Goal: Task Accomplishment & Management: Complete application form

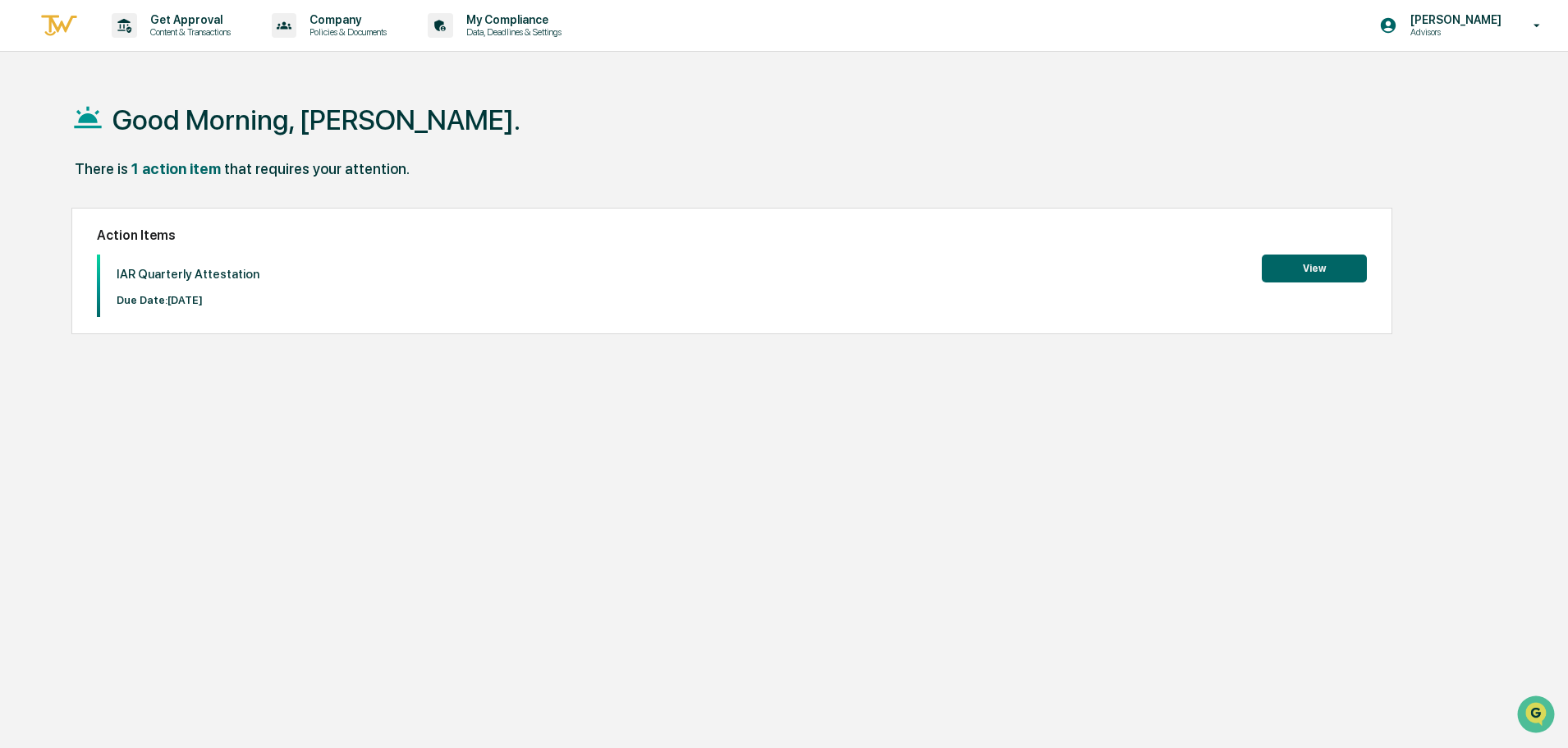
click at [1289, 276] on button "View" at bounding box center [1314, 268] width 105 height 28
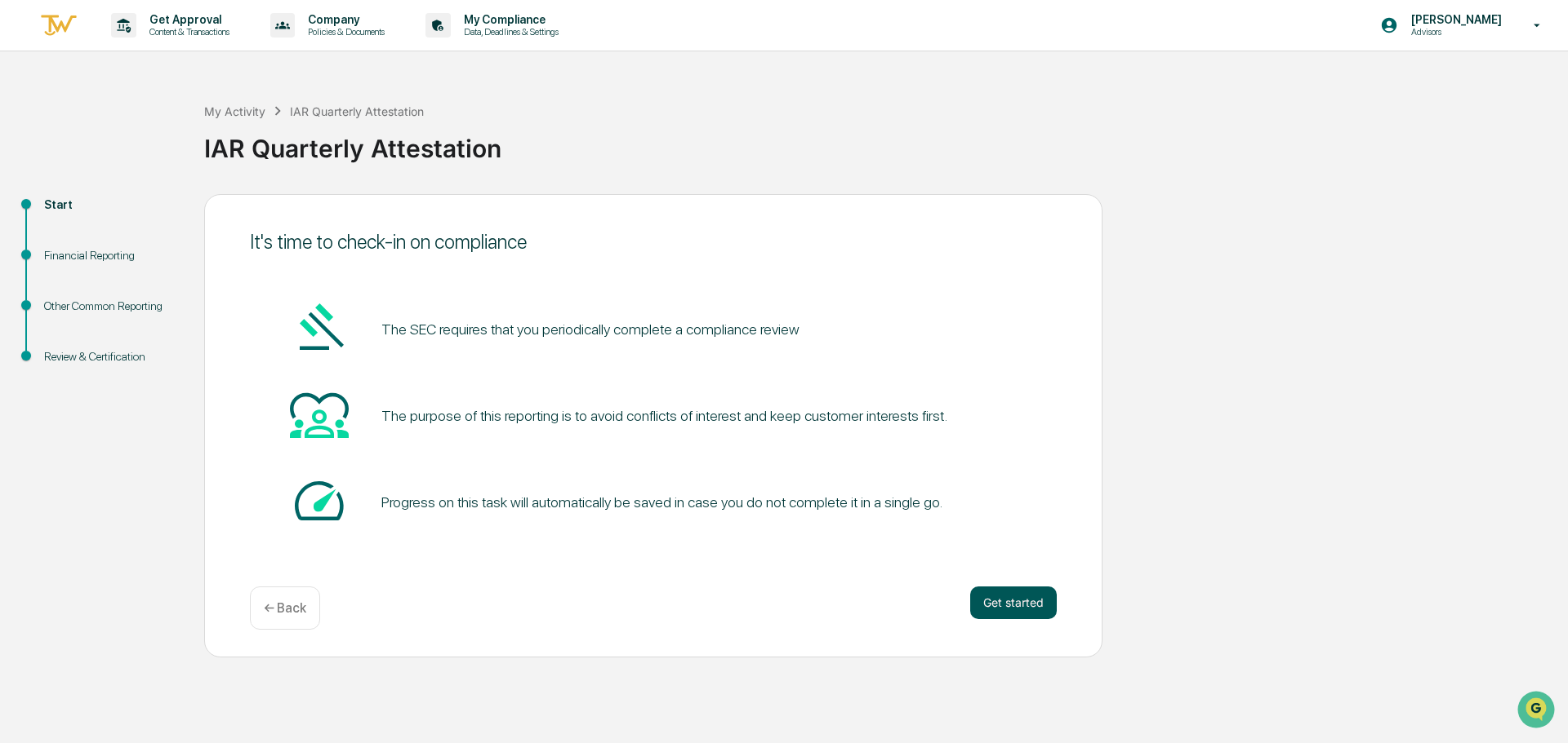
click at [1029, 599] on button "Get started" at bounding box center [1013, 602] width 86 height 32
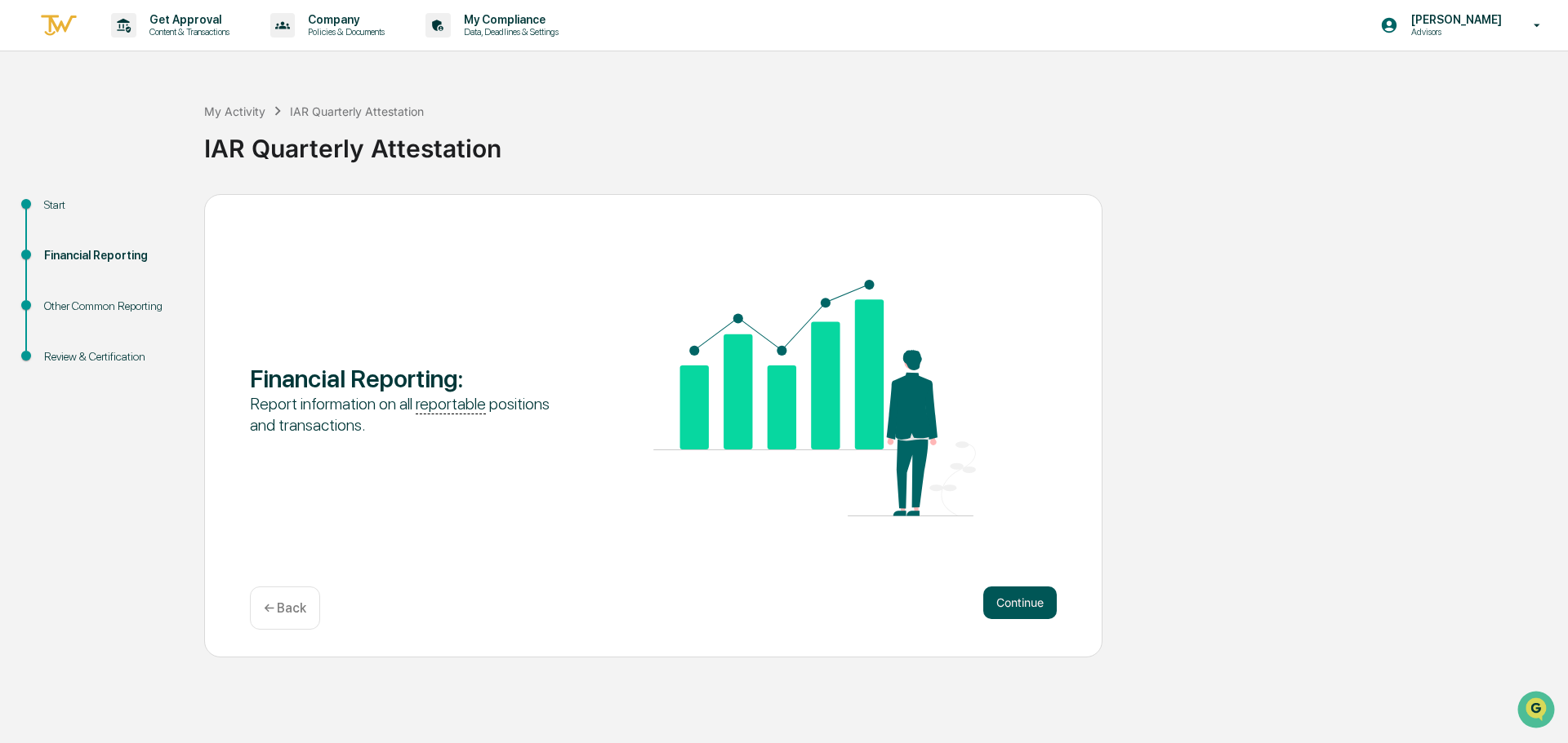
click at [1025, 601] on button "Continue" at bounding box center [1020, 602] width 73 height 32
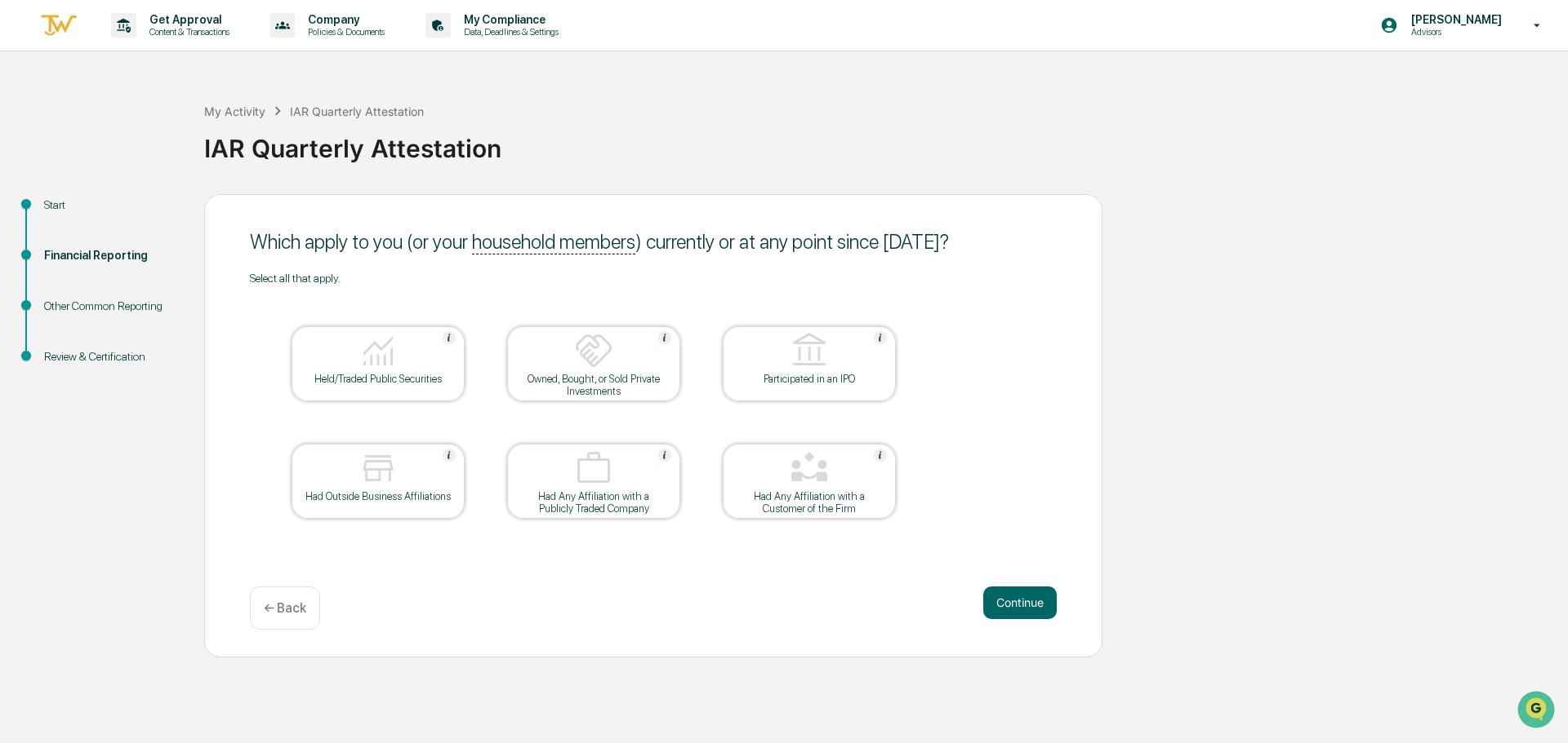
click at [372, 367] on img at bounding box center [378, 350] width 39 height 39
click at [989, 611] on button "Continue" at bounding box center [1020, 602] width 73 height 32
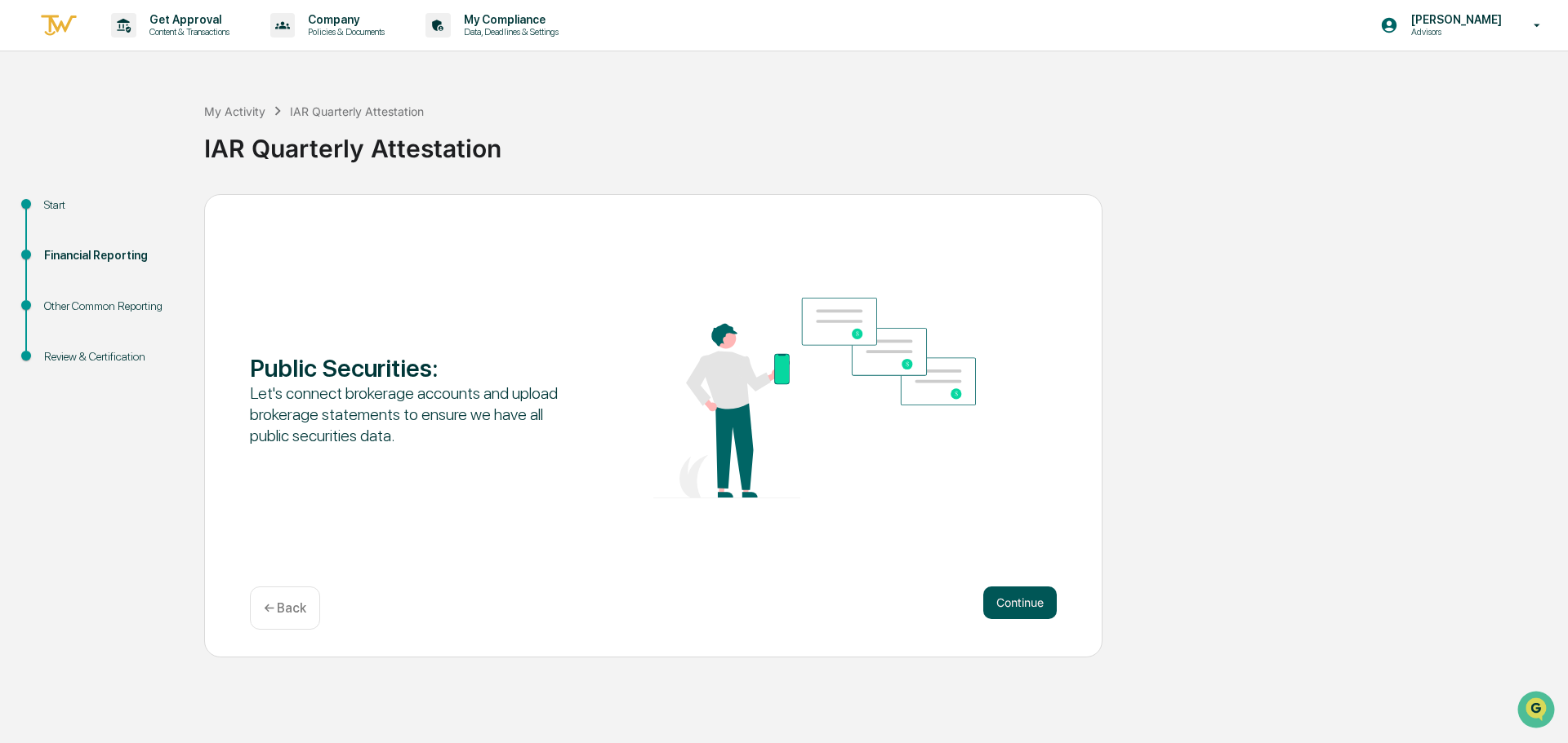
click at [1014, 601] on button "Continue" at bounding box center [1020, 602] width 73 height 32
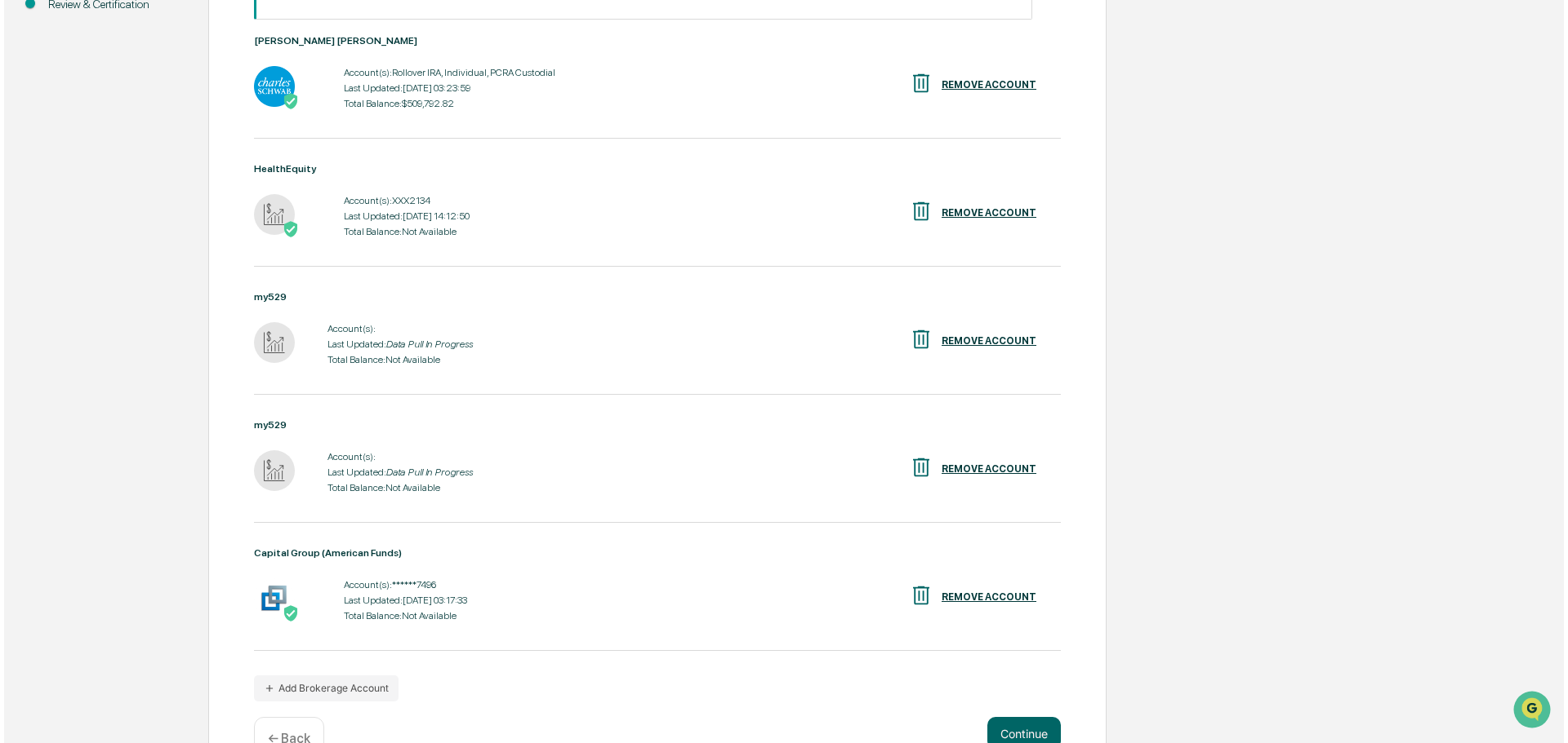
scroll to position [397, 0]
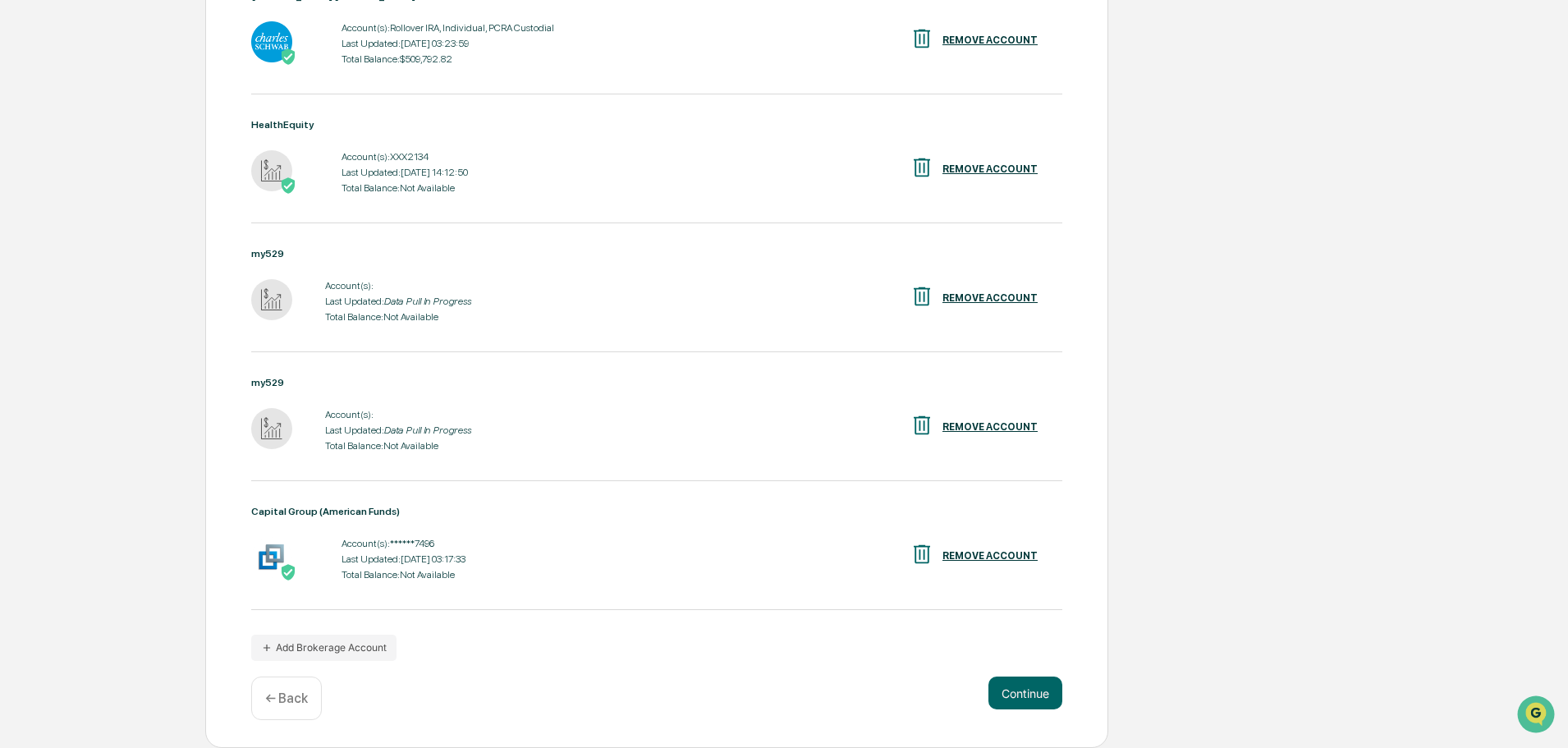
click at [979, 553] on div "REMOVE ACCOUNT" at bounding box center [990, 557] width 96 height 12
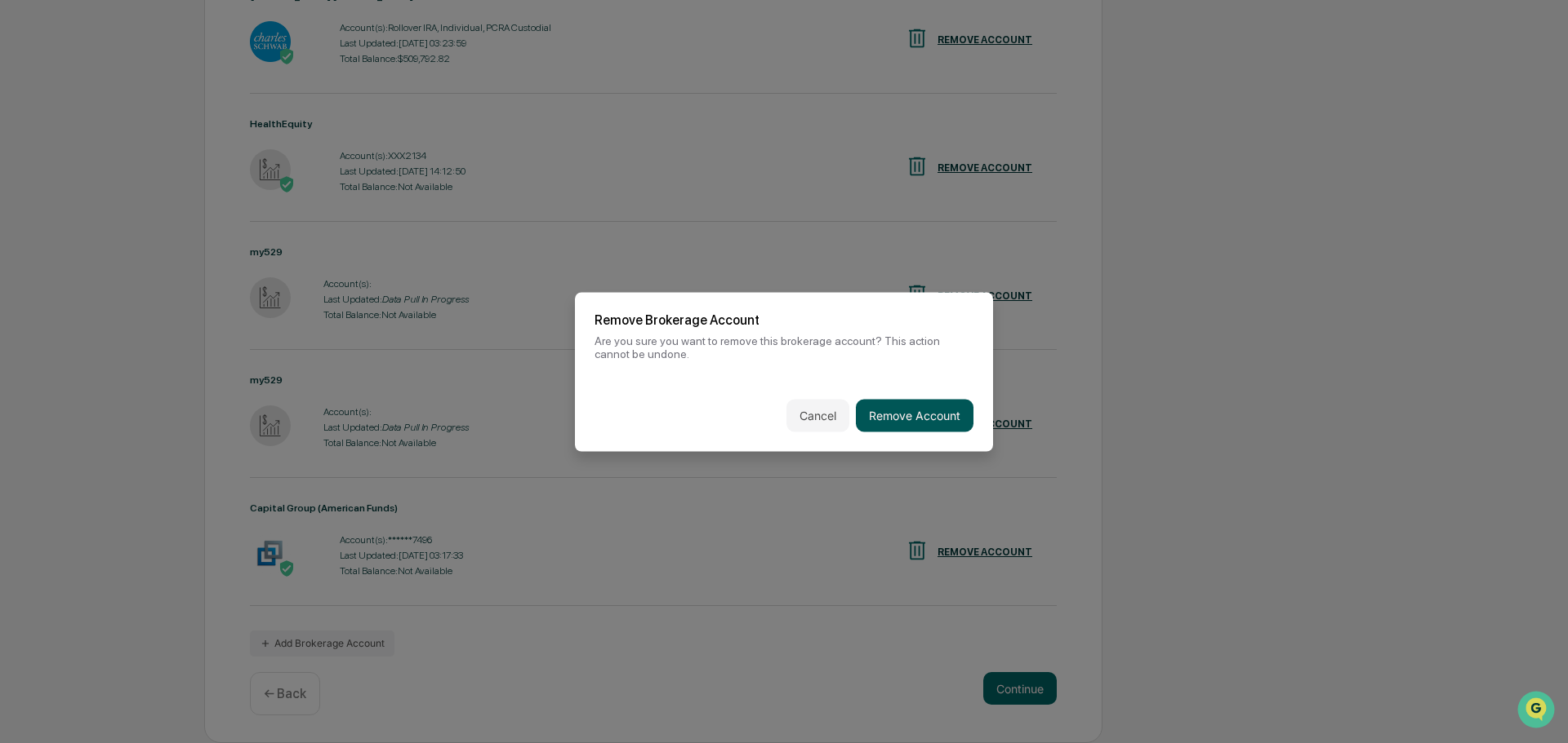
click at [923, 414] on button "Remove Account" at bounding box center [915, 415] width 118 height 32
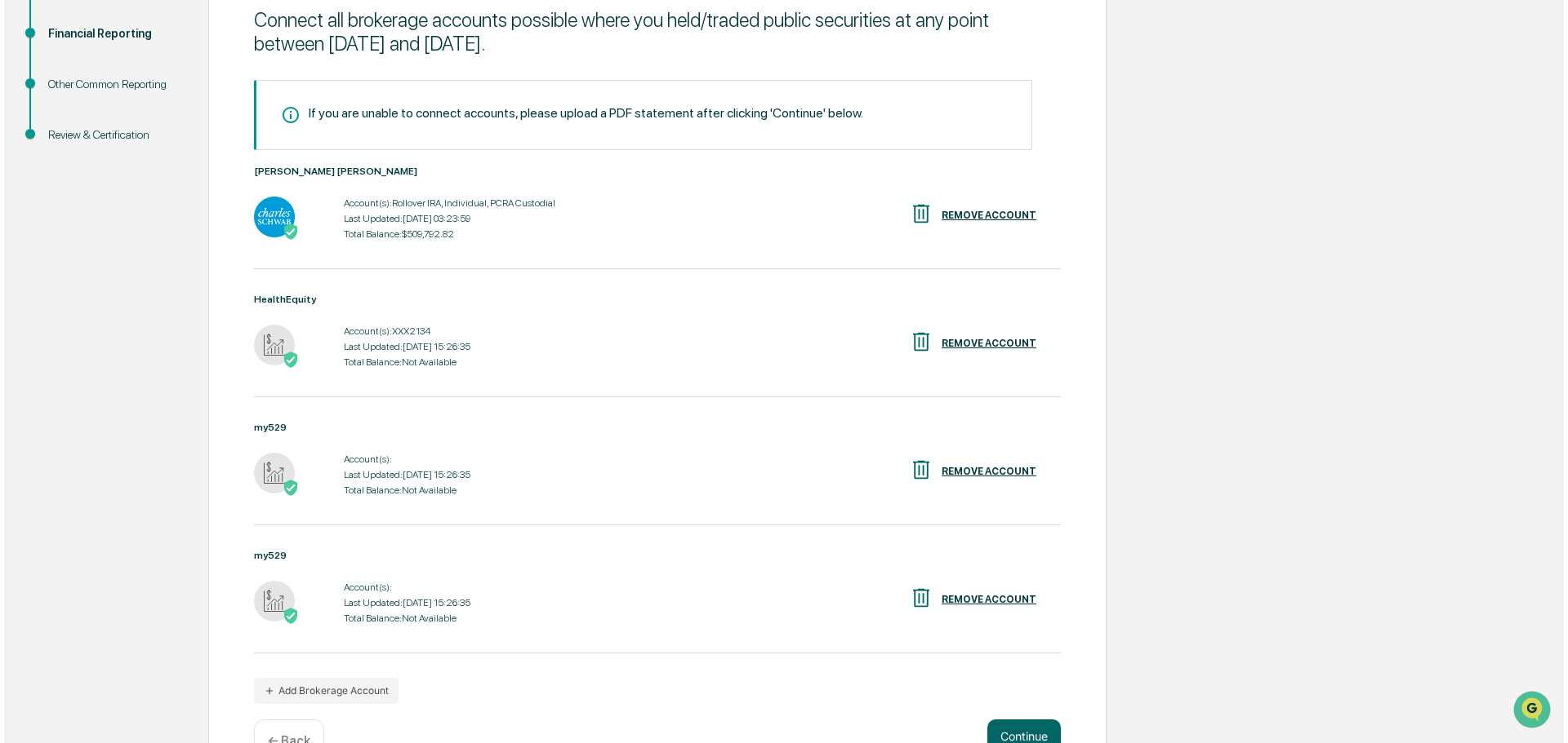
scroll to position [269, 0]
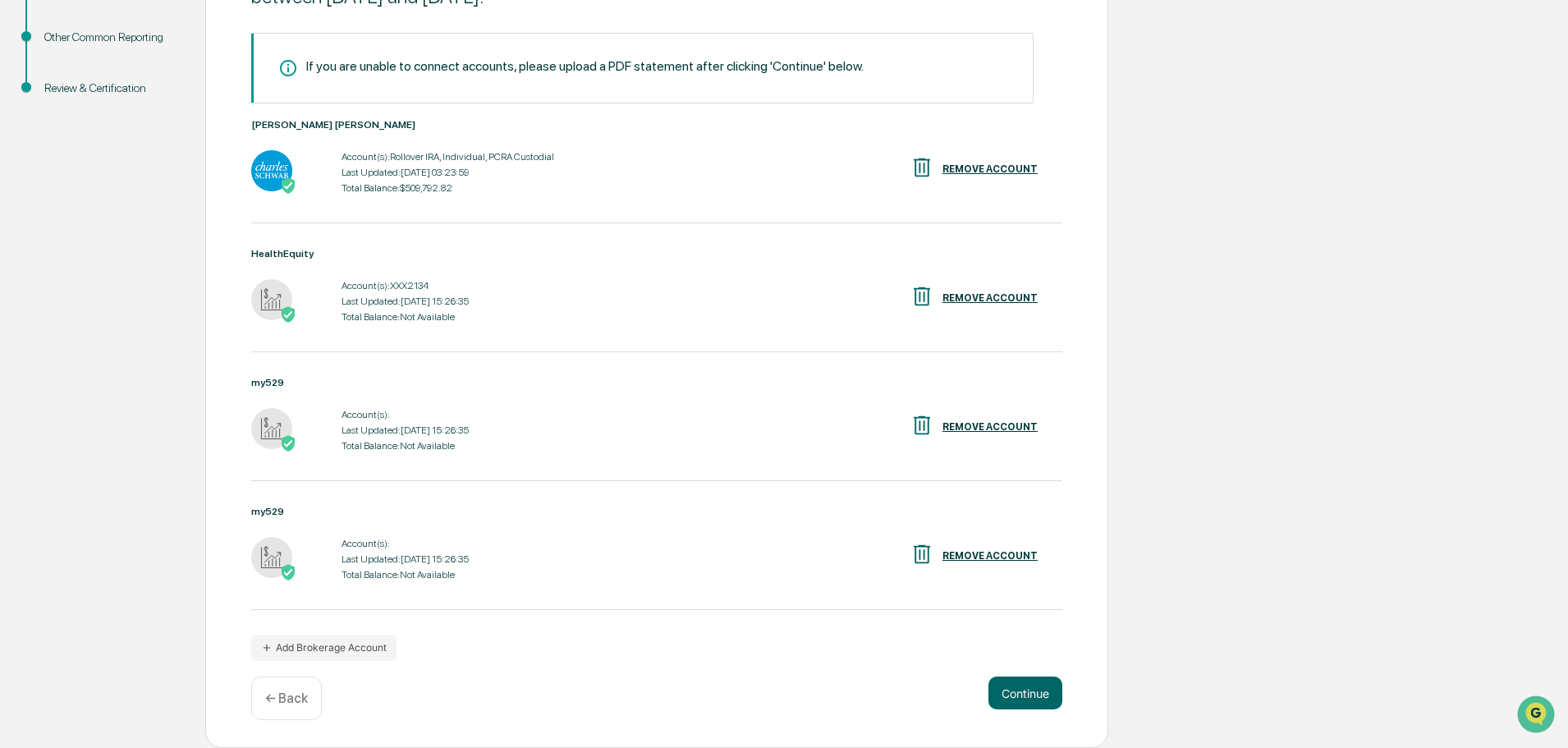
click at [259, 510] on div "my529" at bounding box center [657, 512] width 812 height 12
click at [973, 423] on div "REMOVE ACCOUNT" at bounding box center [990, 428] width 96 height 12
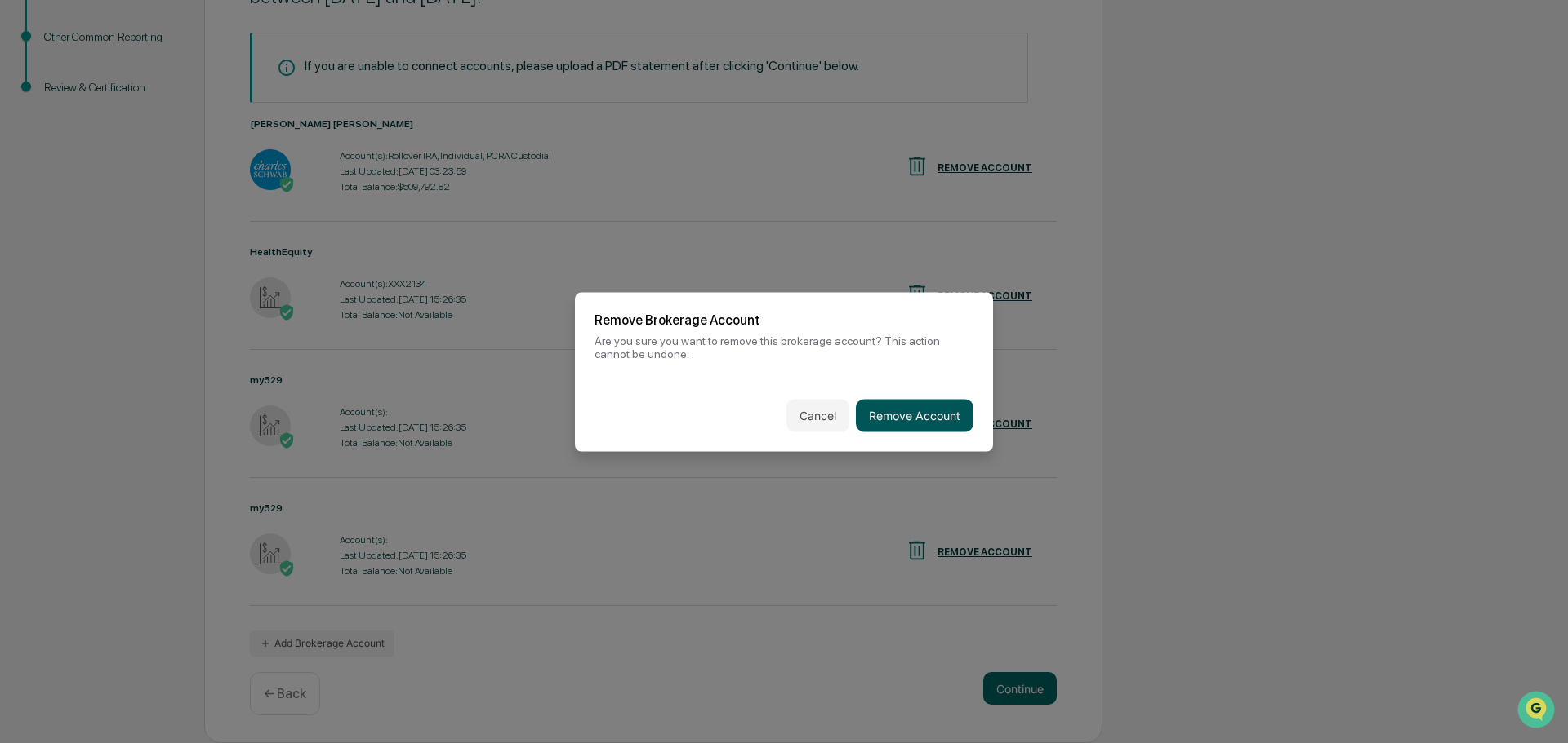
click at [908, 409] on button "Remove Account" at bounding box center [915, 415] width 118 height 32
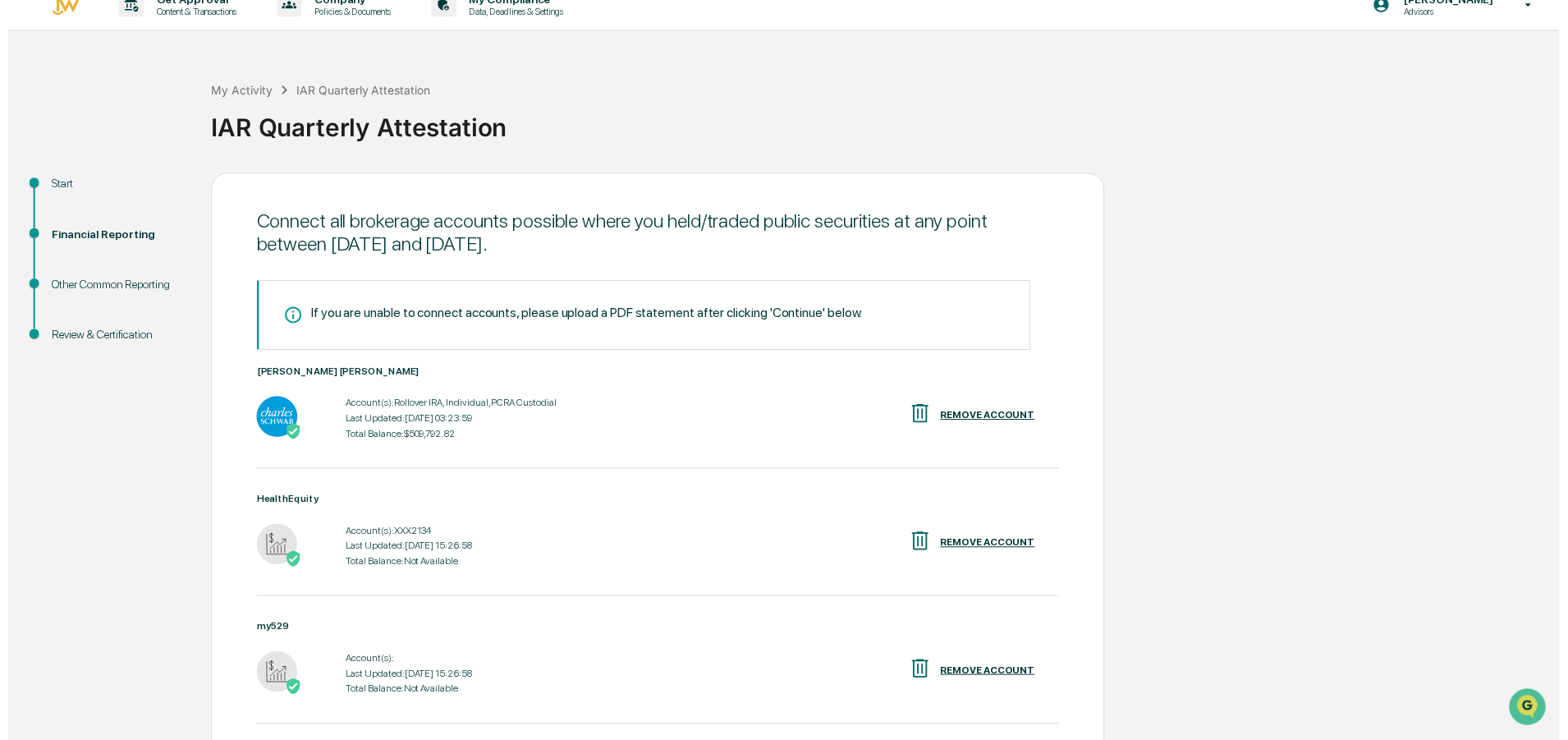
scroll to position [142, 0]
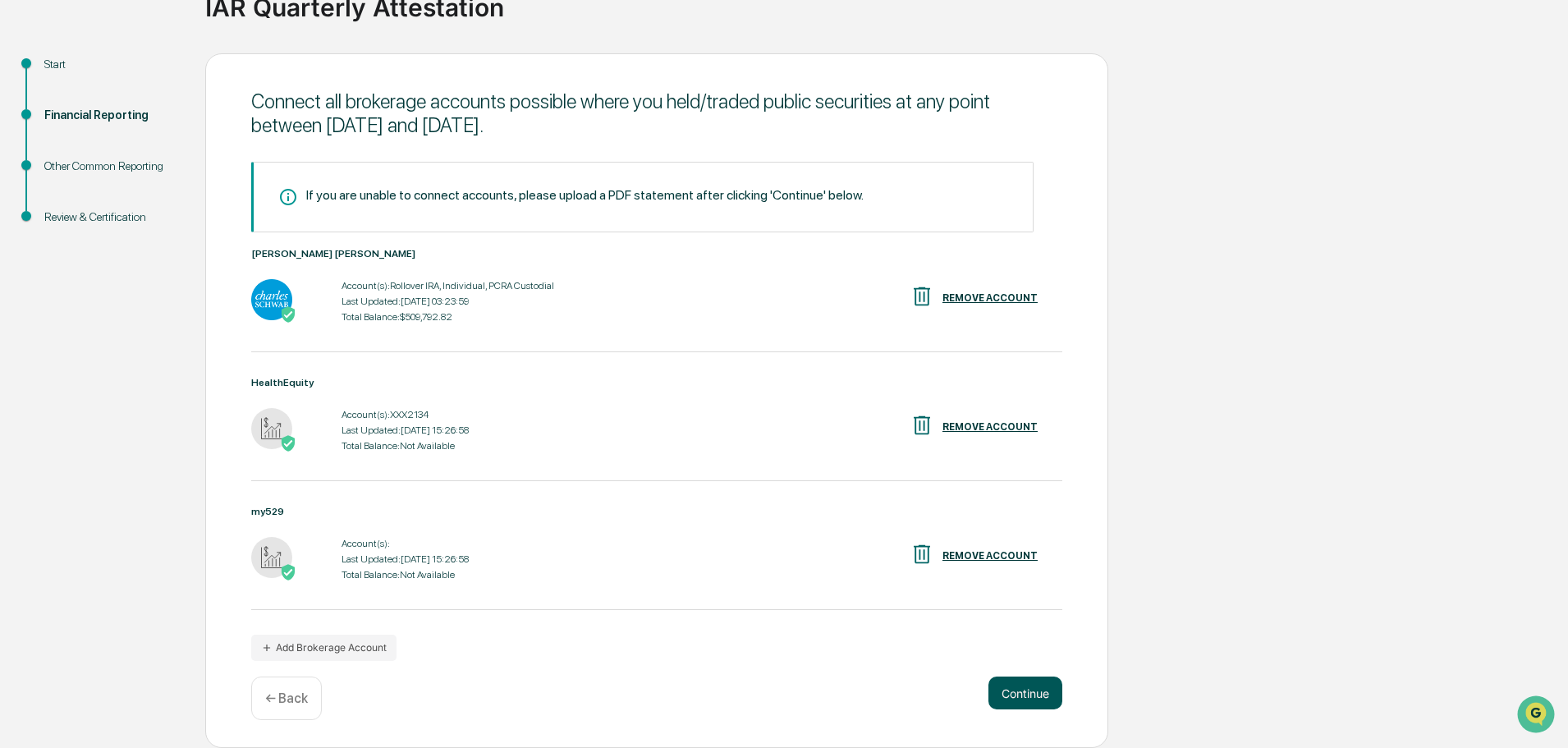
click at [1029, 693] on button "Continue" at bounding box center [1025, 693] width 74 height 33
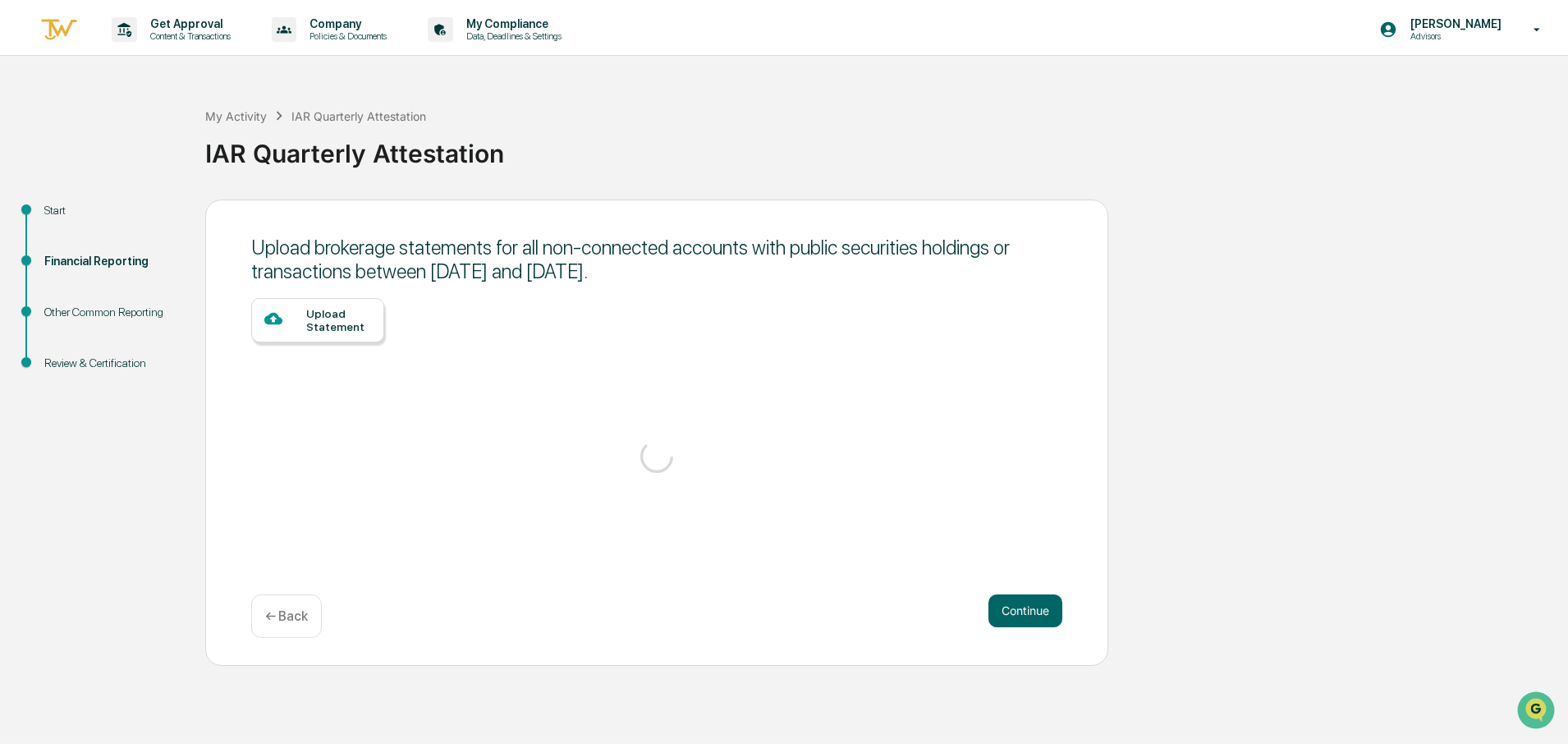
scroll to position [0, 0]
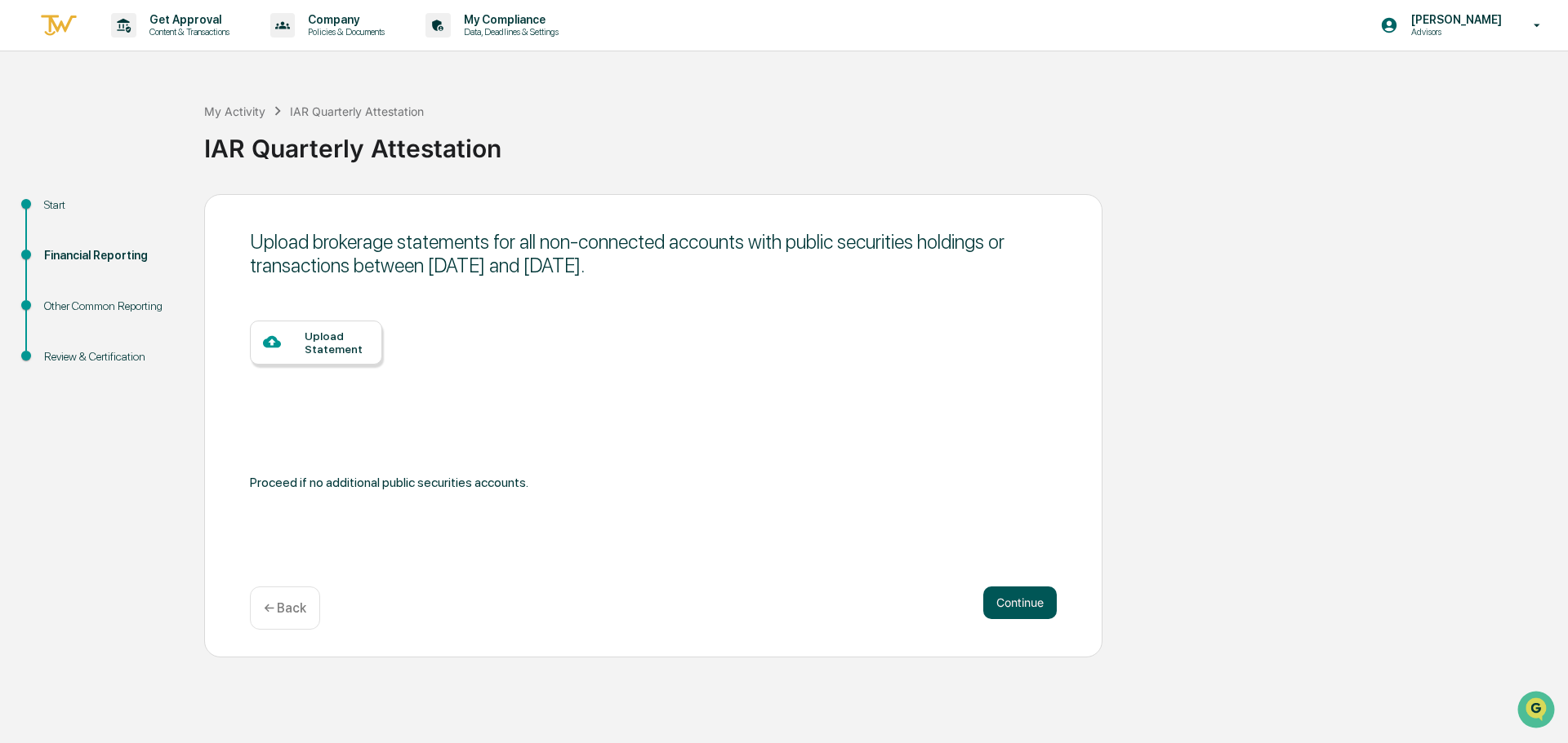
click at [994, 599] on button "Continue" at bounding box center [1020, 602] width 73 height 32
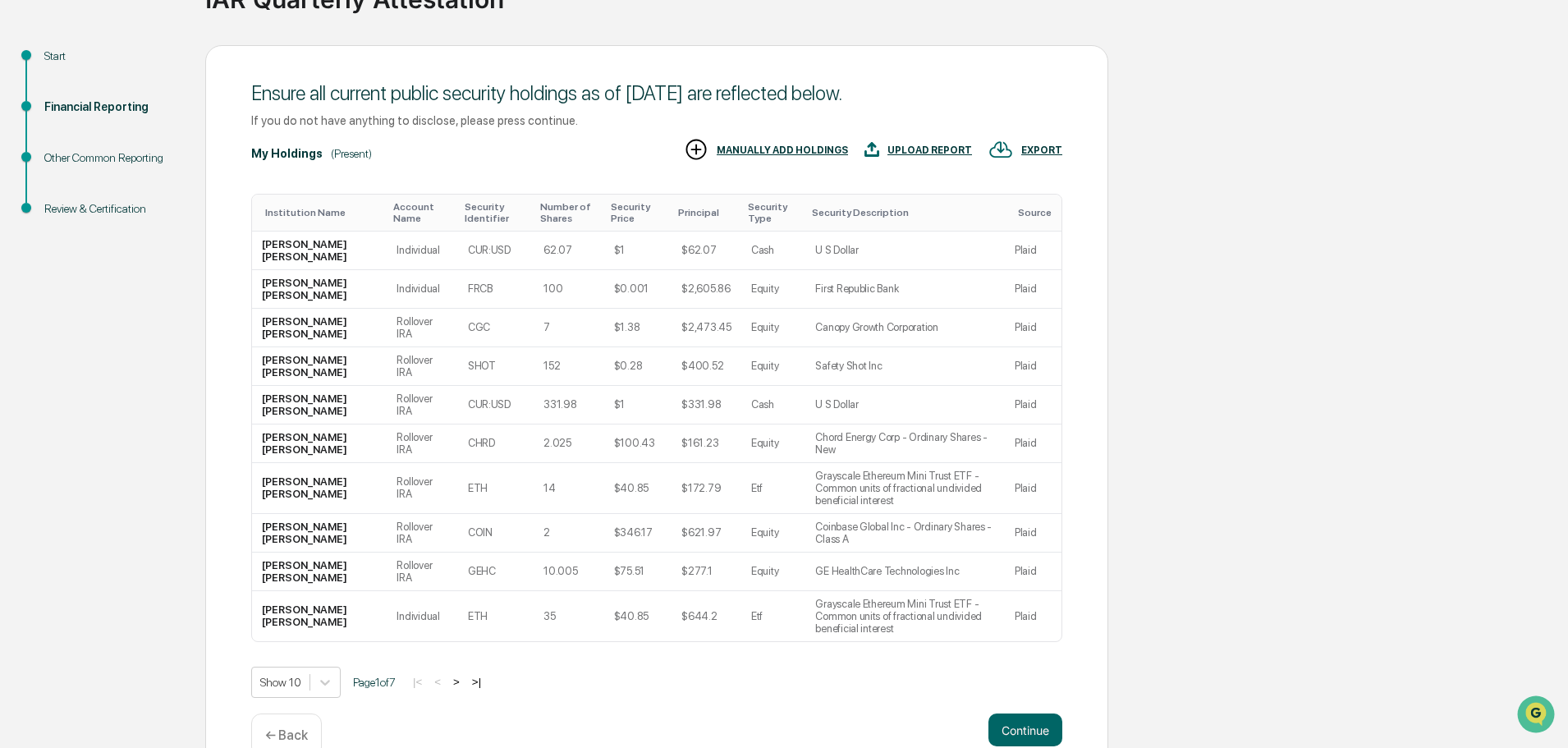
scroll to position [163, 0]
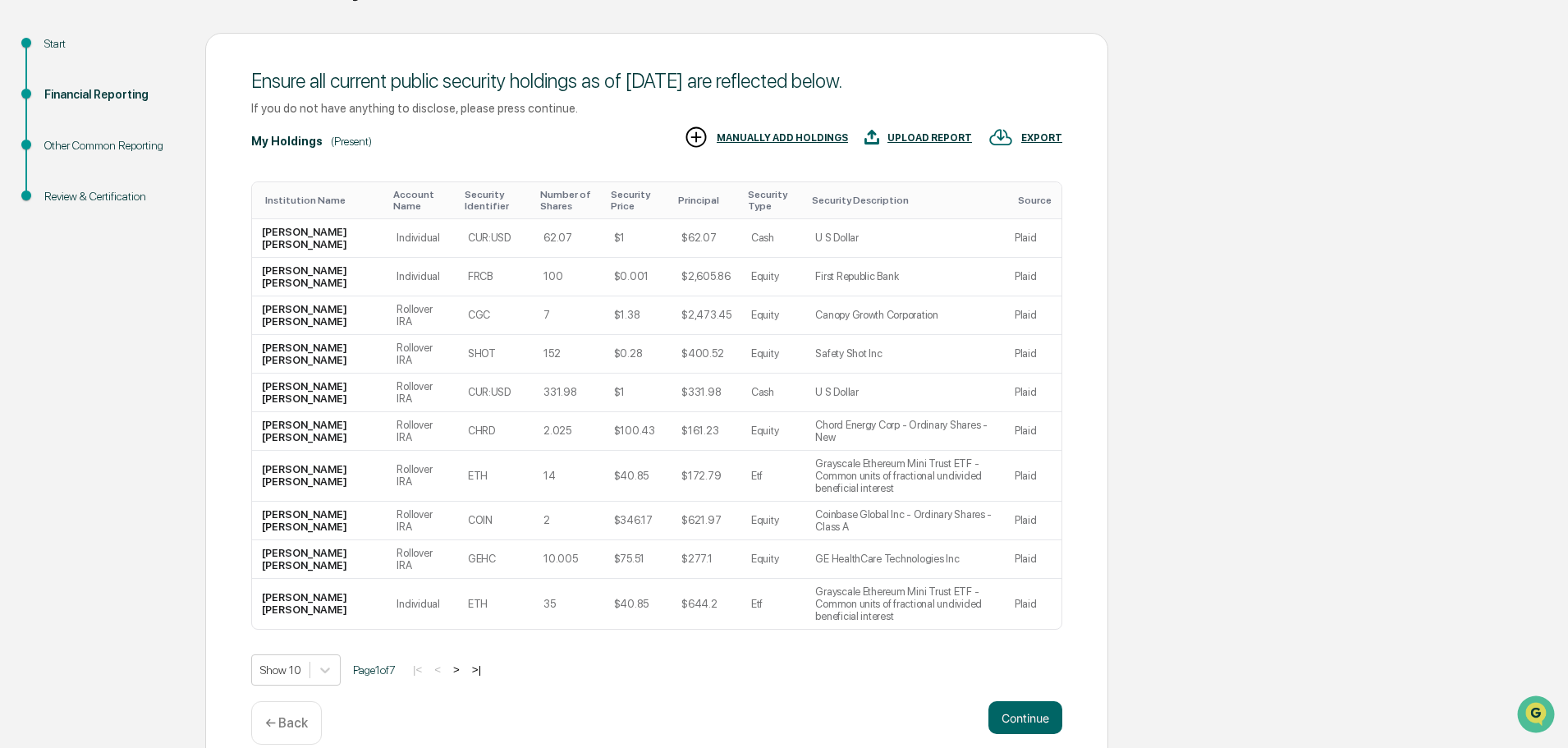
click at [480, 663] on button ">|" at bounding box center [476, 670] width 19 height 14
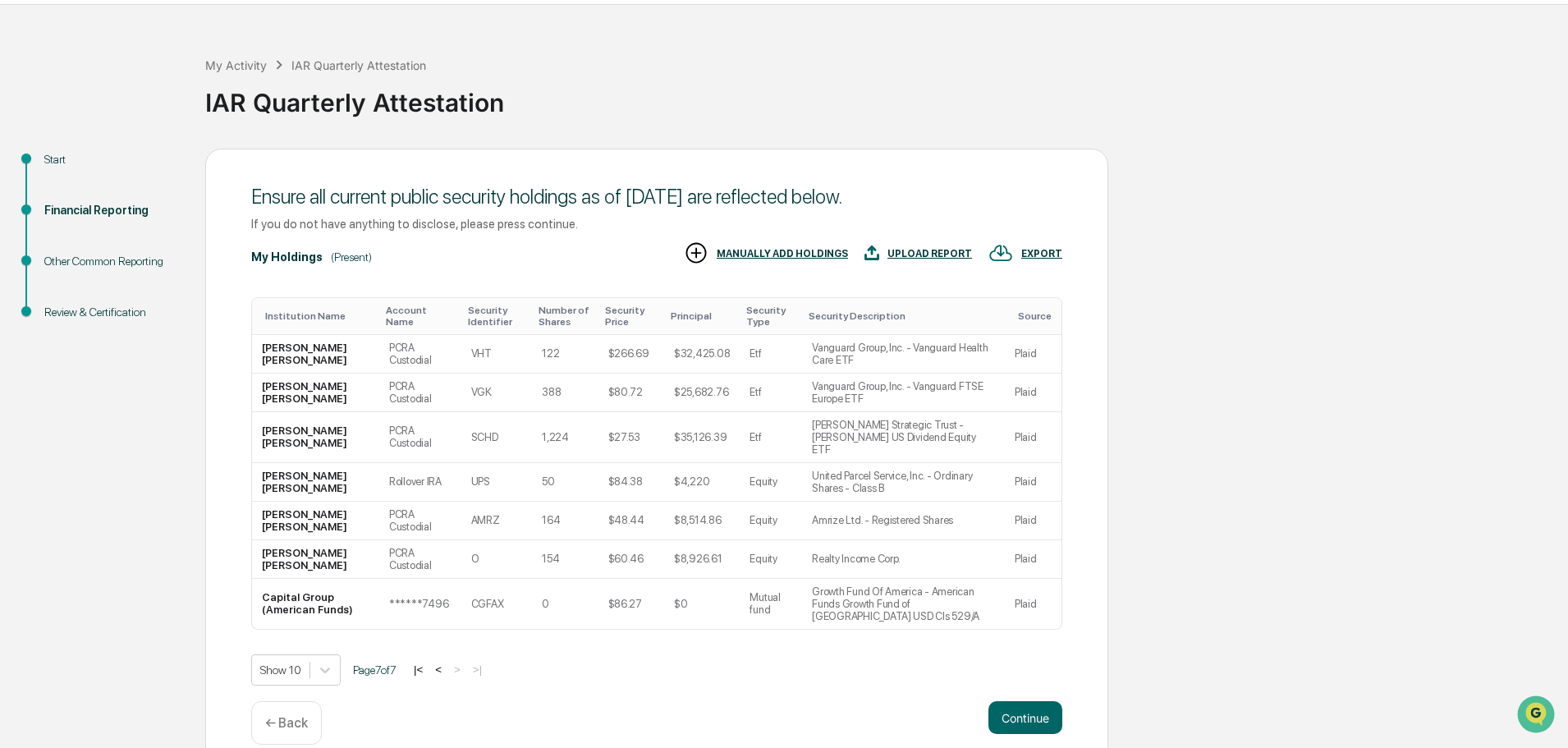
click at [444, 663] on button "<" at bounding box center [438, 670] width 17 height 14
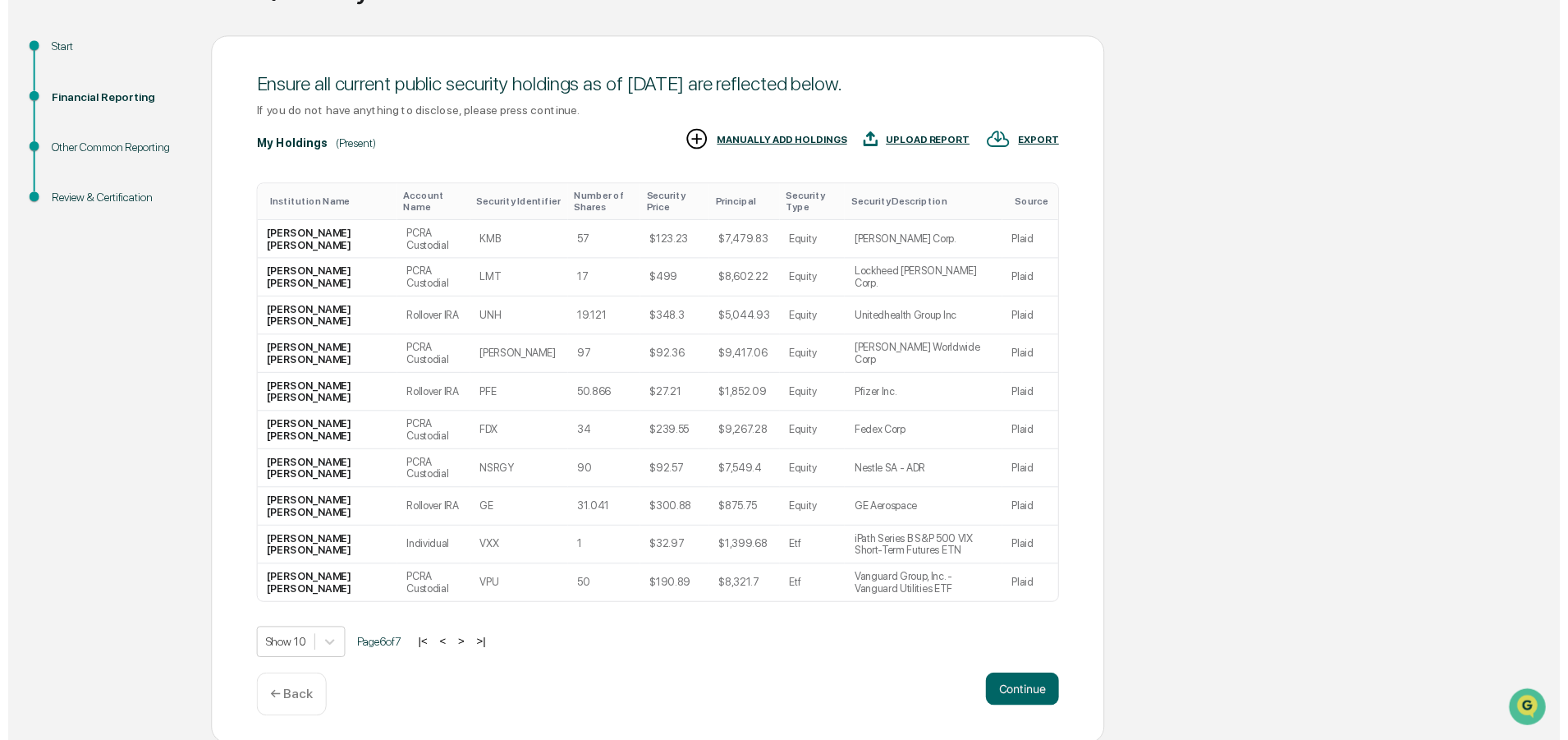
scroll to position [163, 0]
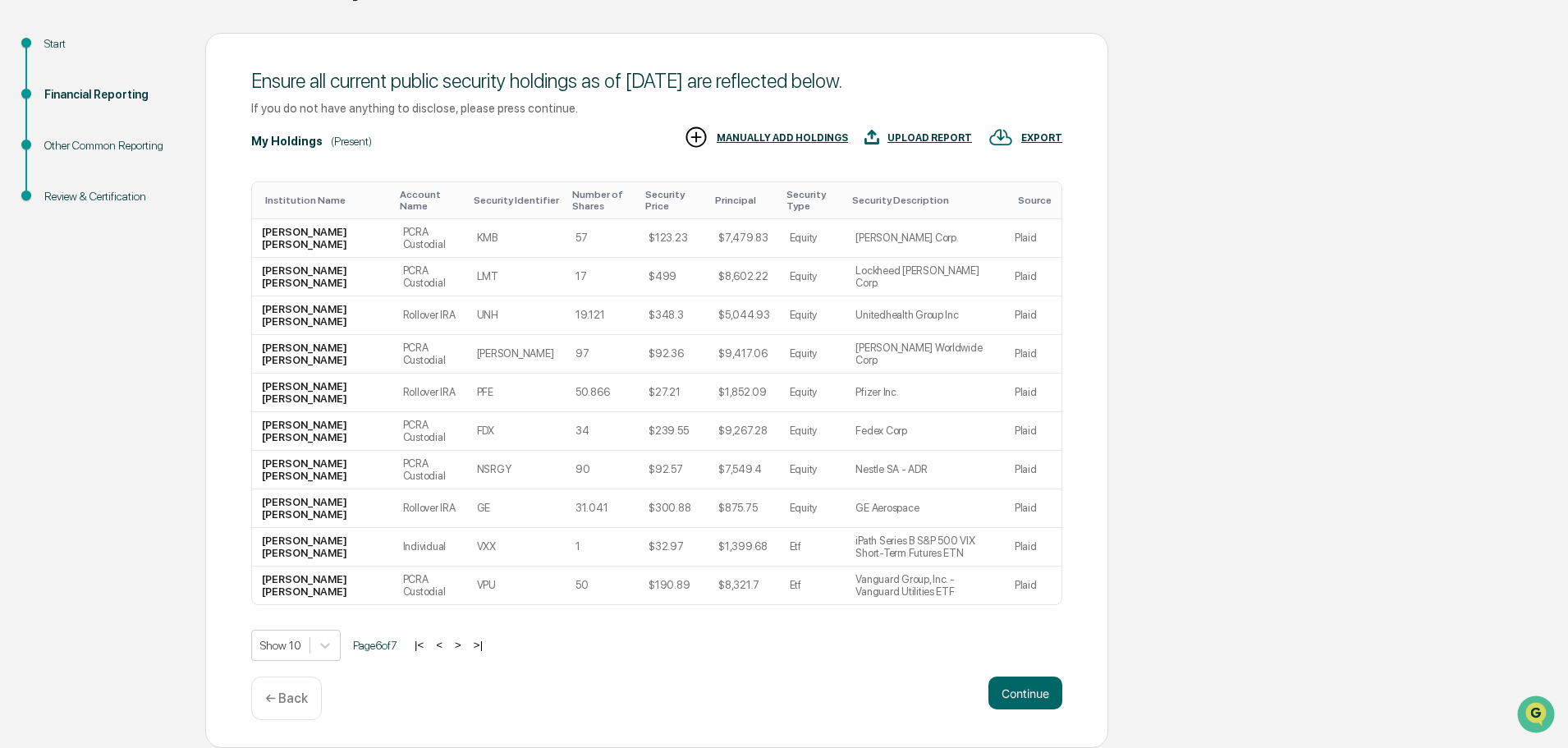
click at [447, 644] on button "<" at bounding box center [439, 646] width 17 height 14
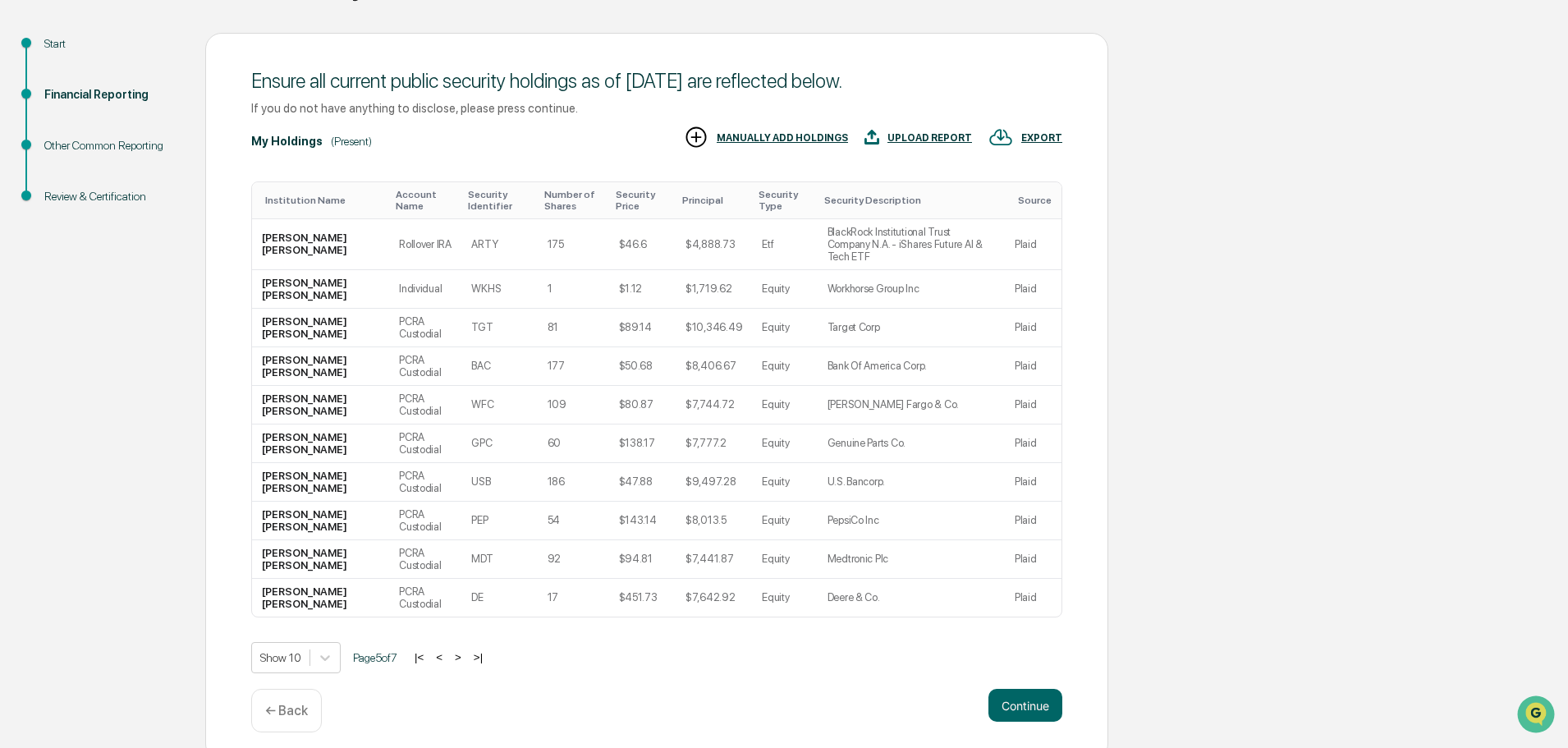
click at [447, 650] on button "<" at bounding box center [439, 657] width 17 height 14
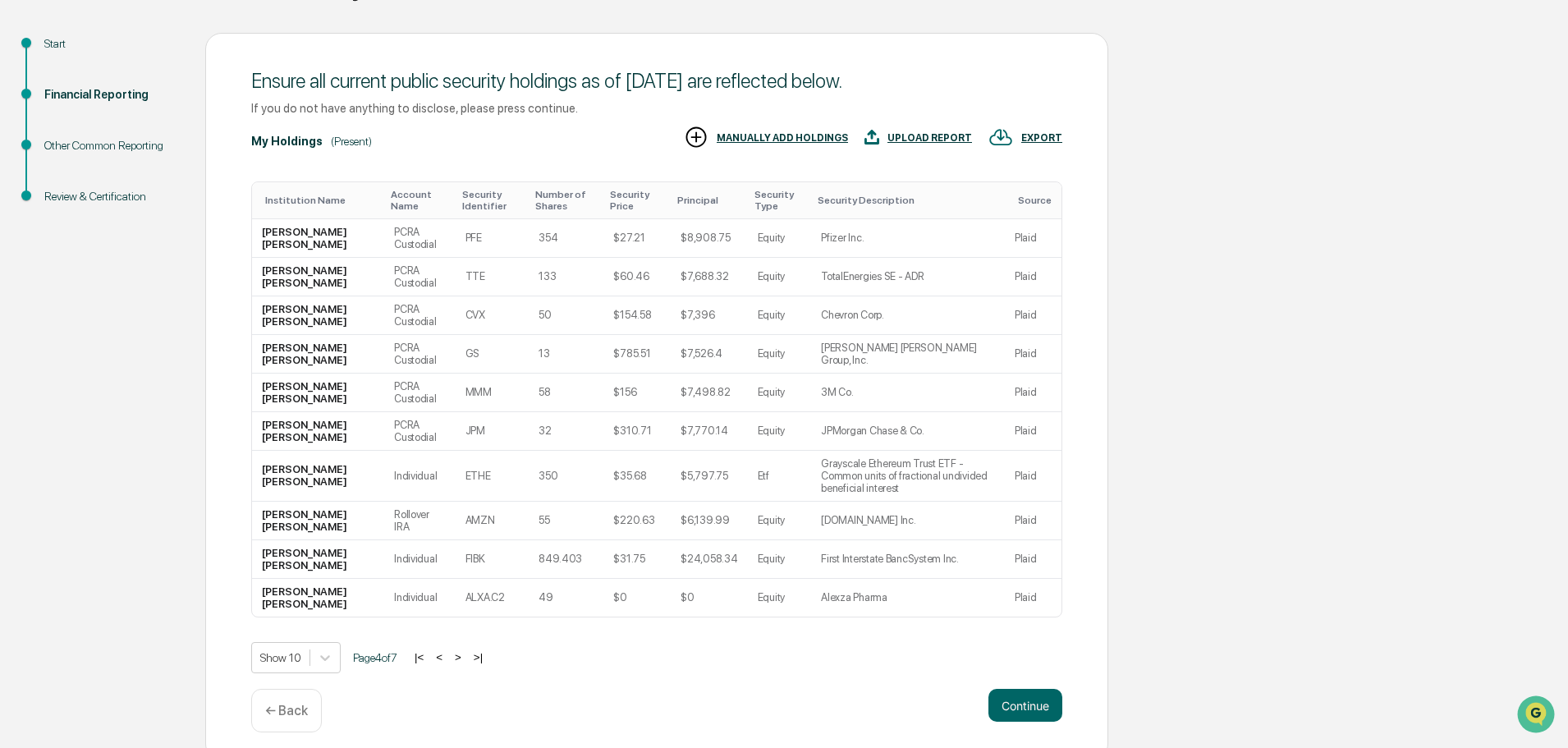
click at [447, 650] on button "<" at bounding box center [439, 657] width 17 height 14
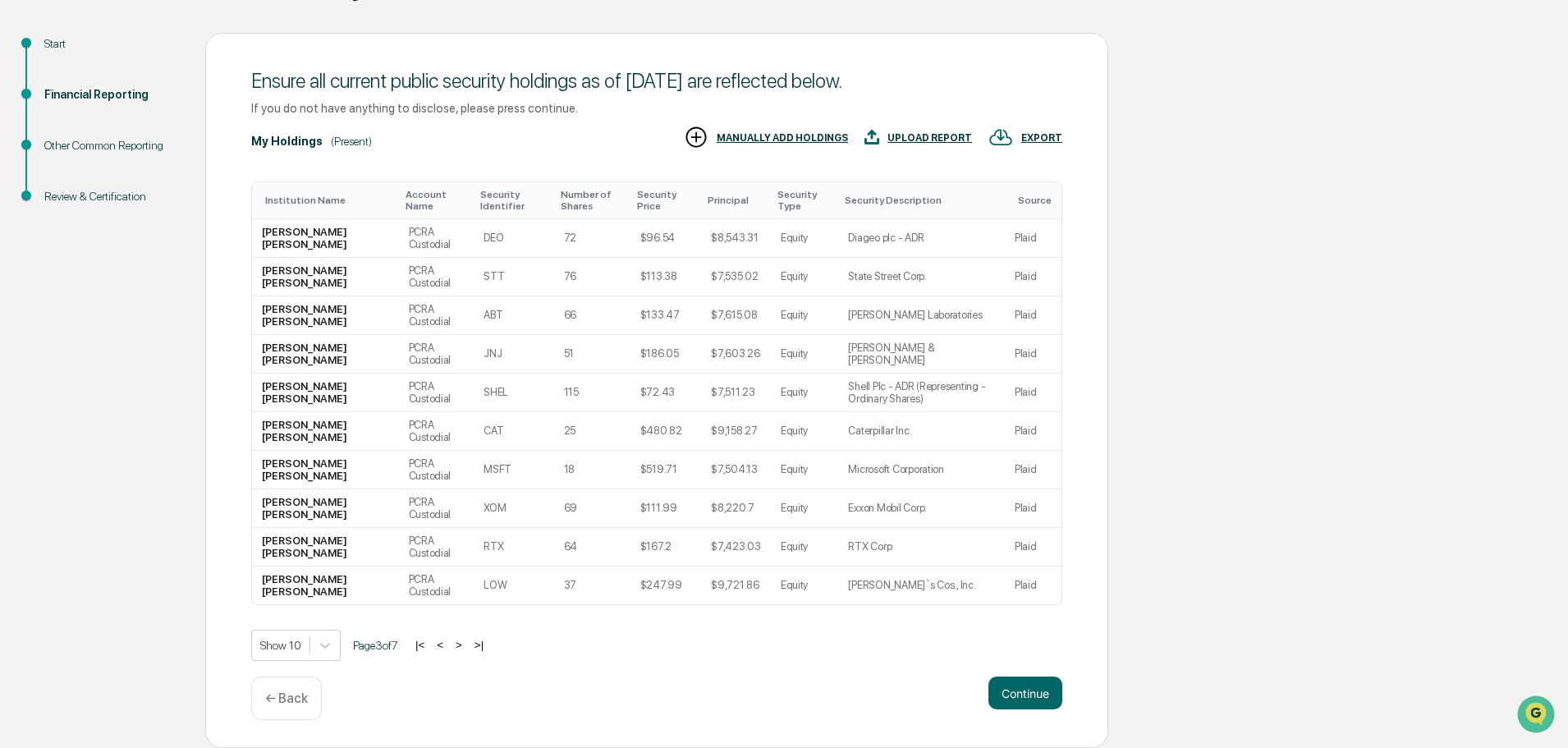
click at [447, 644] on button "<" at bounding box center [439, 646] width 17 height 14
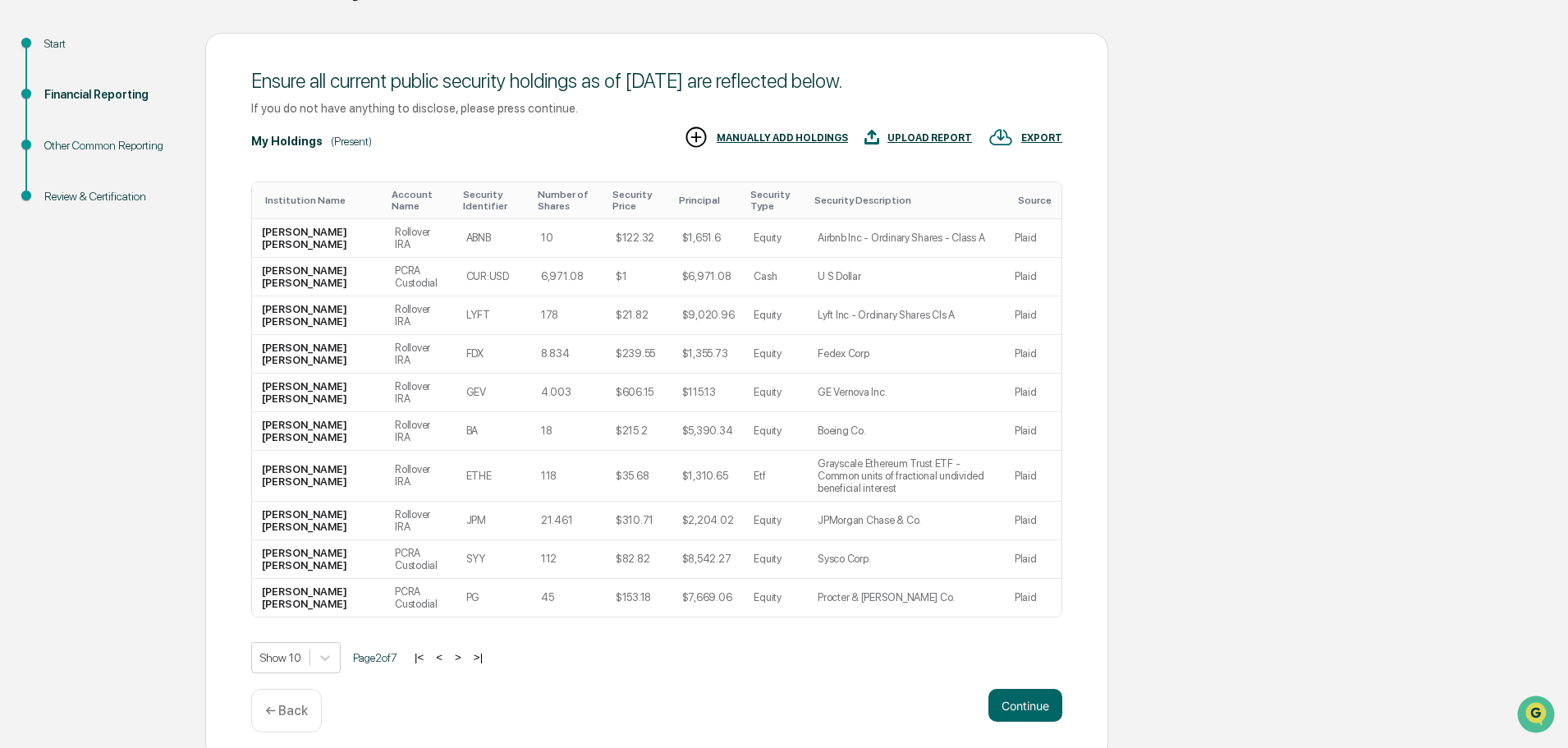
click at [447, 650] on button "<" at bounding box center [439, 657] width 17 height 14
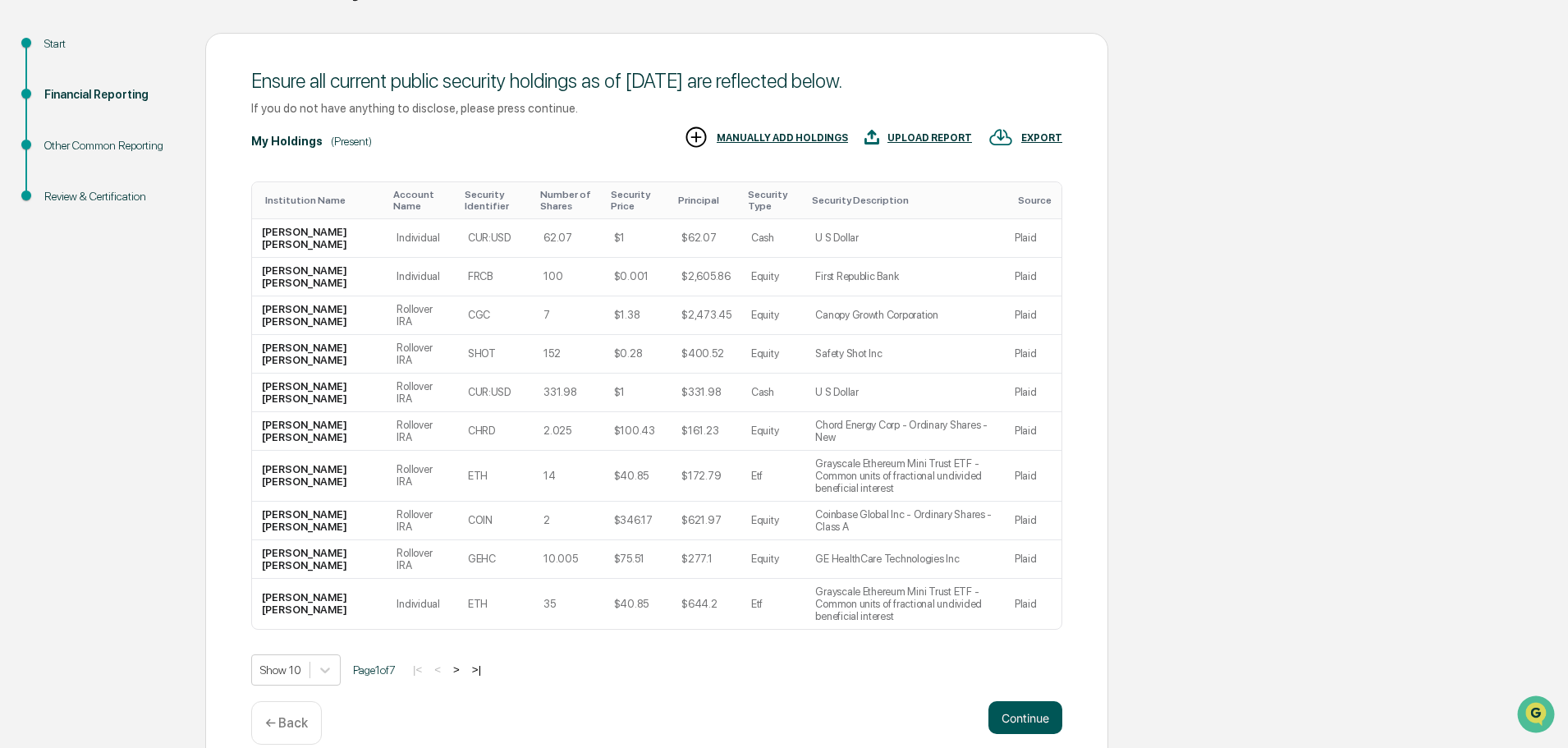
click at [1042, 702] on button "Continue" at bounding box center [1025, 717] width 74 height 33
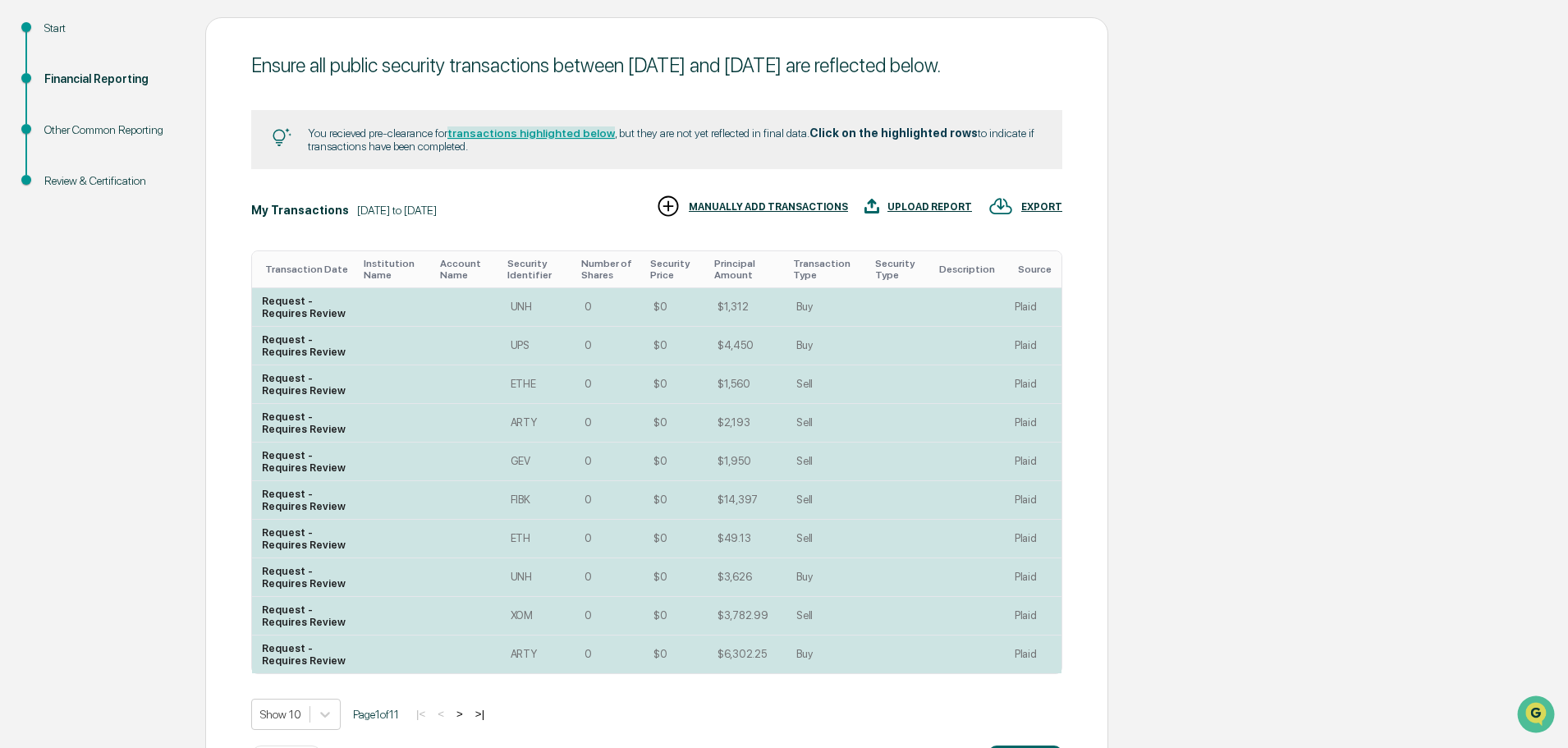
scroll to position [271, 0]
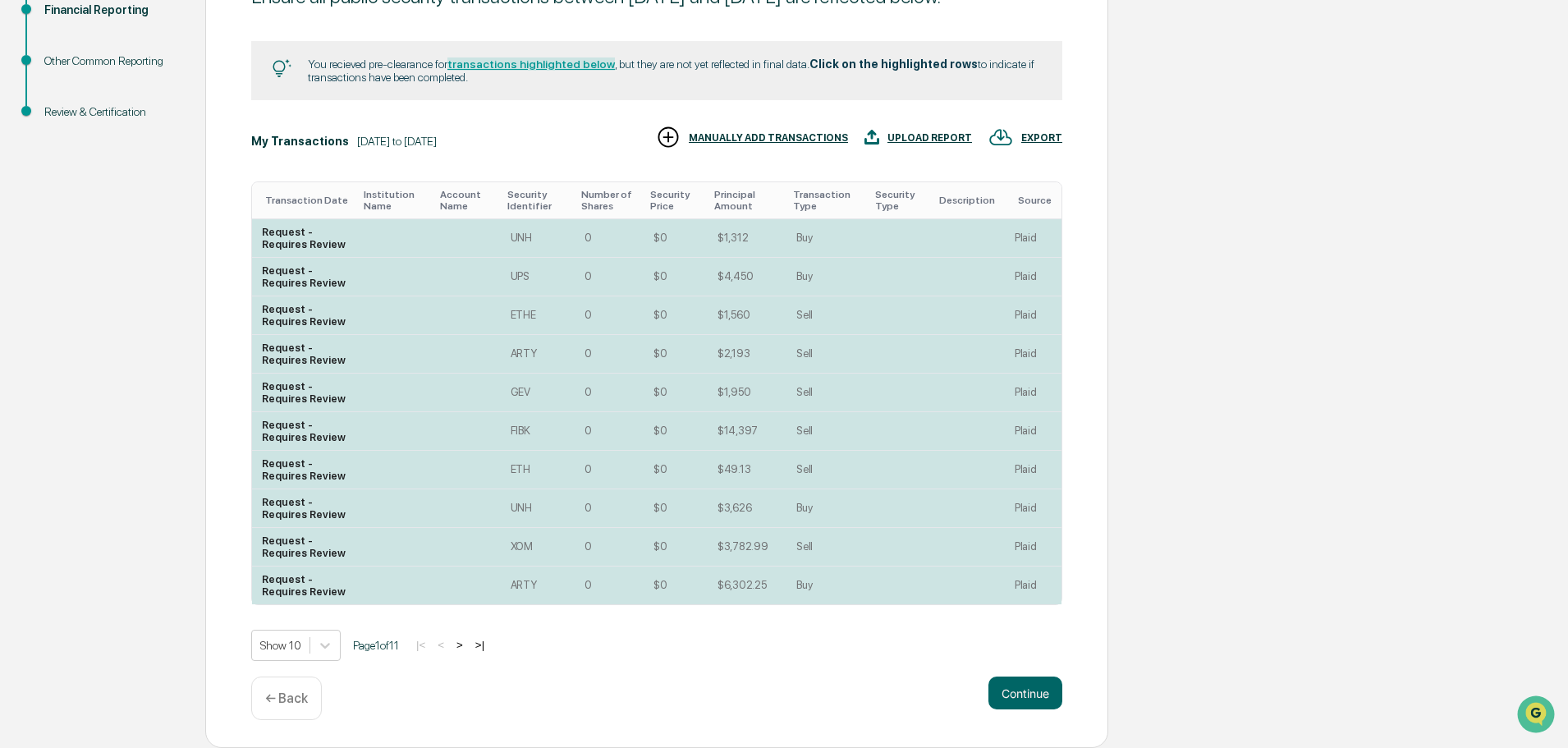
click at [482, 645] on button ">|" at bounding box center [480, 646] width 19 height 14
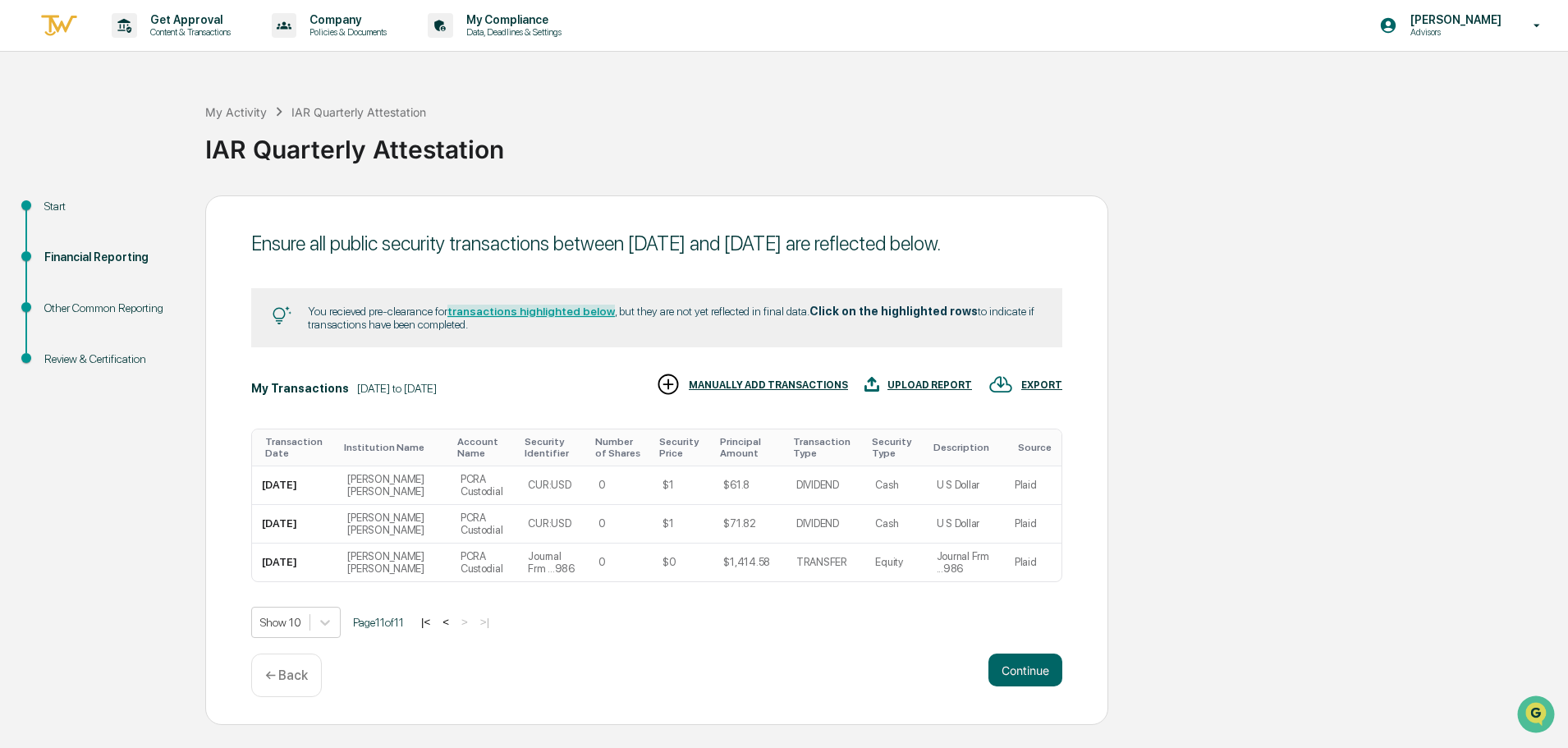
click at [451, 630] on button "<" at bounding box center [445, 622] width 17 height 14
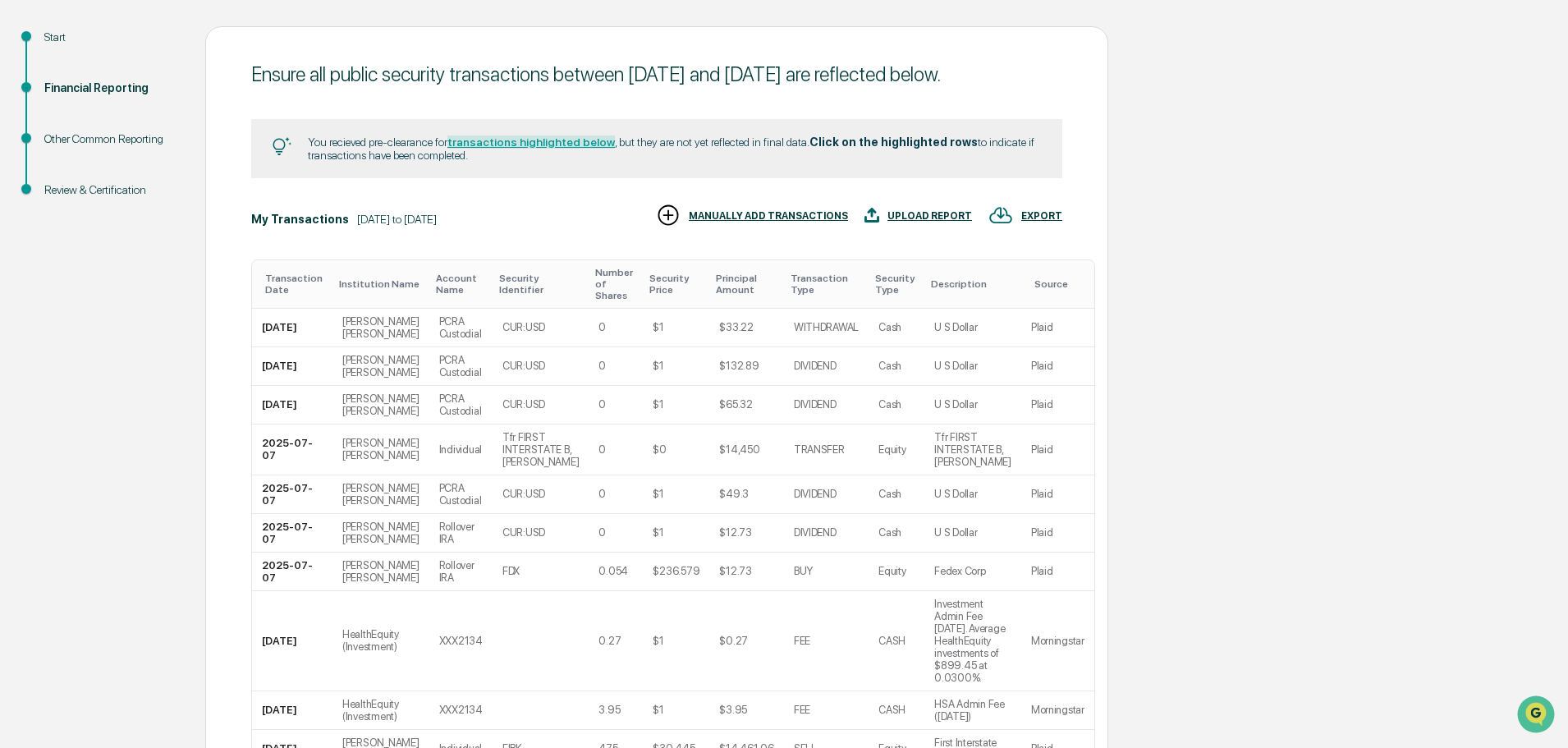
scroll to position [358, 0]
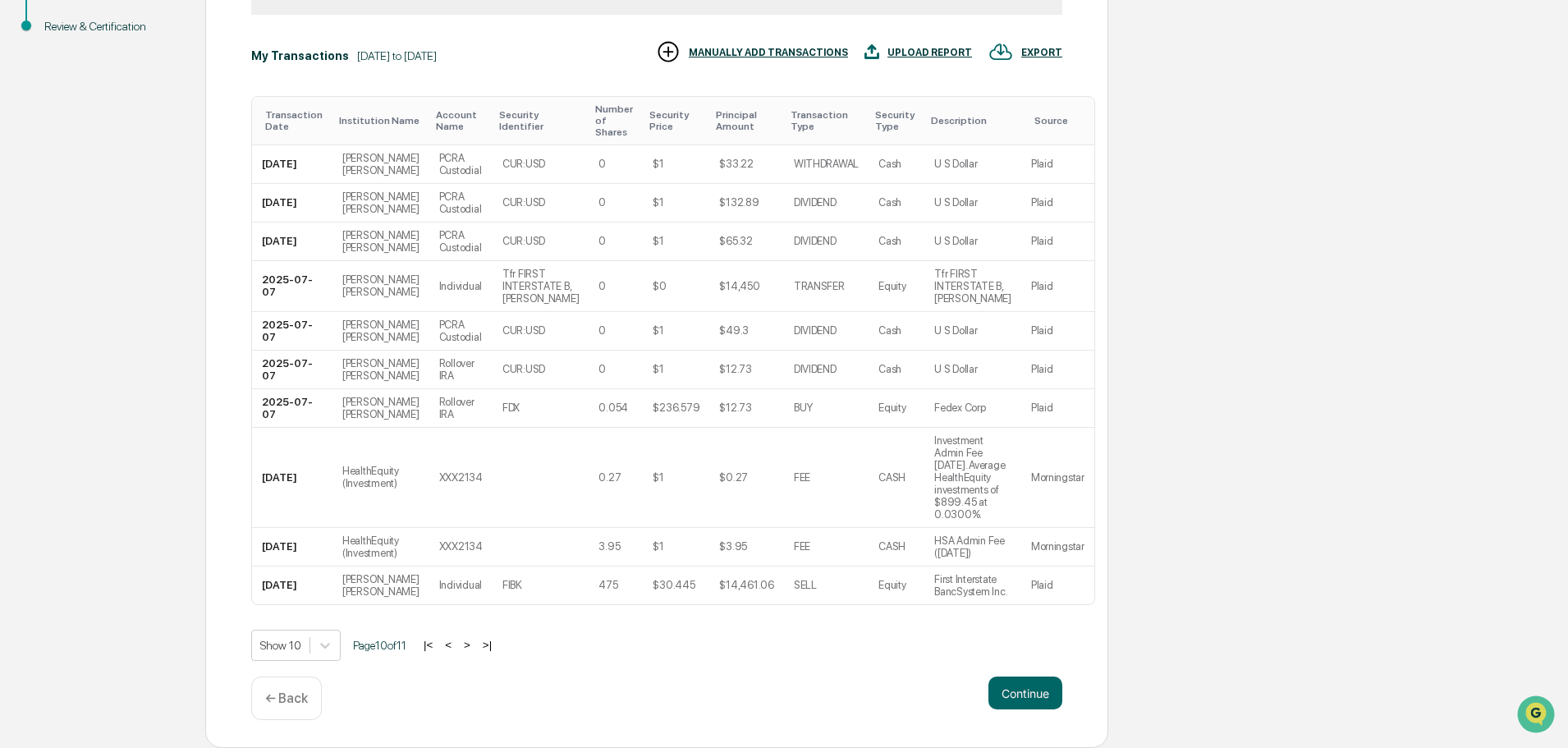
click at [454, 646] on button "<" at bounding box center [448, 646] width 17 height 14
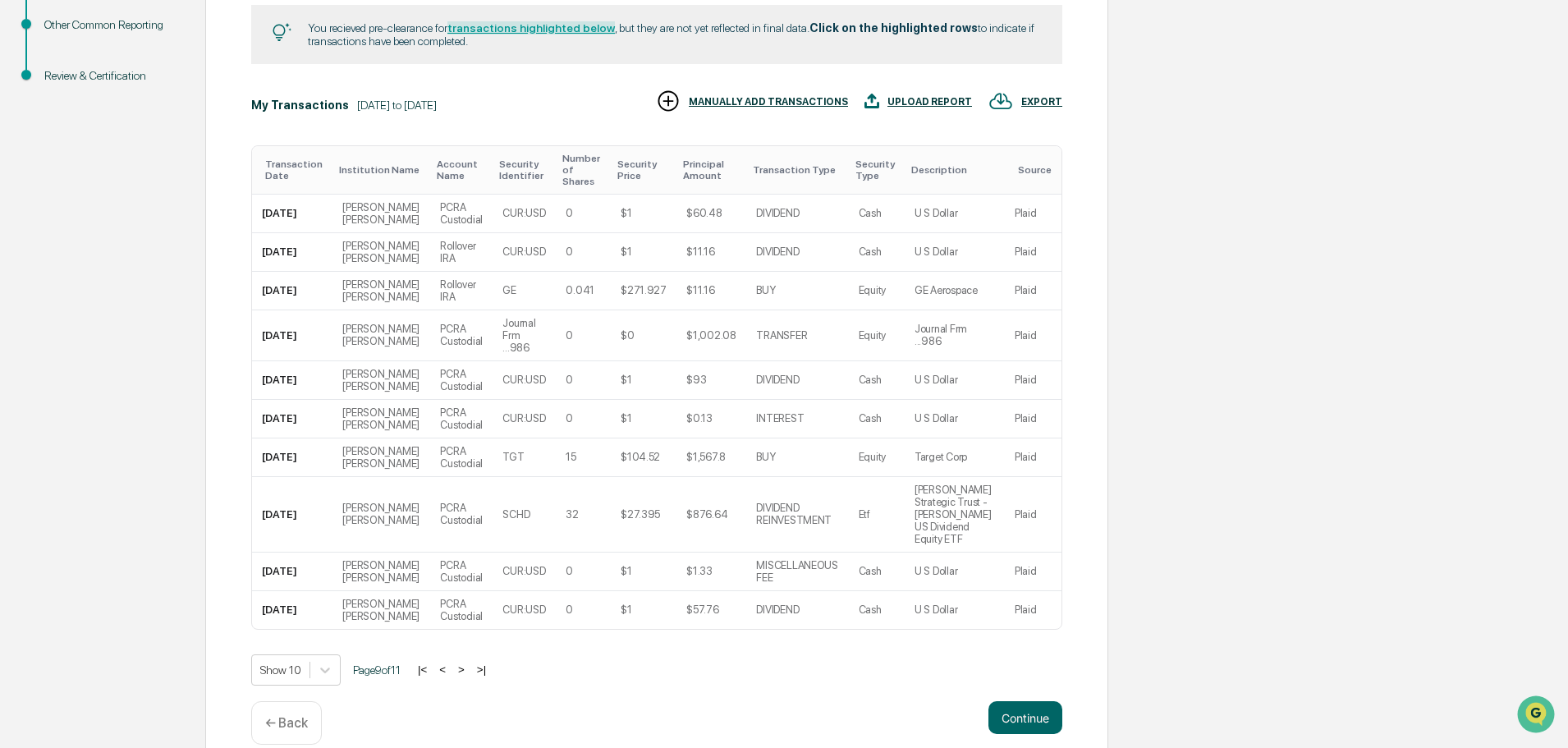
click at [451, 663] on button "<" at bounding box center [442, 670] width 17 height 14
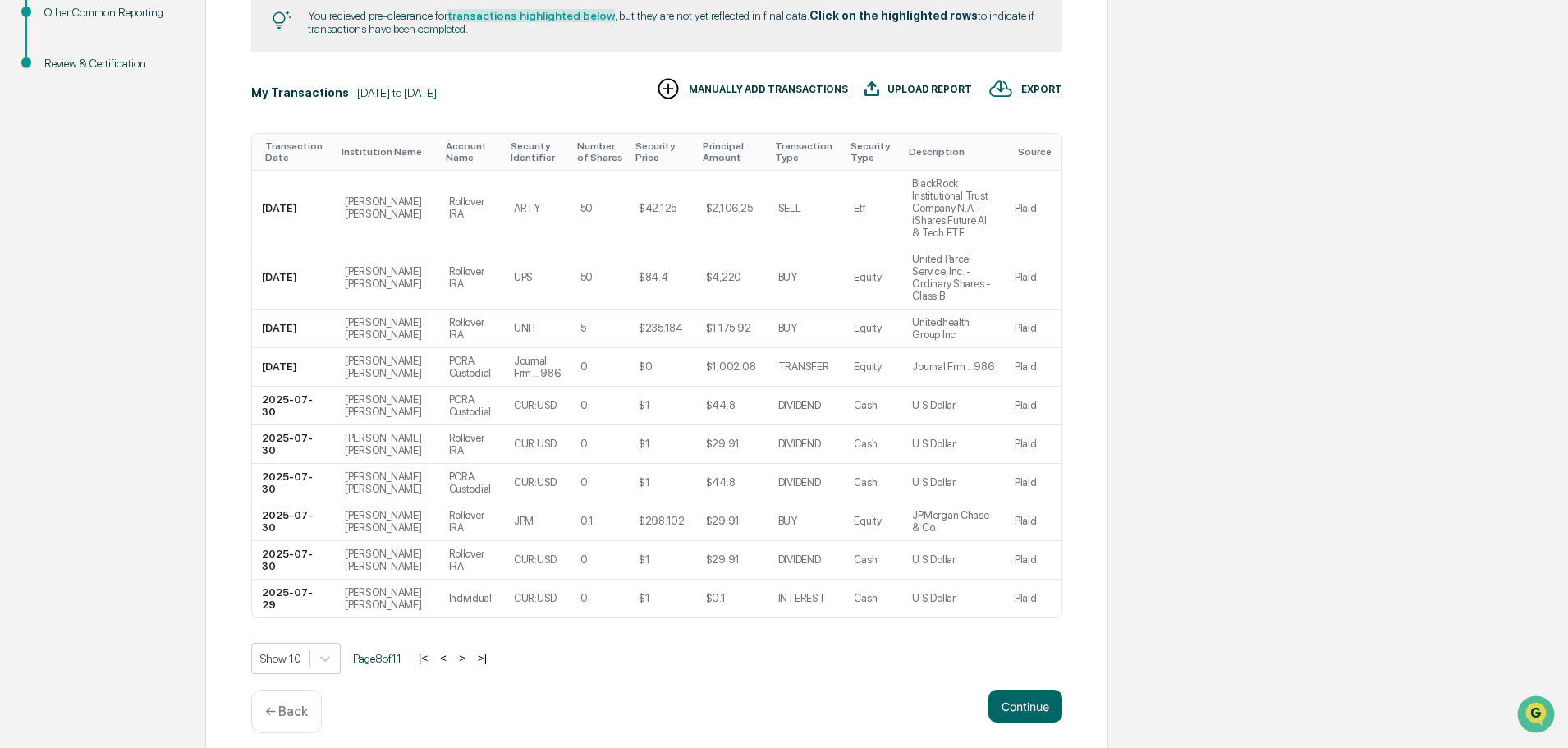
click at [452, 651] on button "<" at bounding box center [443, 658] width 17 height 14
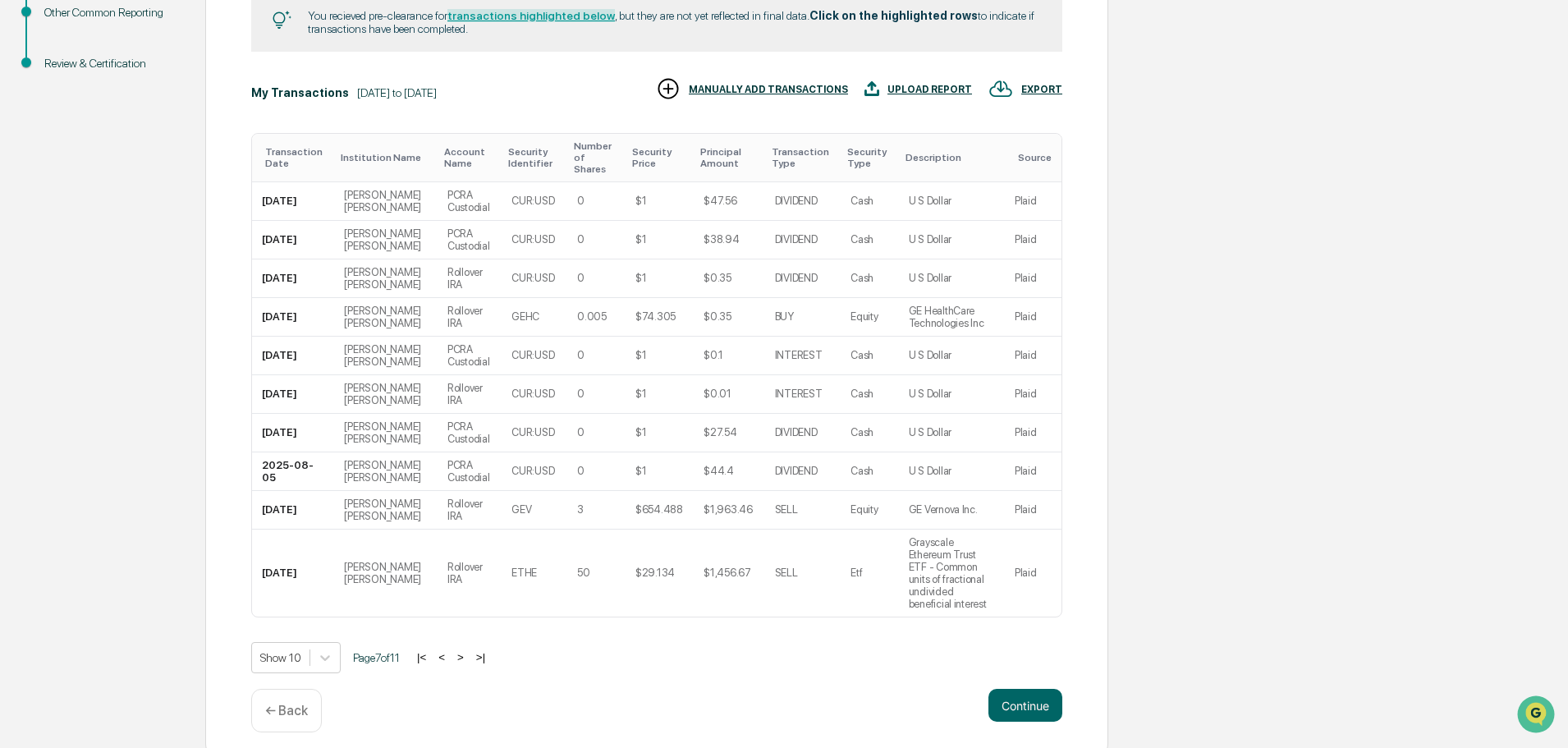
click at [450, 650] on button "<" at bounding box center [441, 657] width 17 height 14
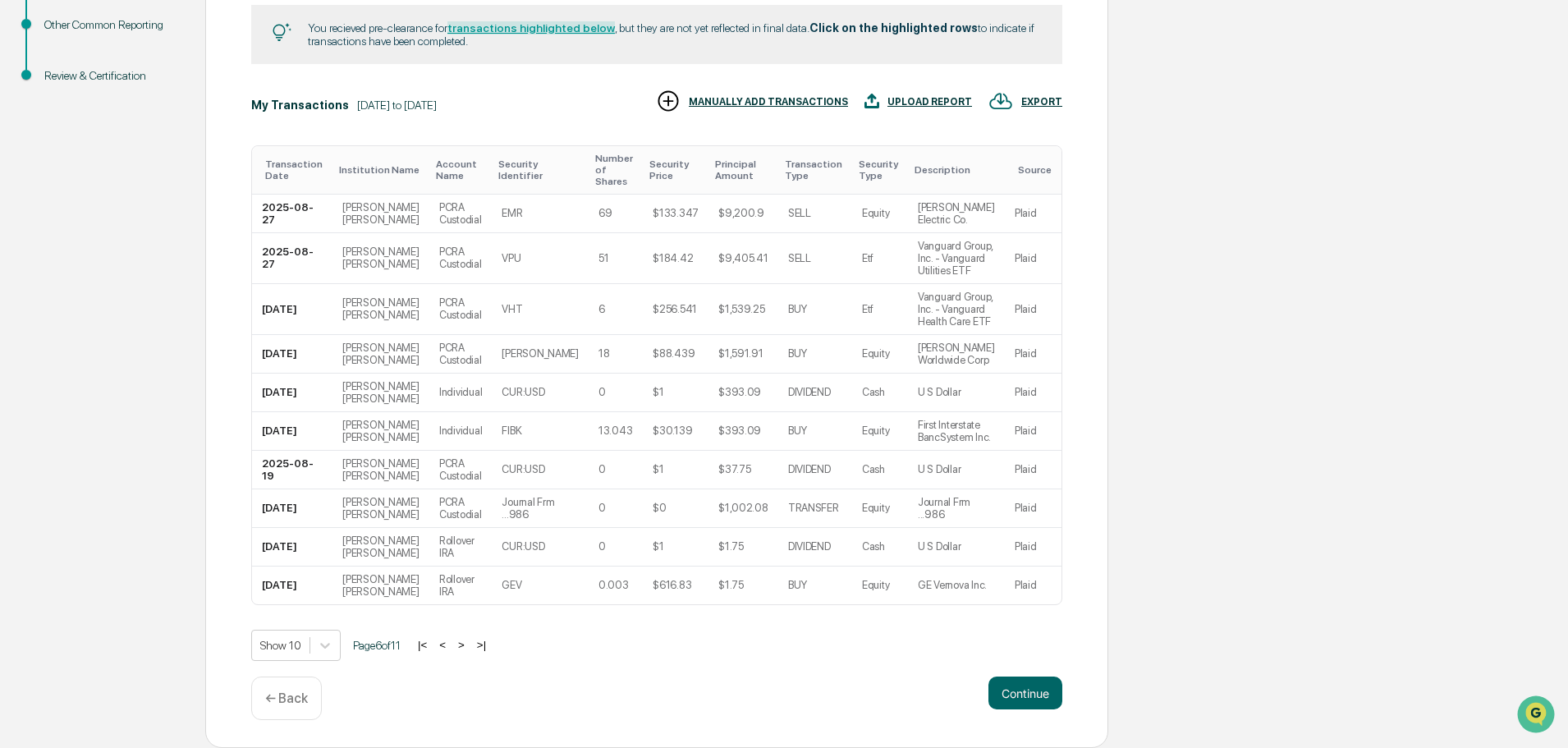
click at [451, 646] on button "<" at bounding box center [442, 646] width 17 height 14
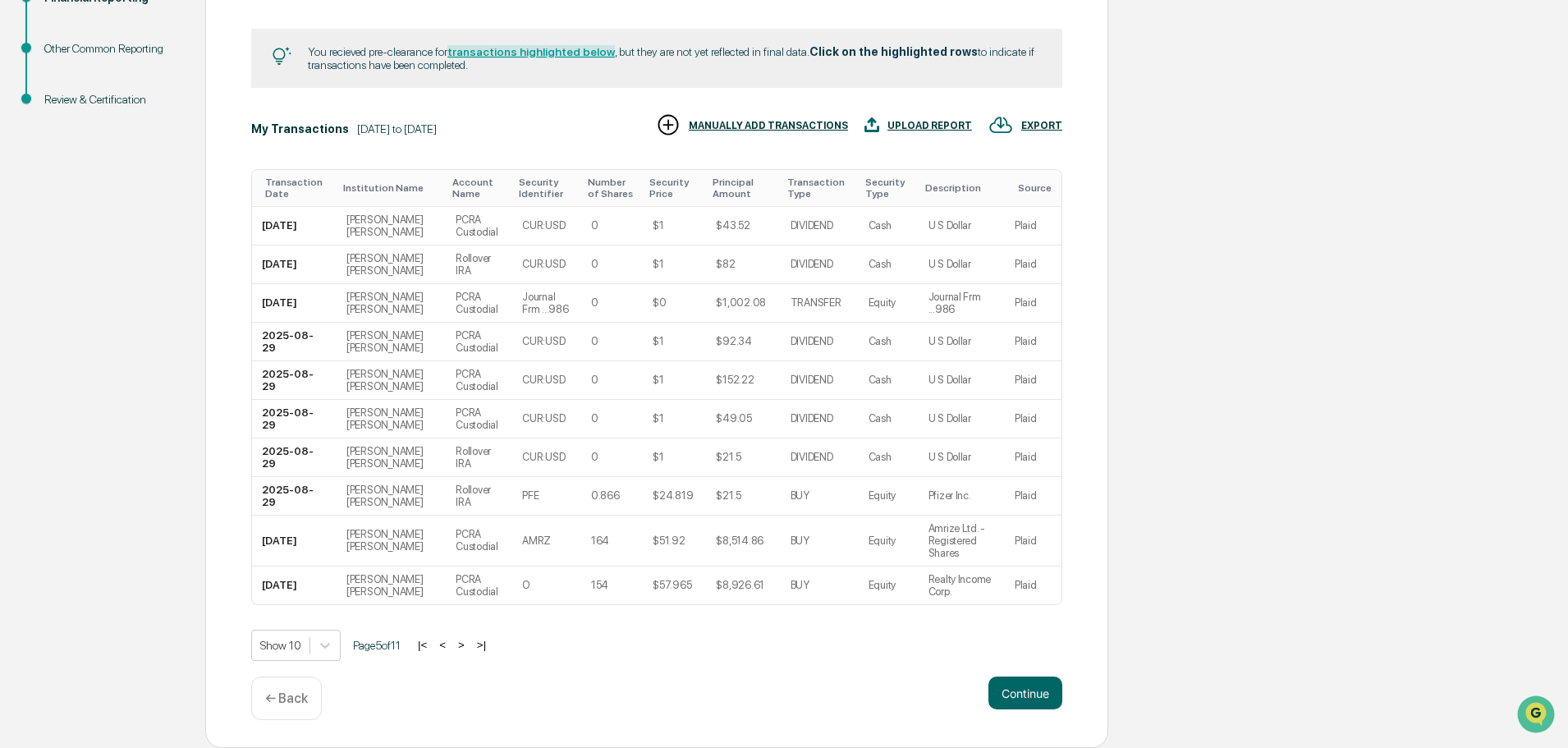
click at [451, 646] on button "<" at bounding box center [442, 646] width 17 height 14
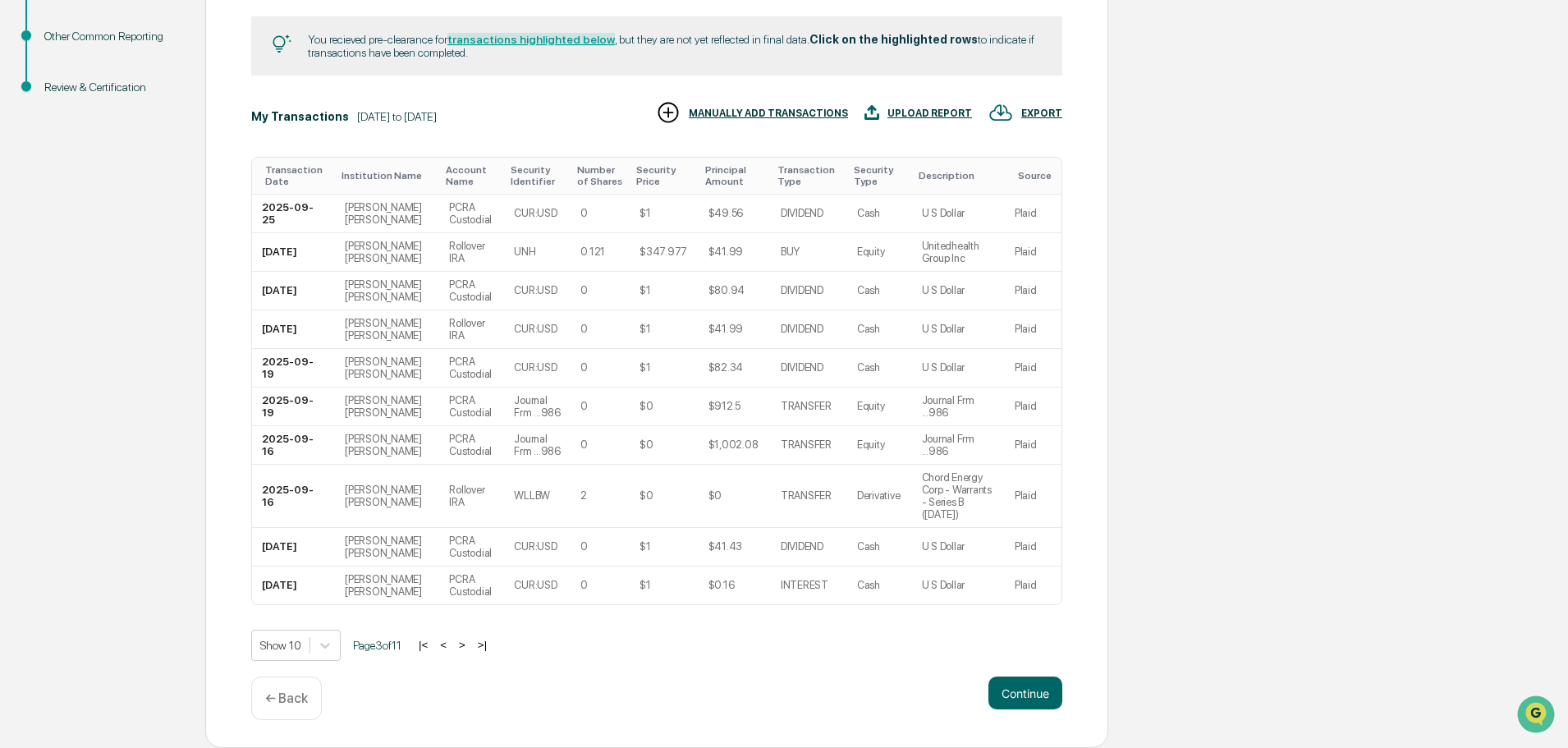
click at [452, 646] on button "<" at bounding box center [443, 646] width 17 height 14
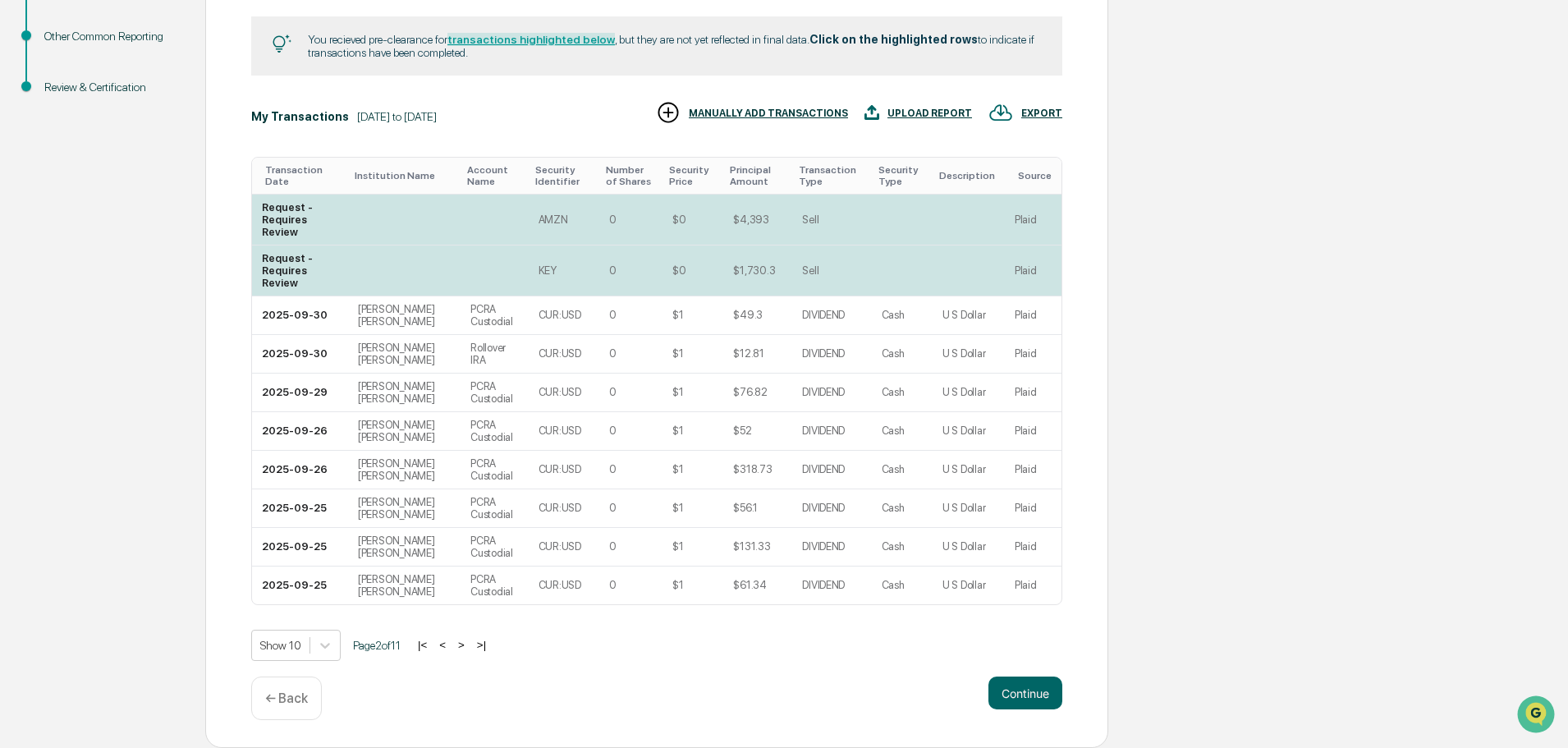
scroll to position [271, 0]
click at [451, 646] on button "<" at bounding box center [442, 646] width 17 height 14
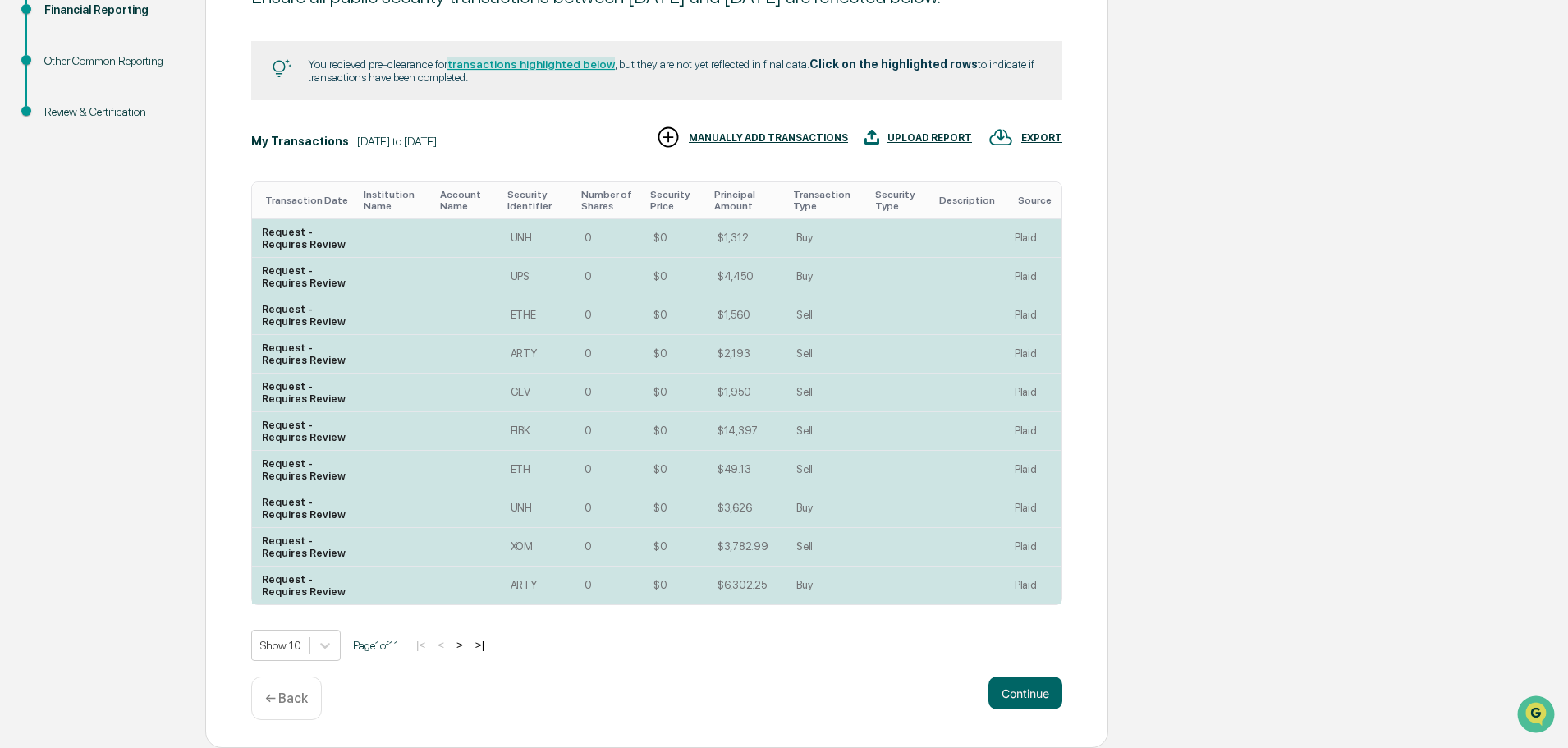
click at [468, 645] on button ">" at bounding box center [460, 646] width 17 height 14
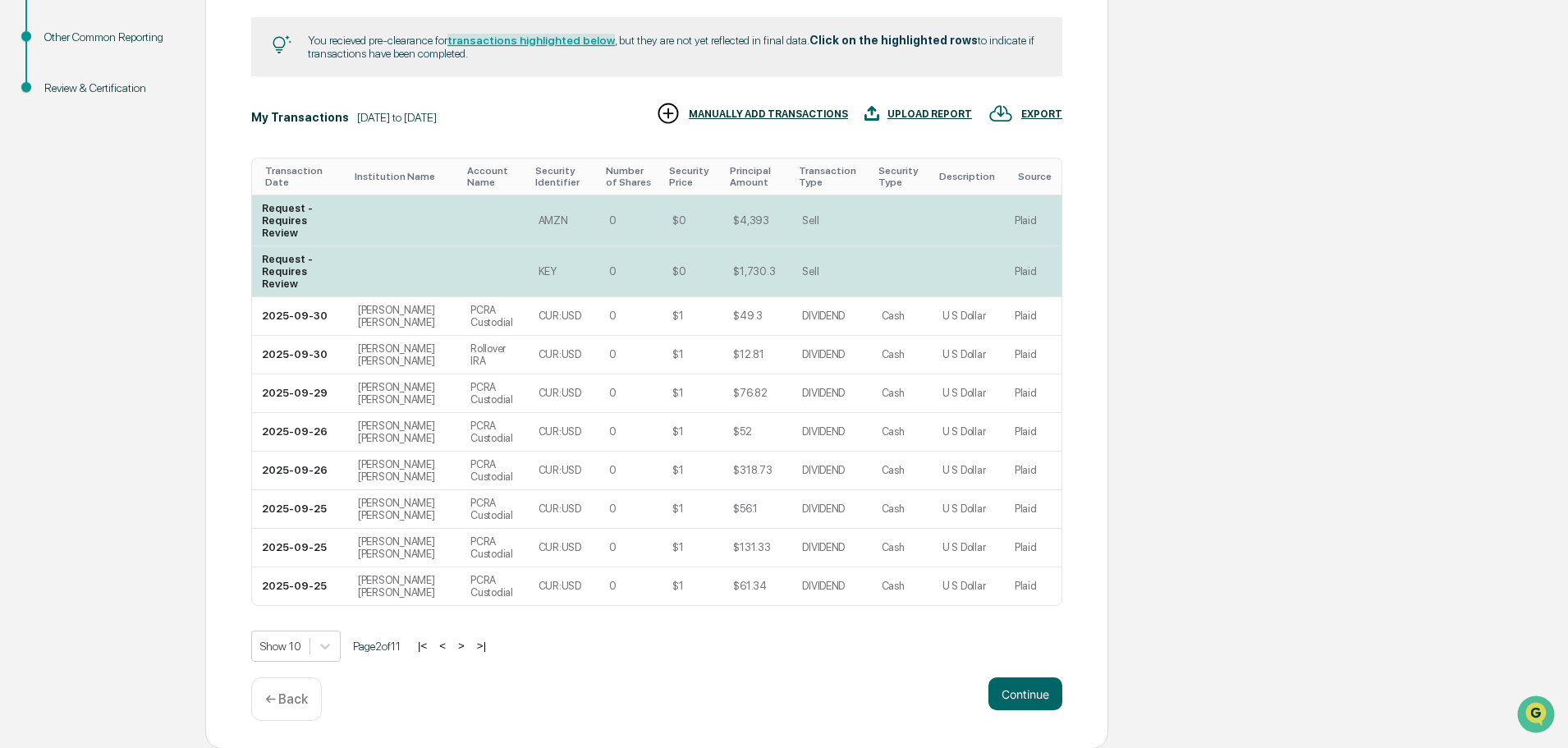
click at [470, 645] on button ">" at bounding box center [461, 646] width 17 height 14
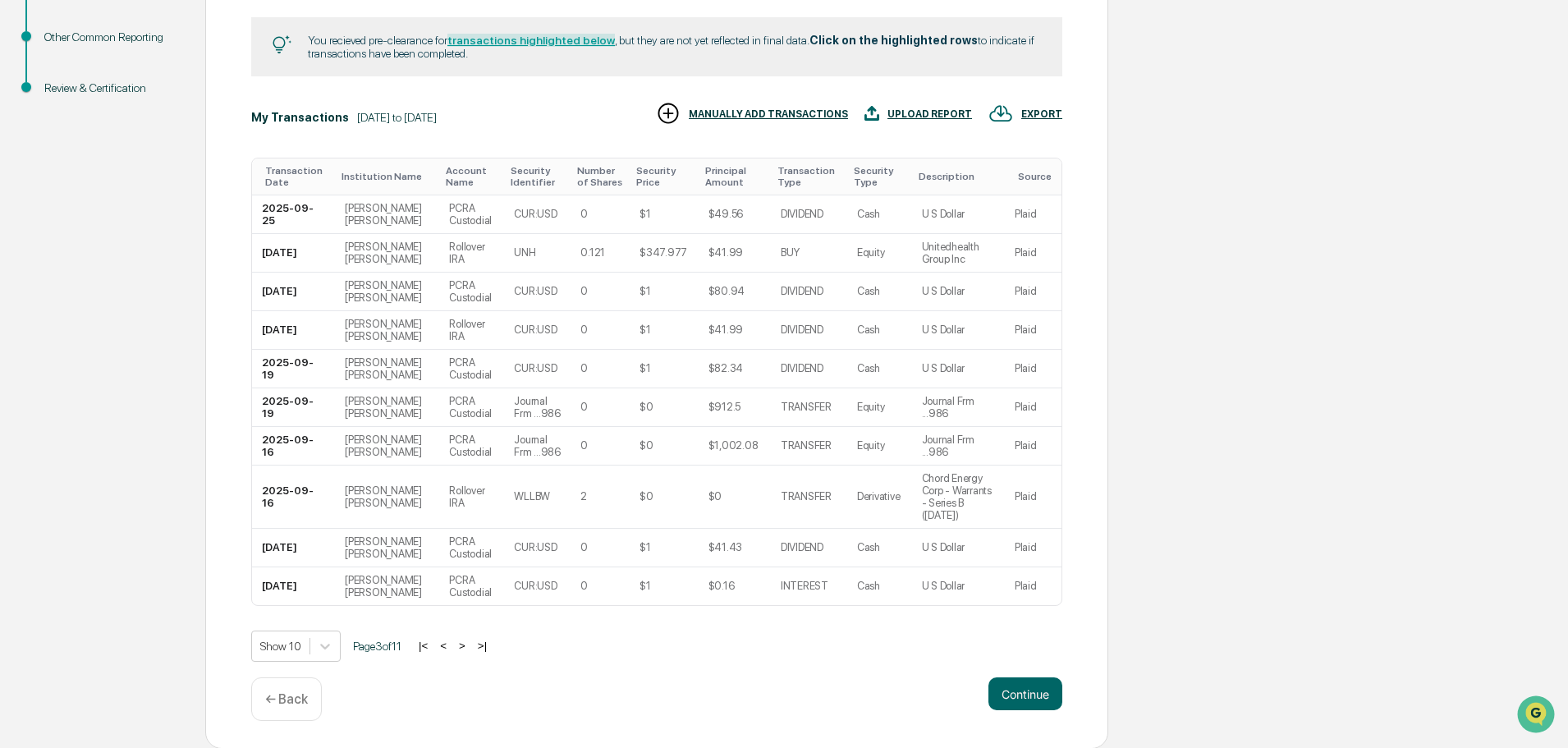
click at [470, 645] on div "Show 10 Page 3 of 11 |< < > >|" at bounding box center [657, 646] width 812 height 32
click at [477, 653] on div "|< < > >|" at bounding box center [452, 646] width 78 height 14
click at [471, 653] on button ">" at bounding box center [462, 646] width 17 height 14
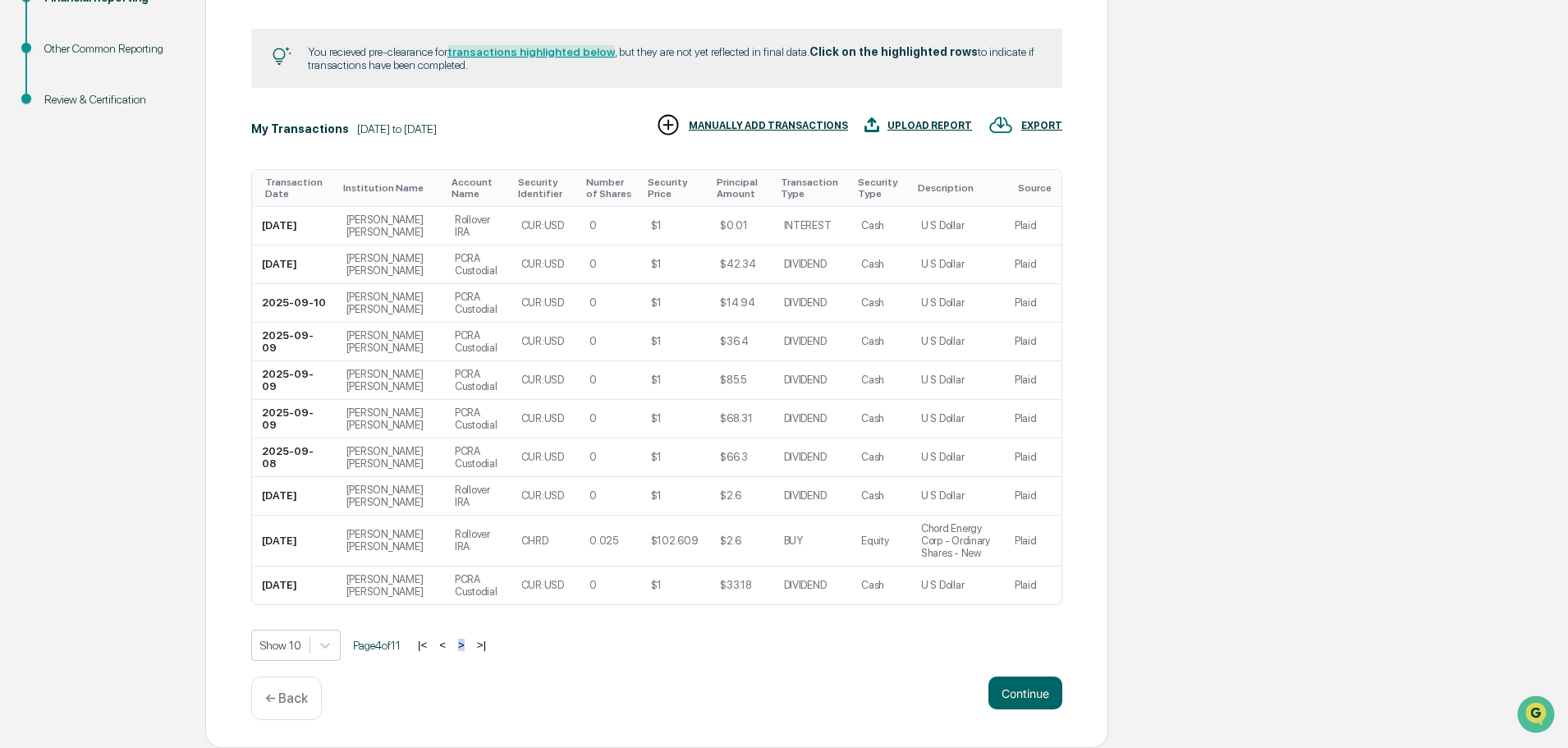
click at [471, 655] on div "Show 10 Page 4 of 11 |< < > >|" at bounding box center [657, 646] width 812 height 32
click at [470, 647] on button ">" at bounding box center [461, 646] width 17 height 14
click at [469, 643] on button ">" at bounding box center [461, 646] width 17 height 14
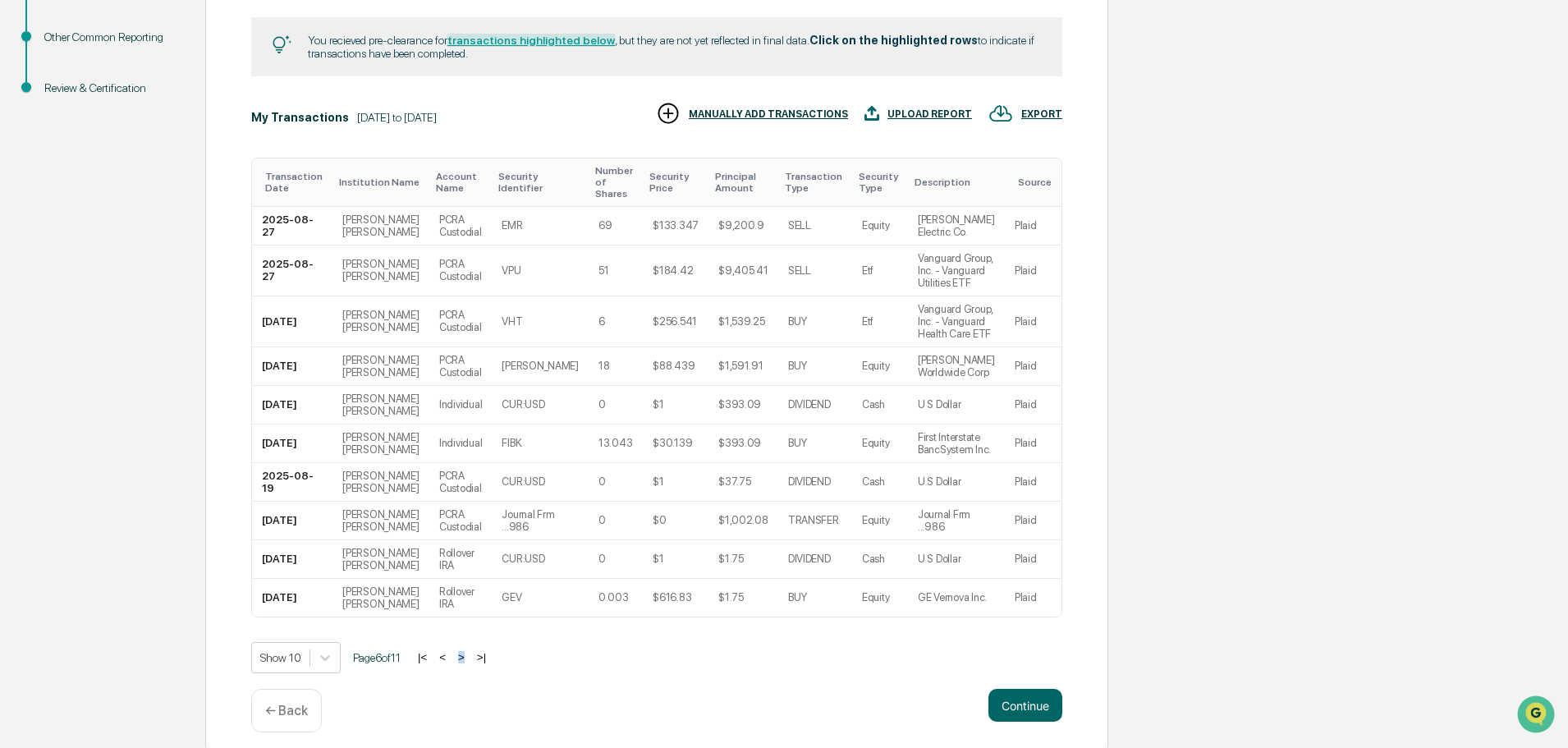
click at [468, 644] on div "Show 10 Page 6 of 11 |< < > >|" at bounding box center [657, 658] width 812 height 32
click at [468, 661] on button ">" at bounding box center [461, 657] width 17 height 14
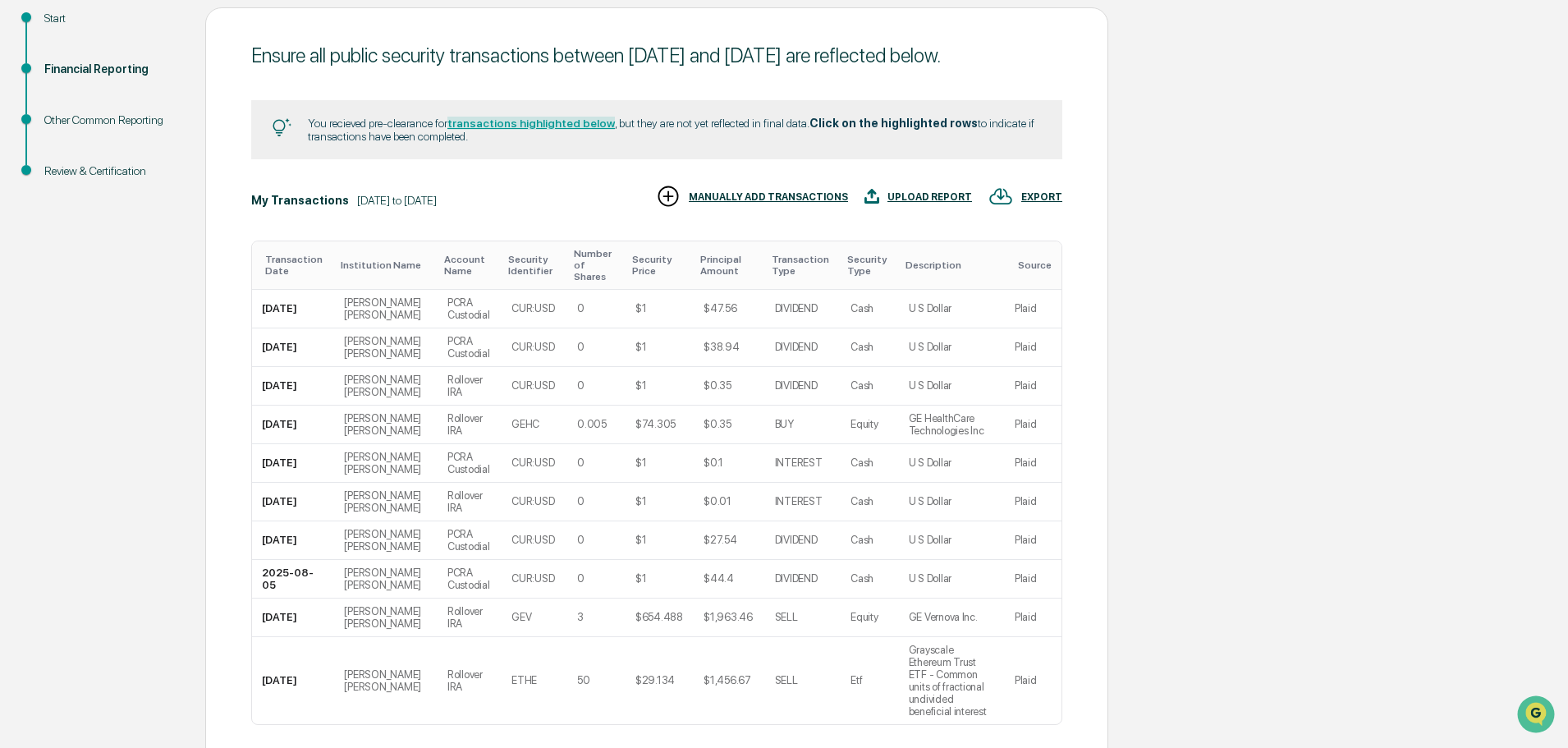
scroll to position [296, 0]
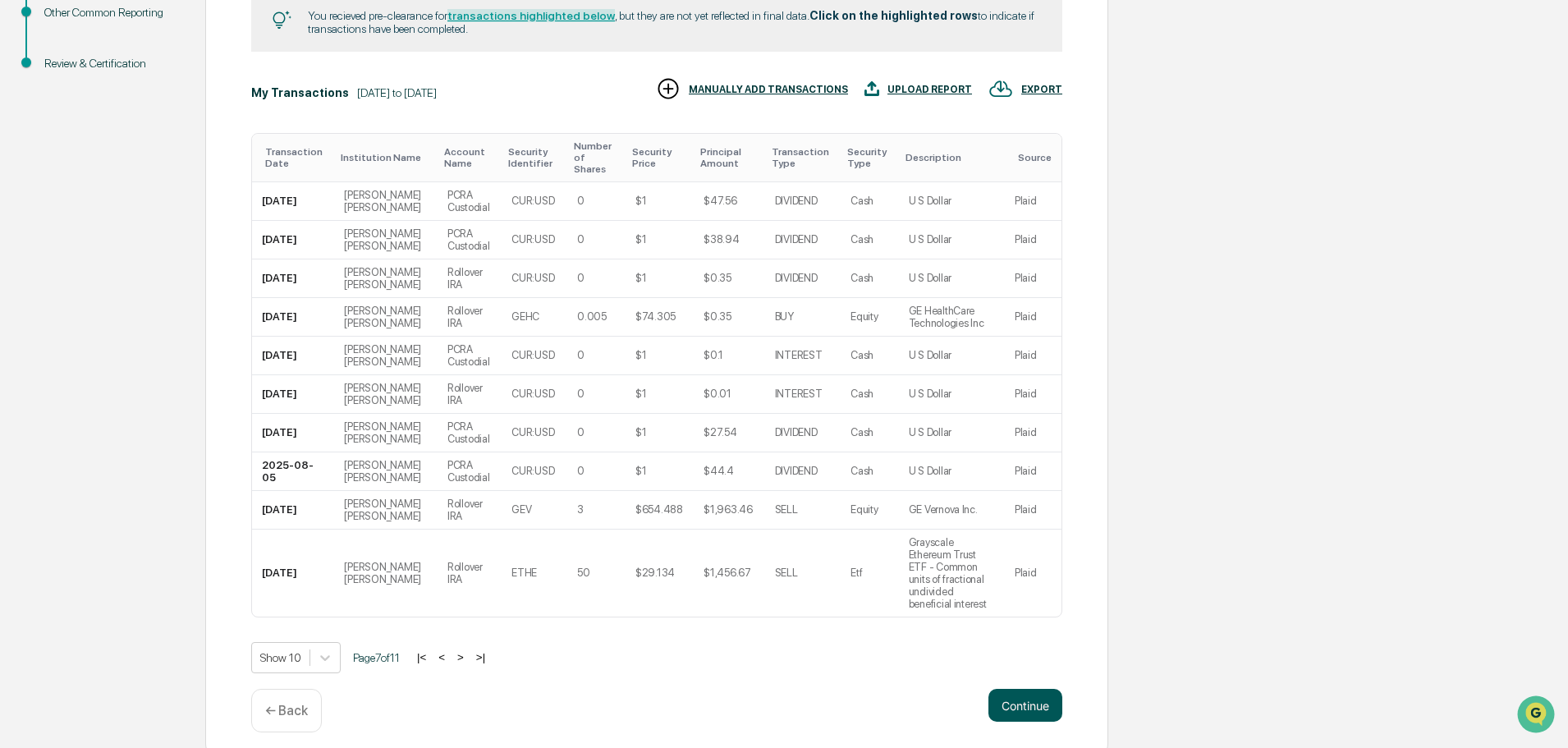
click at [1010, 689] on button "Continue" at bounding box center [1025, 705] width 74 height 33
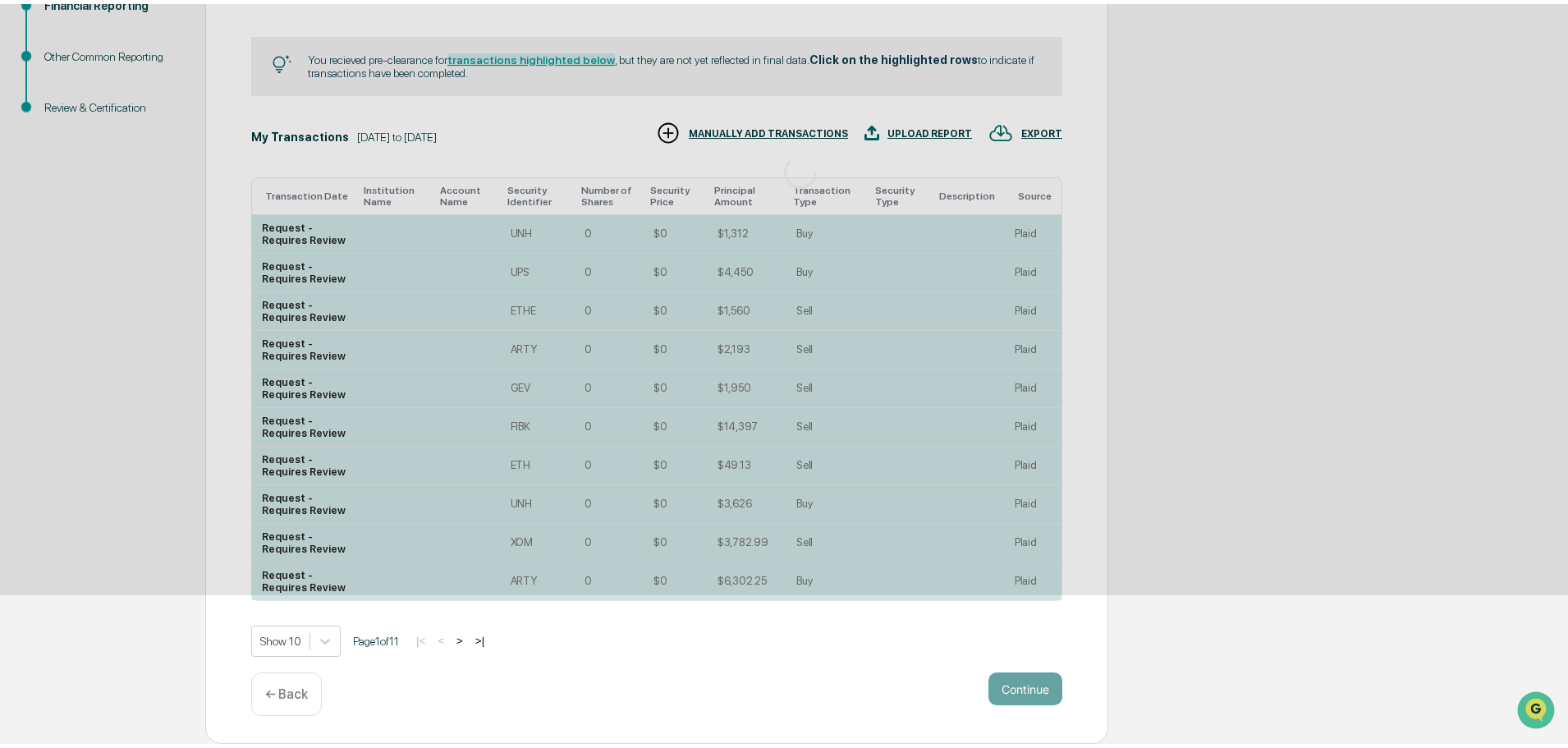
scroll to position [0, 0]
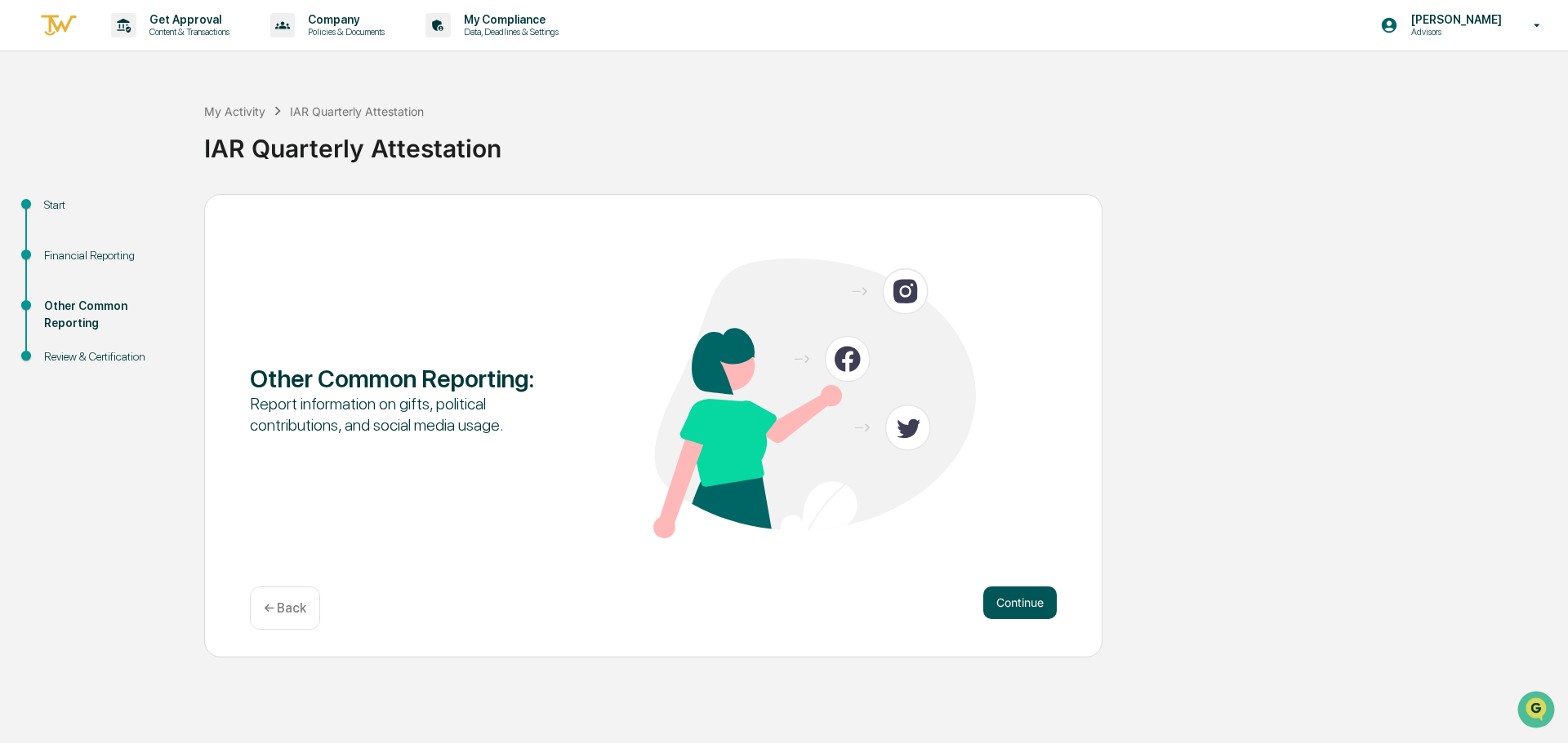
click at [1038, 604] on button "Continue" at bounding box center [1020, 602] width 73 height 32
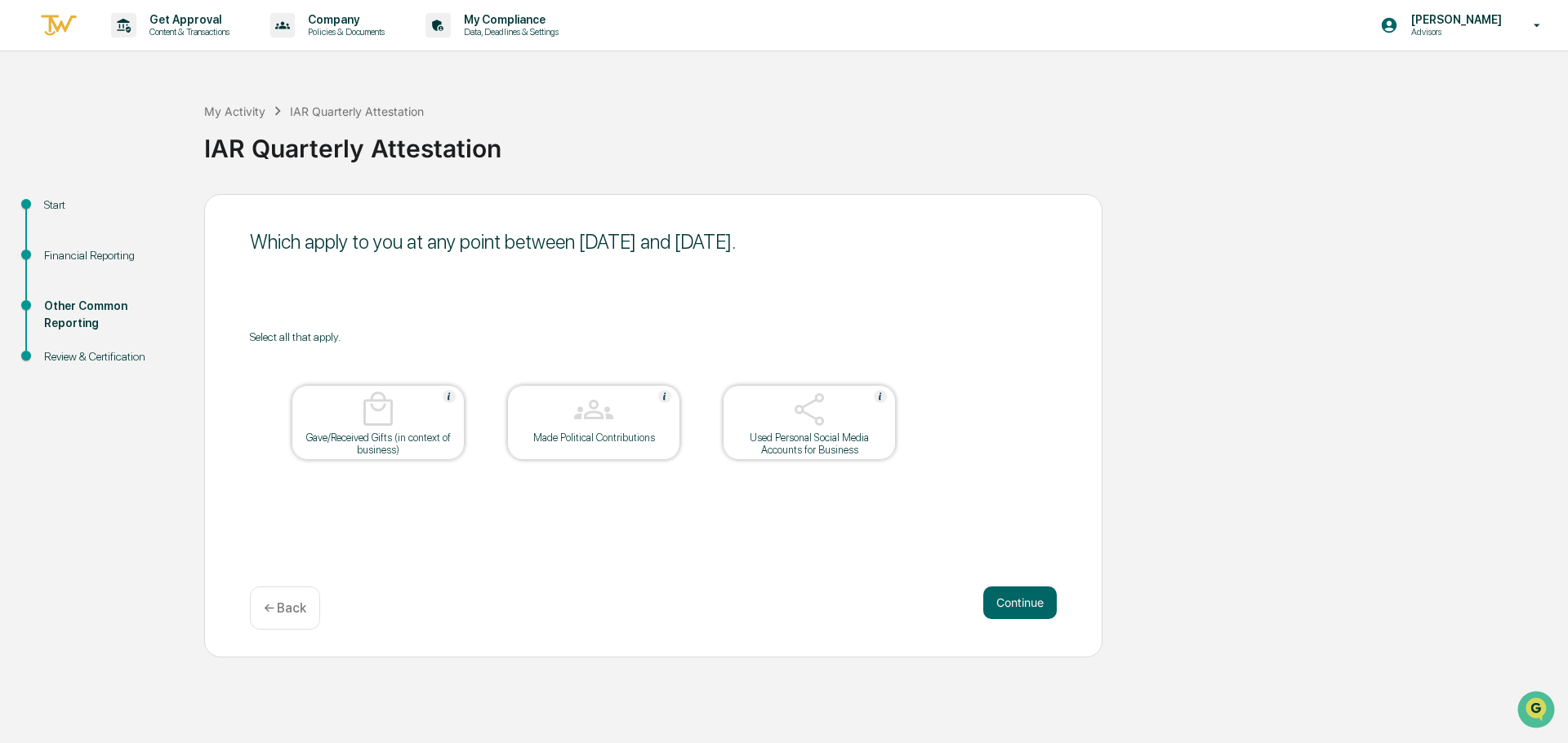
click at [107, 249] on div "Financial Reporting" at bounding box center [111, 256] width 134 height 18
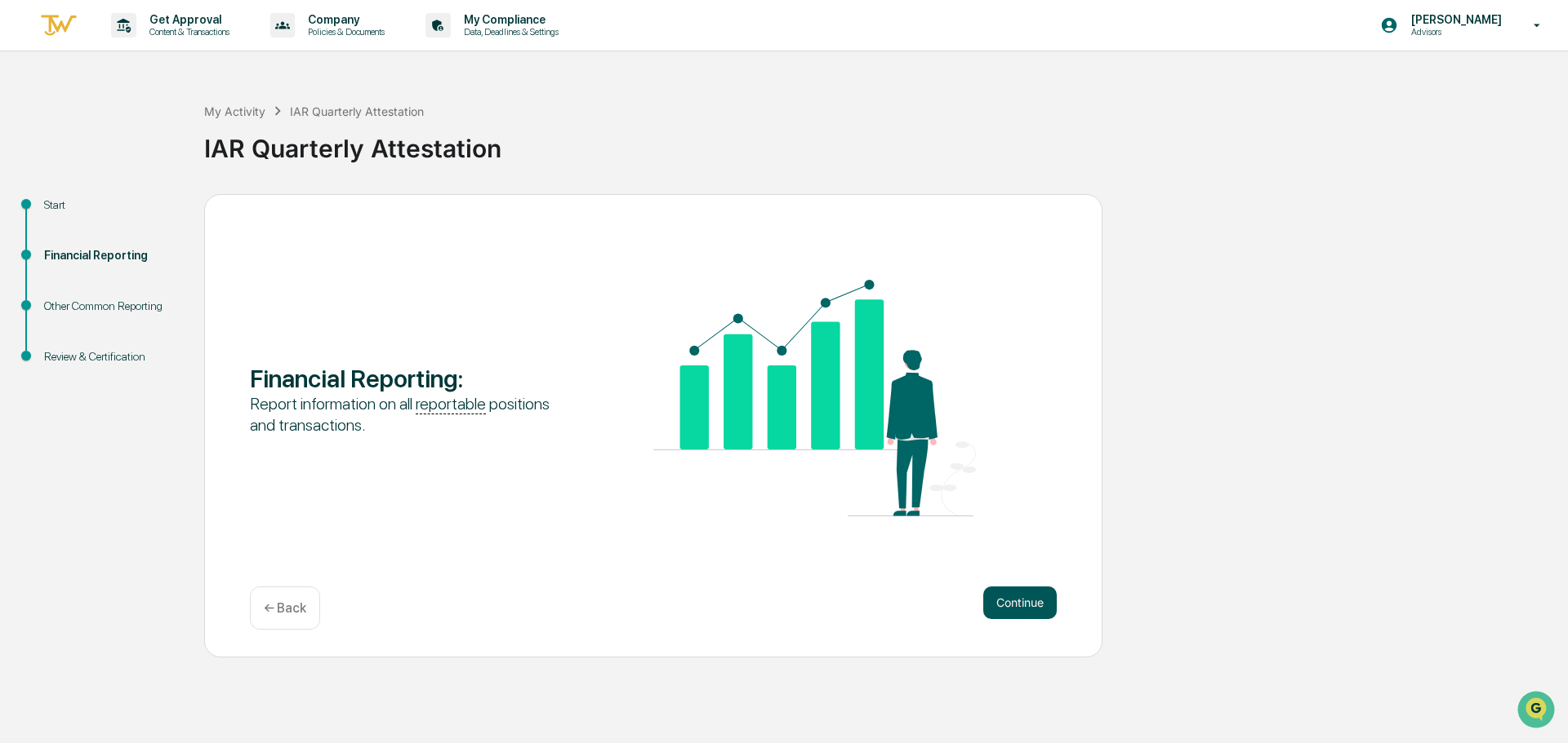
click at [1002, 602] on button "Continue" at bounding box center [1020, 602] width 73 height 32
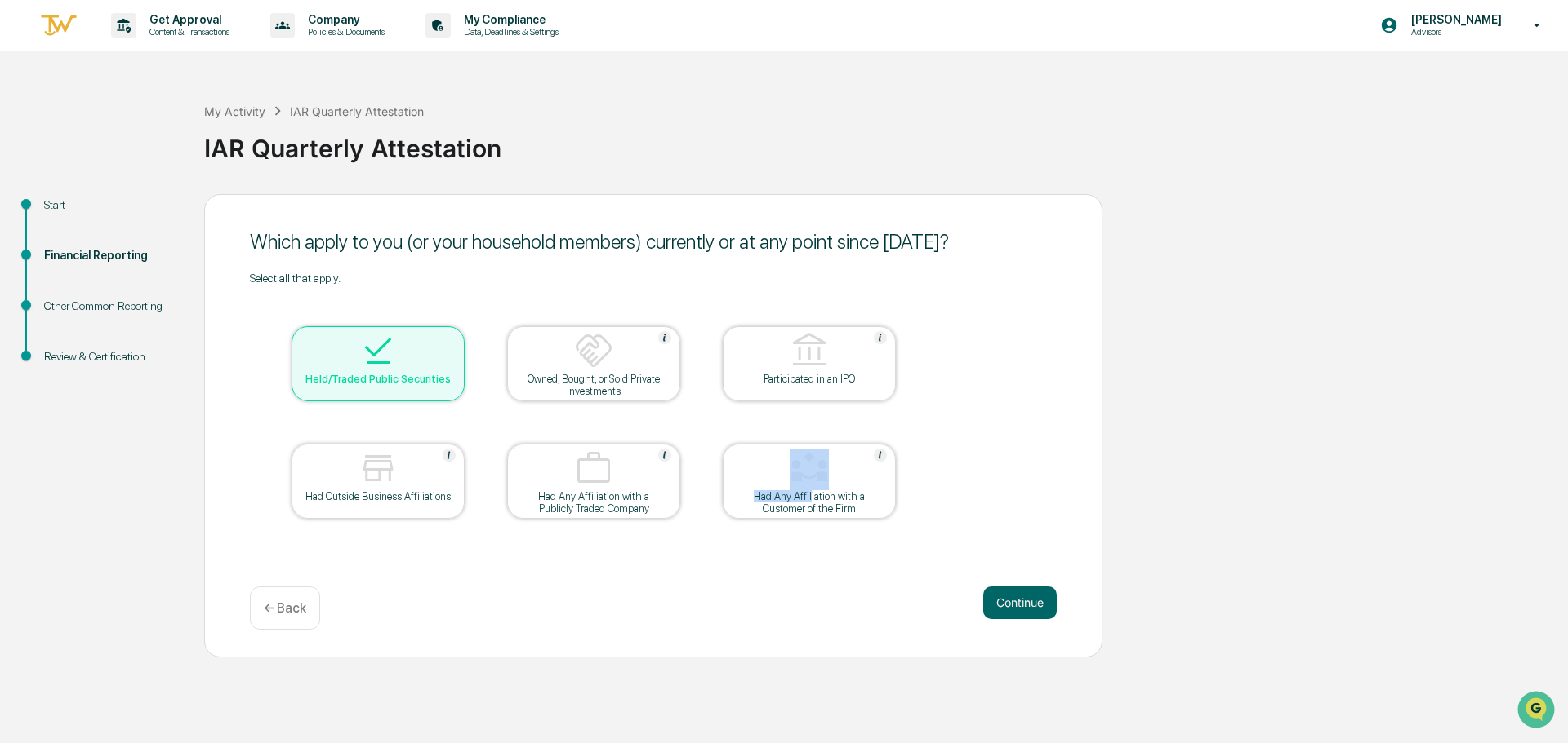
click at [810, 491] on div "Had Any Affiliation with a Customer of the Firm" at bounding box center [809, 481] width 173 height 75
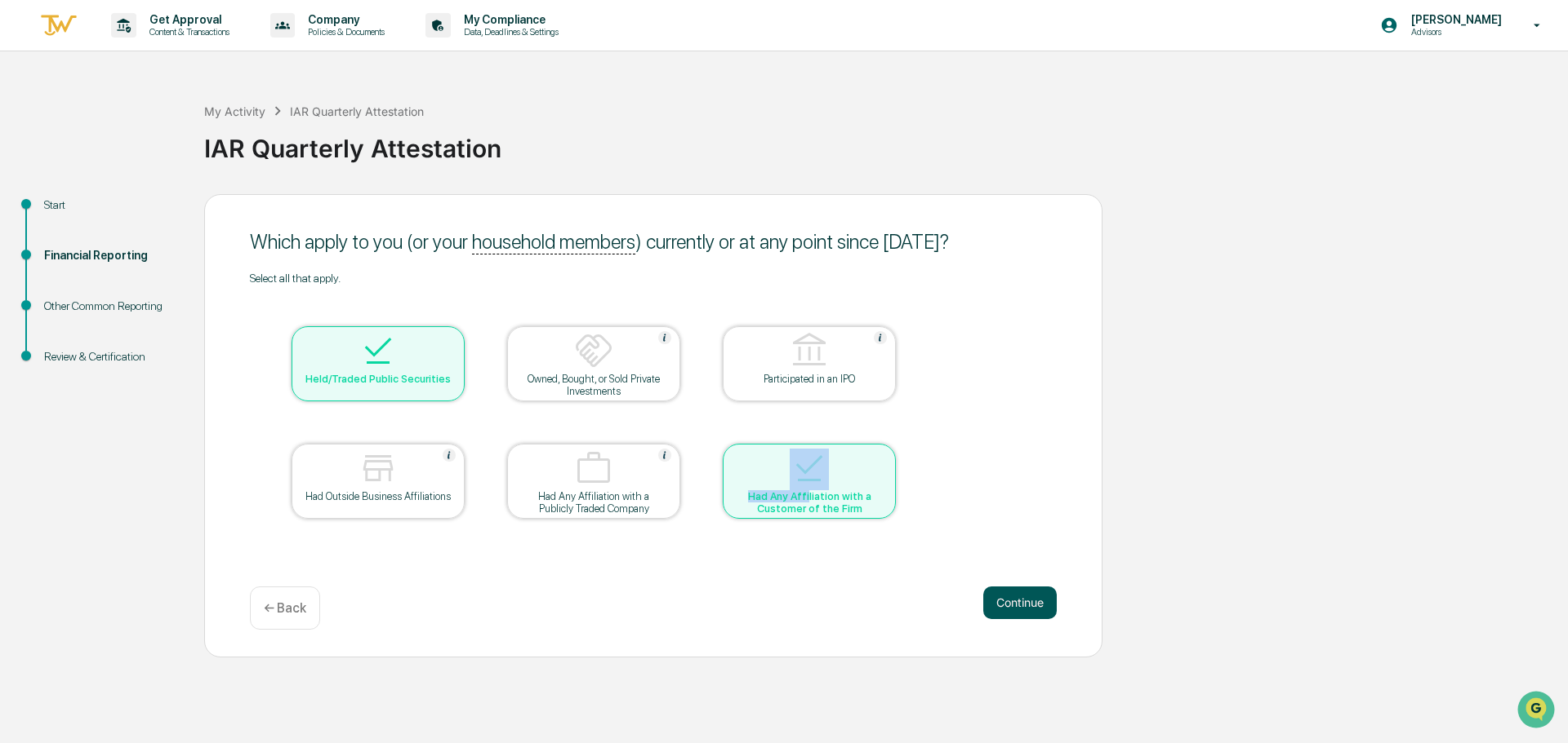
click at [1016, 606] on button "Continue" at bounding box center [1020, 602] width 73 height 32
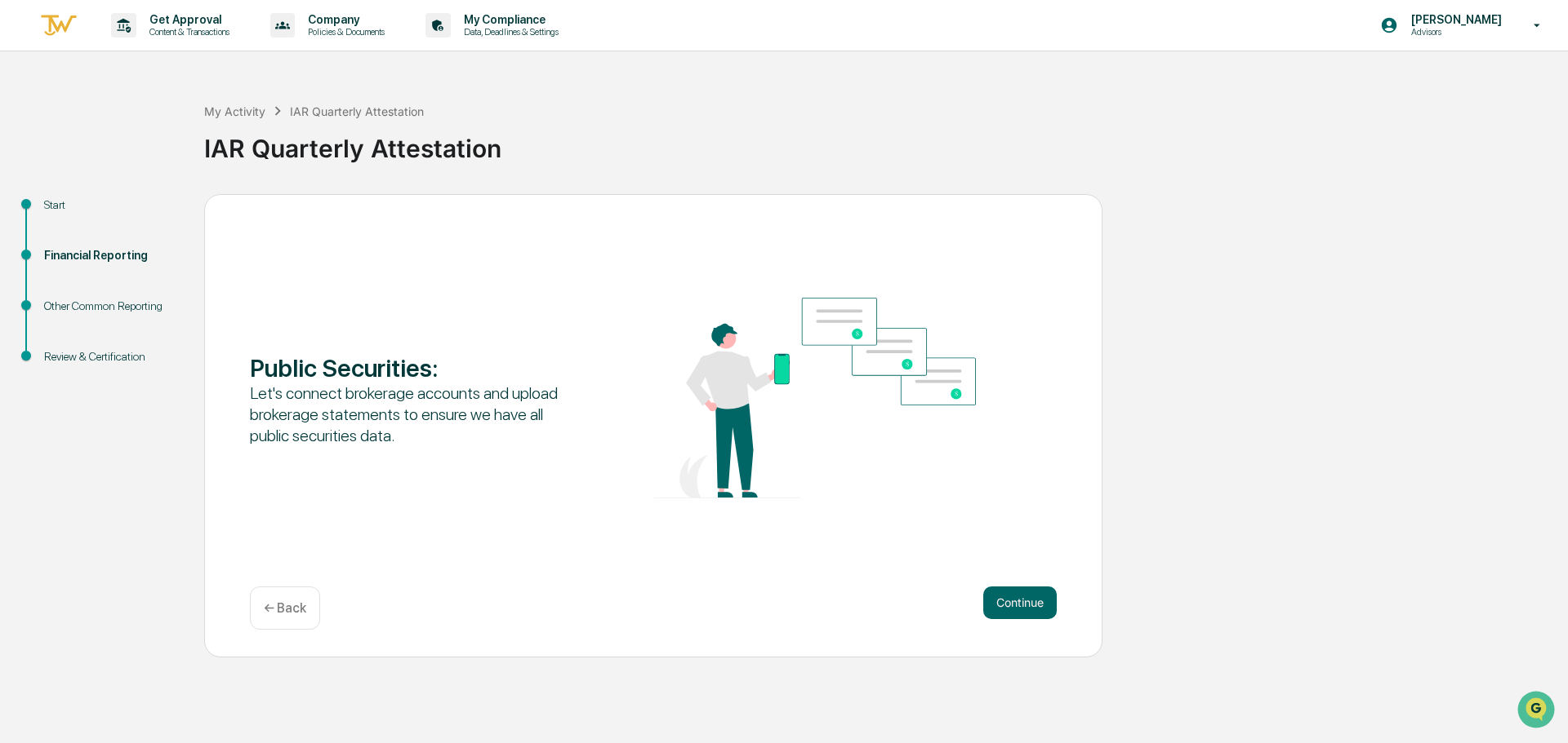
click at [300, 601] on p "← Back" at bounding box center [284, 609] width 42 height 16
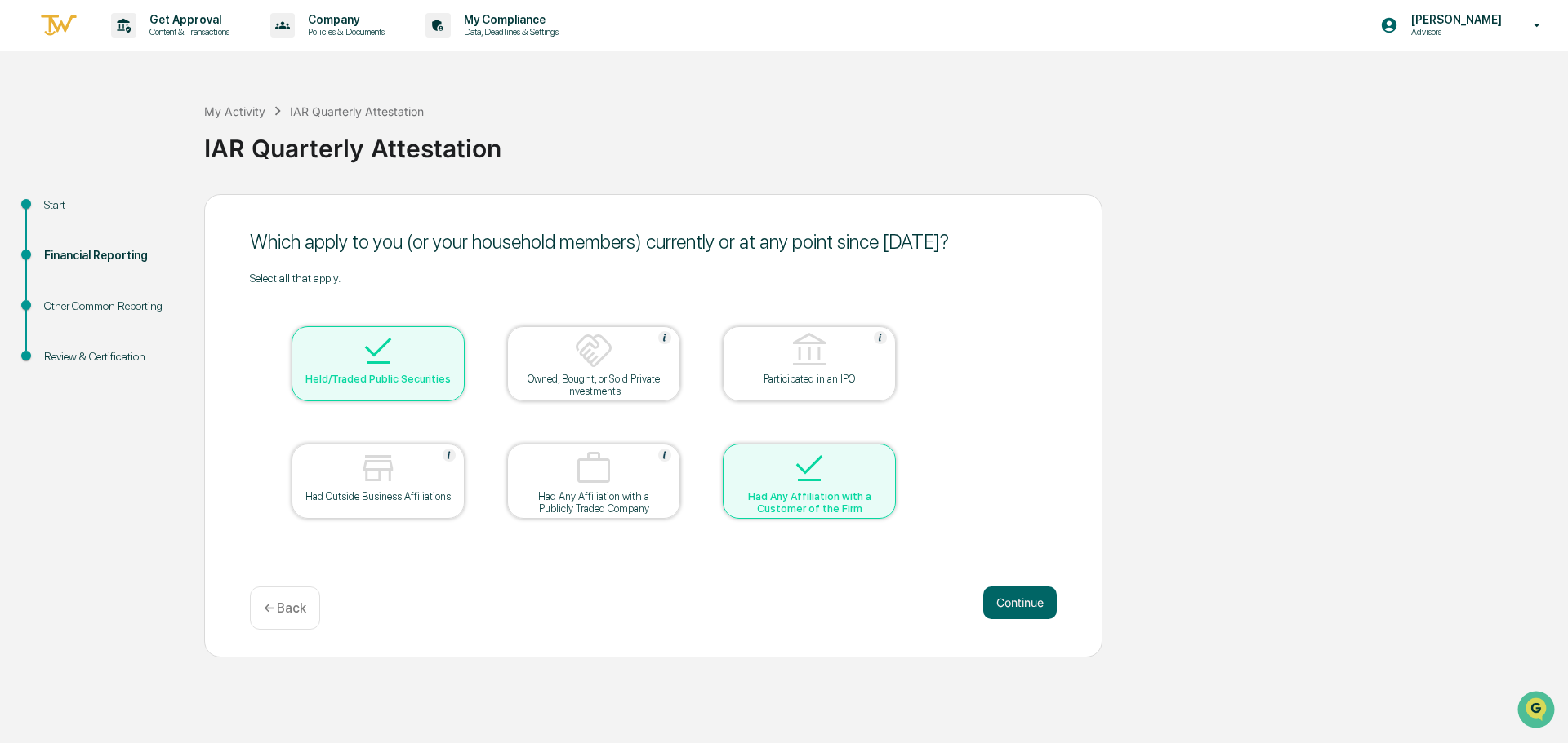
click at [394, 384] on div "Held/Traded Public Securities" at bounding box center [378, 379] width 147 height 13
click at [1044, 599] on button "Continue" at bounding box center [1020, 602] width 73 height 32
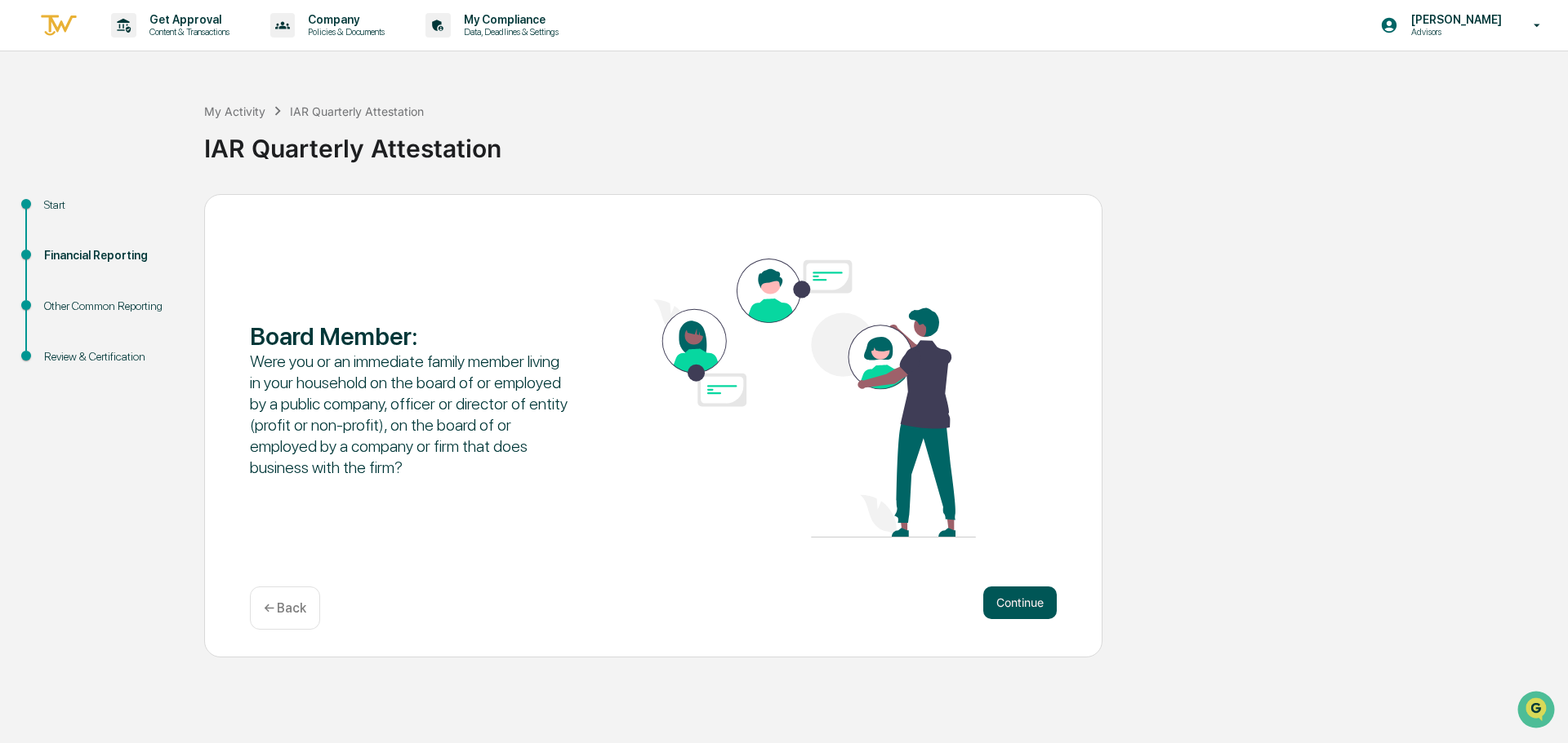
click at [1023, 611] on button "Continue" at bounding box center [1020, 602] width 73 height 32
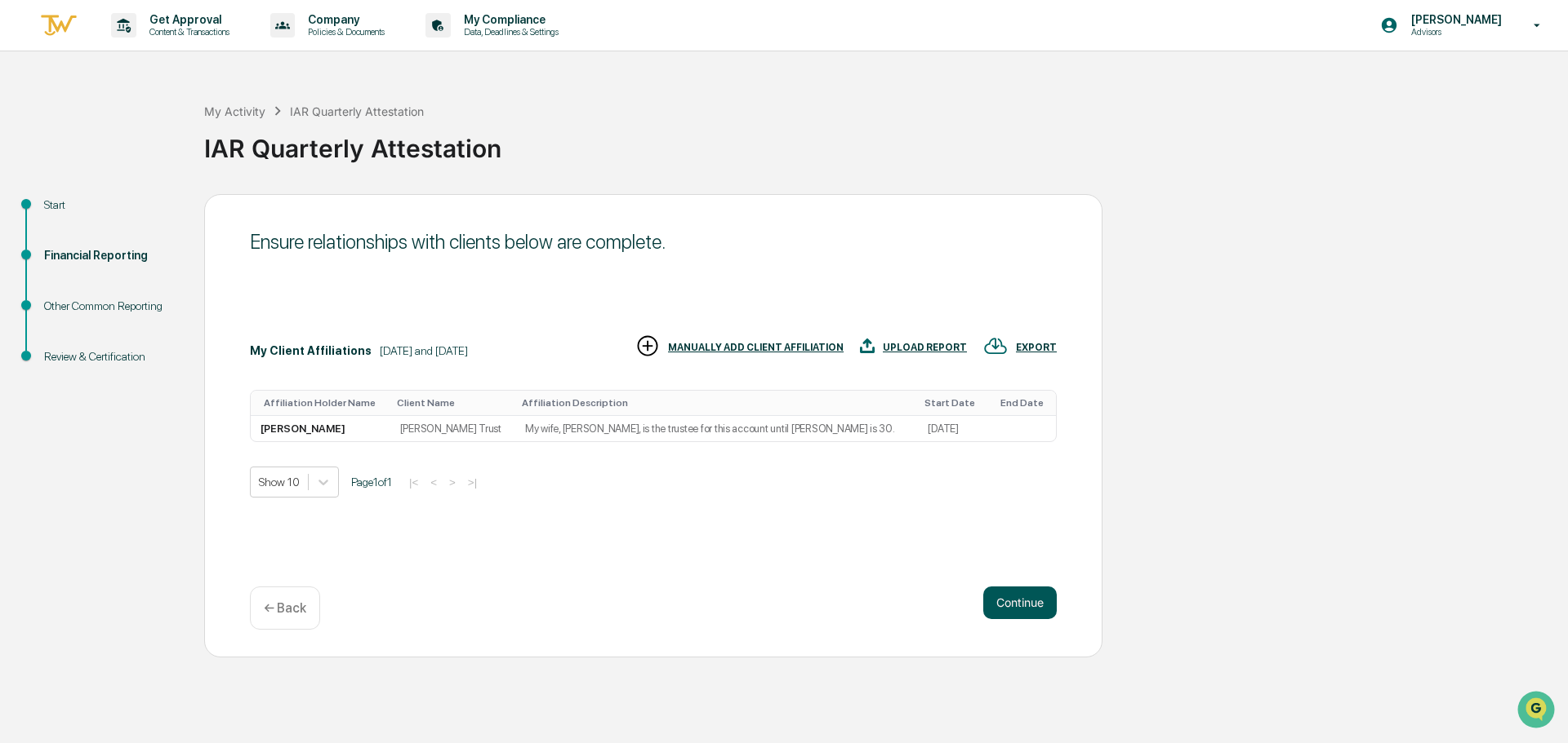
click at [1022, 604] on button "Continue" at bounding box center [1020, 602] width 73 height 32
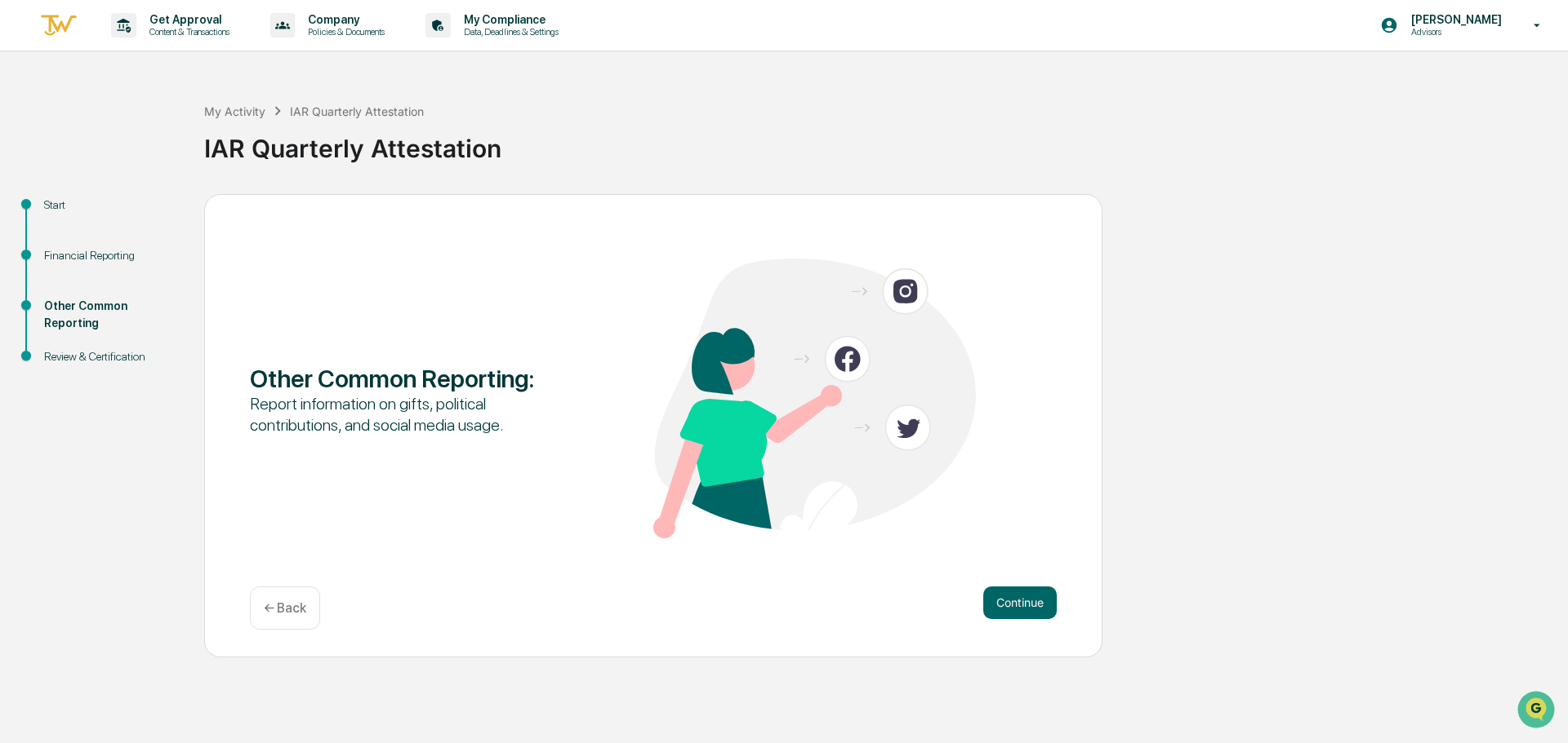
click at [1022, 604] on button "Continue" at bounding box center [1020, 602] width 73 height 32
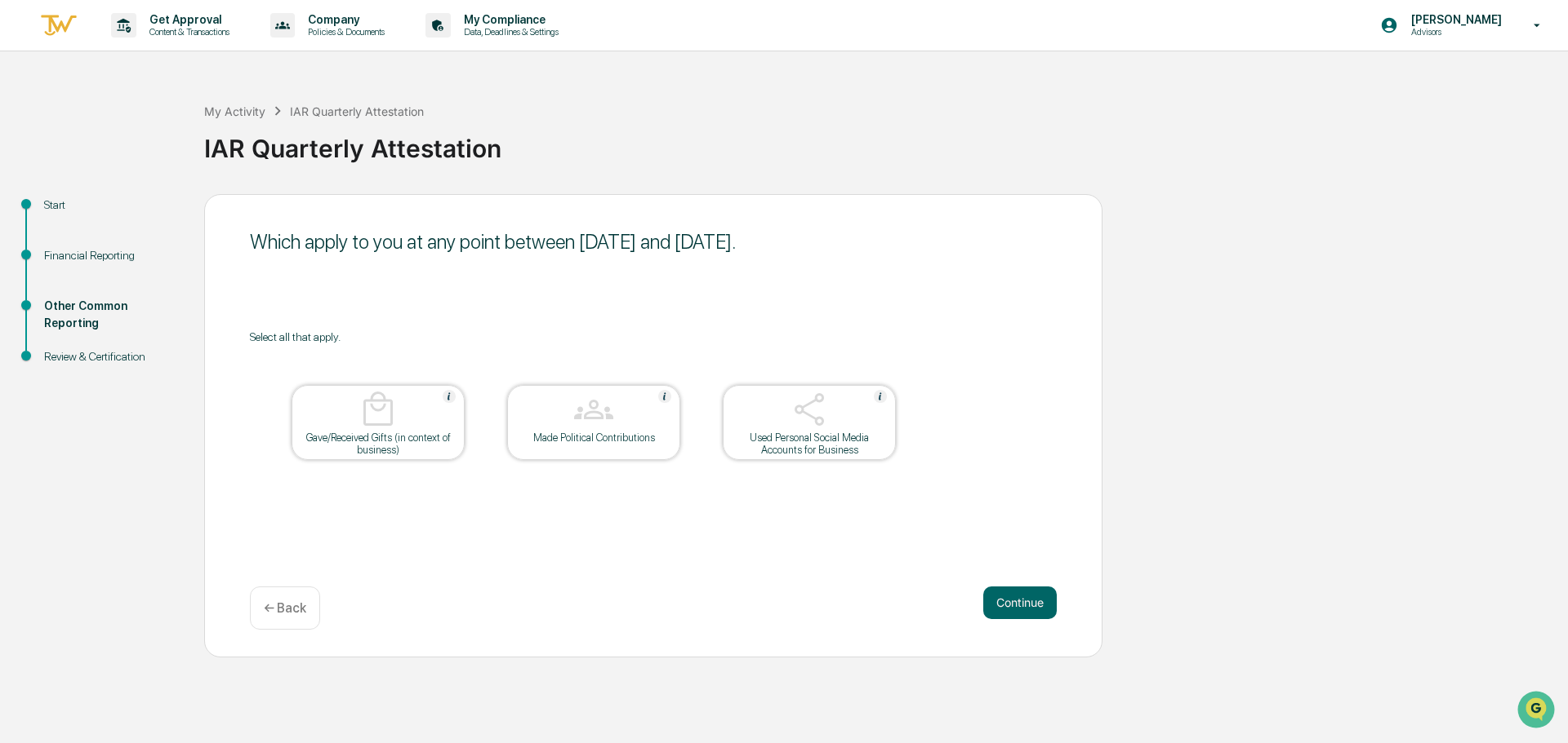
click at [851, 434] on div "Used Personal Social Media Accounts for Business" at bounding box center [809, 443] width 147 height 24
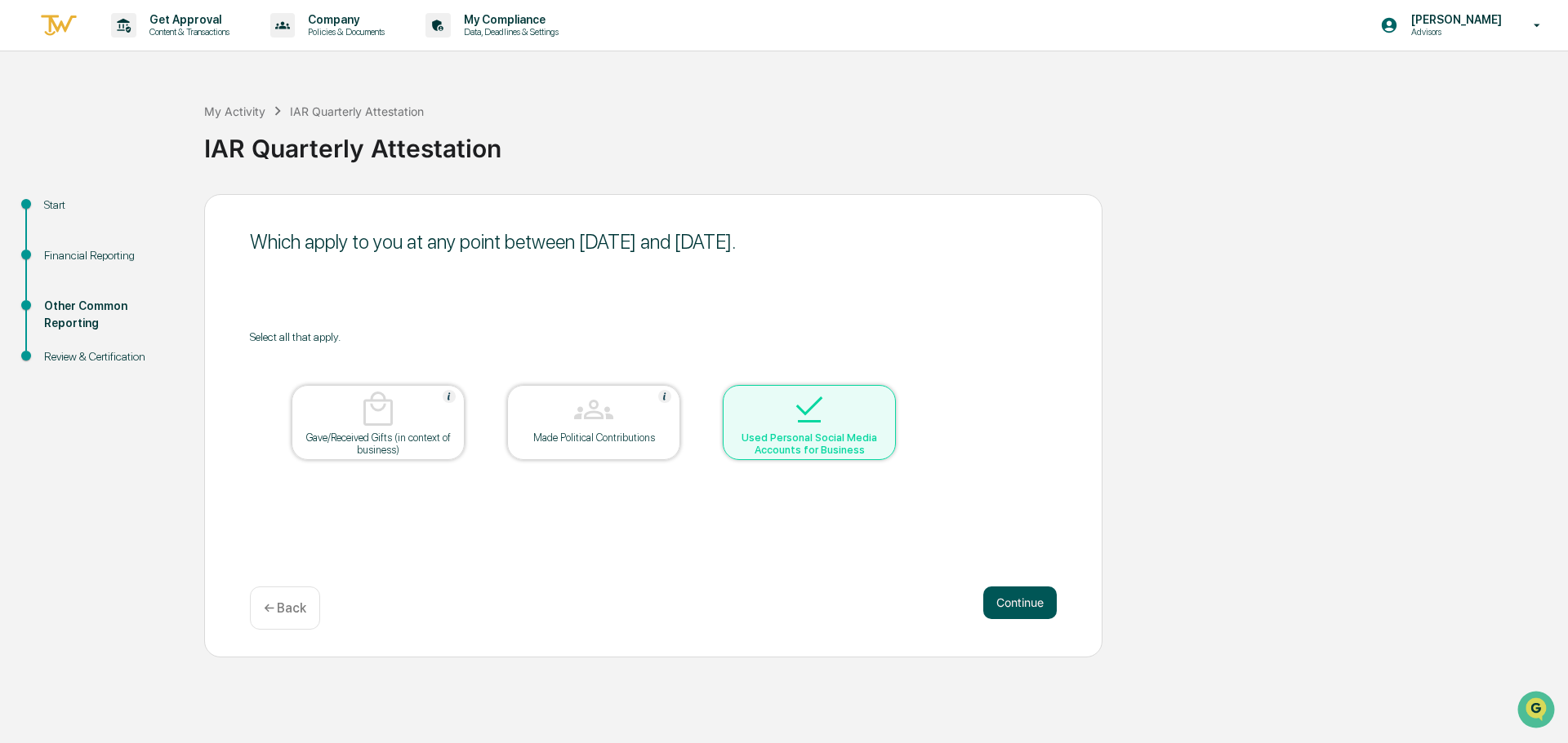
click at [1010, 599] on button "Continue" at bounding box center [1020, 602] width 73 height 32
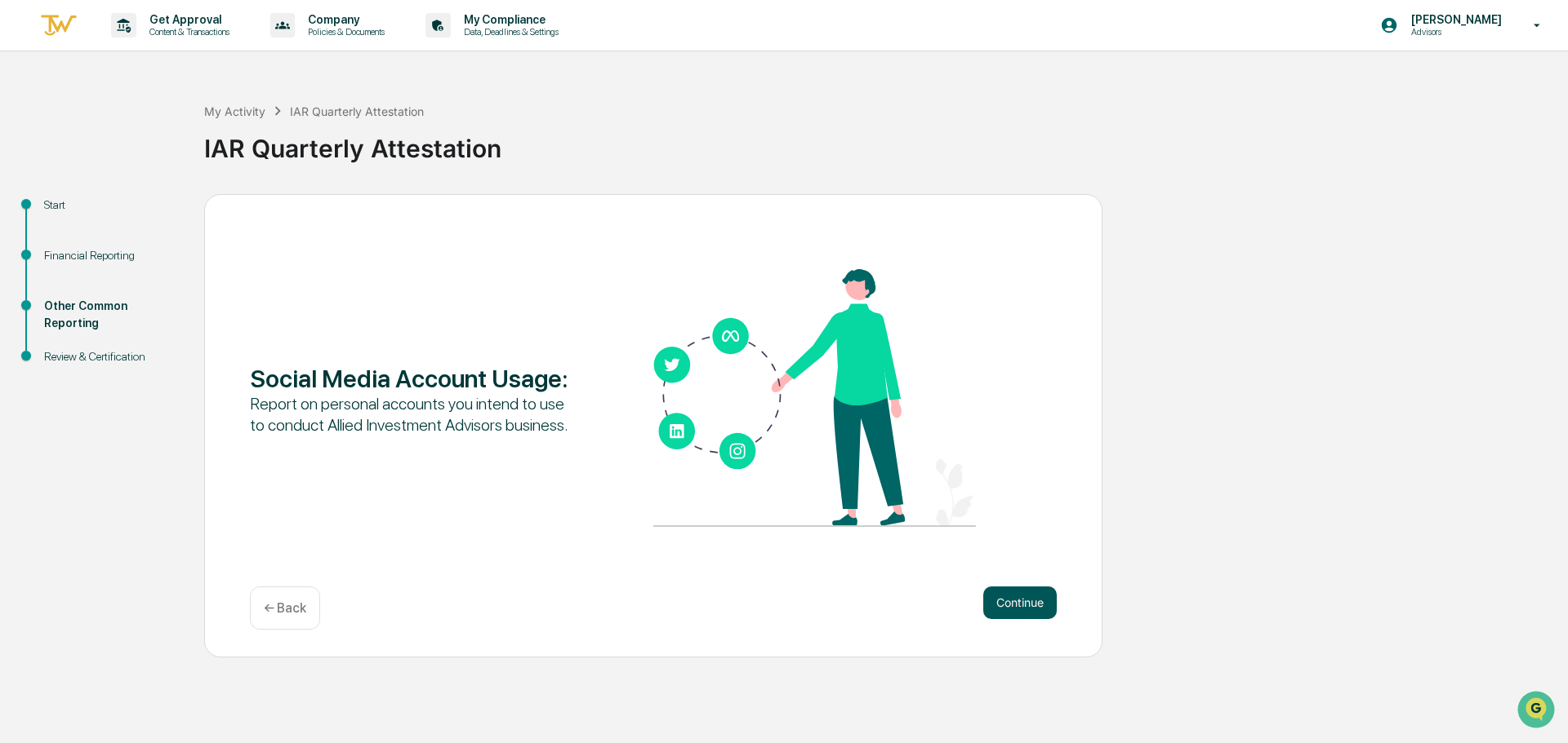
click at [1010, 607] on button "Continue" at bounding box center [1020, 602] width 73 height 32
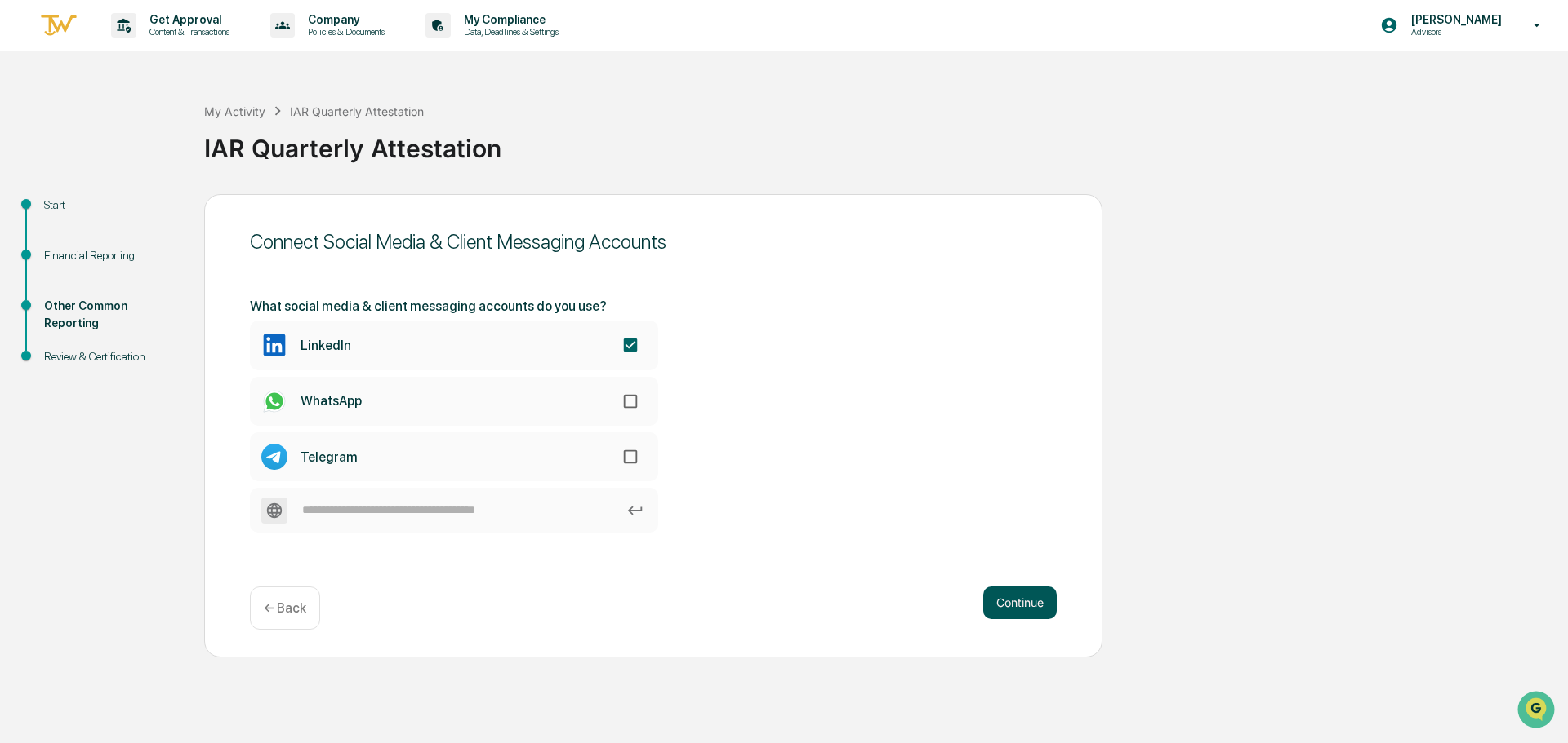
click at [1034, 598] on button "Continue" at bounding box center [1020, 602] width 73 height 32
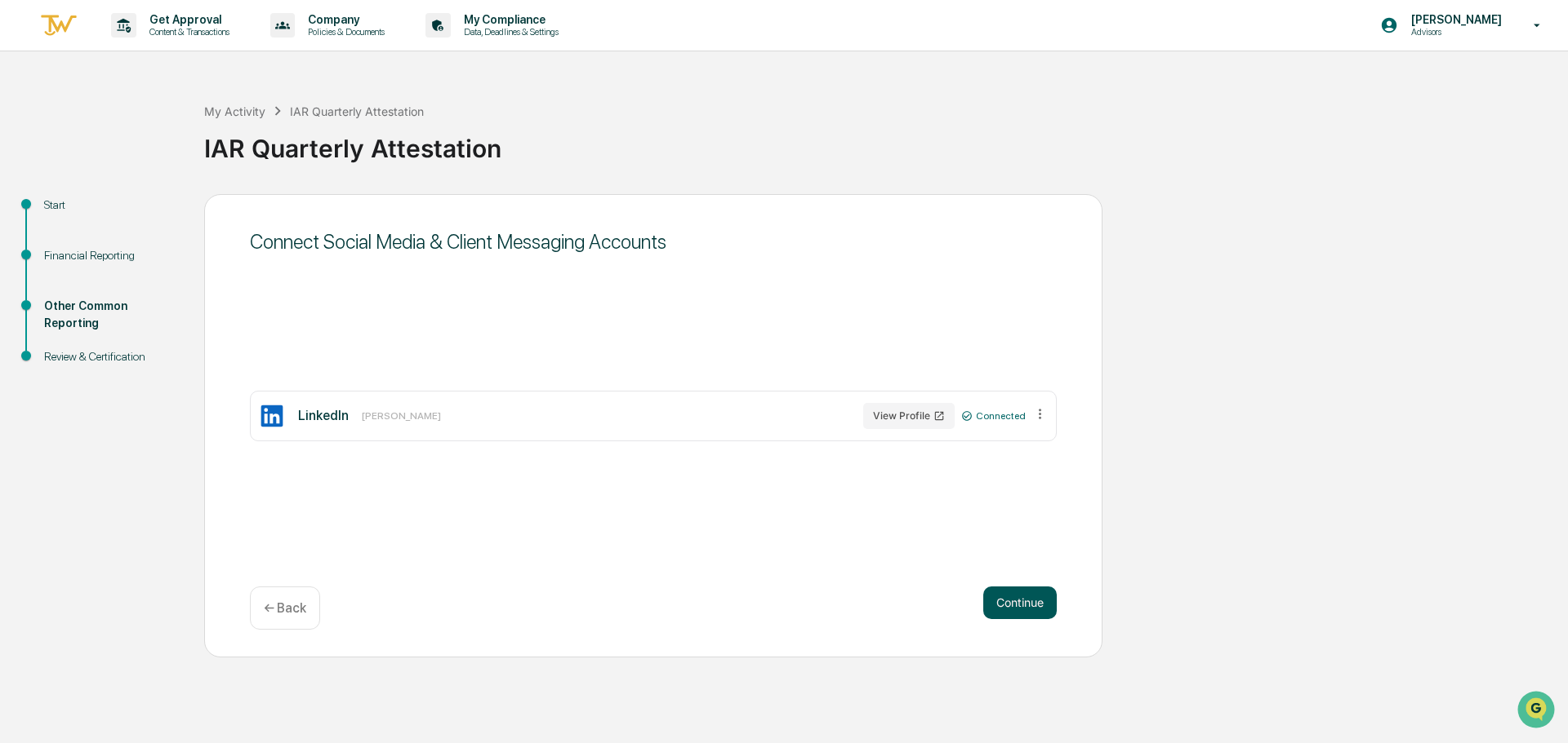
click at [1026, 608] on button "Continue" at bounding box center [1020, 602] width 73 height 32
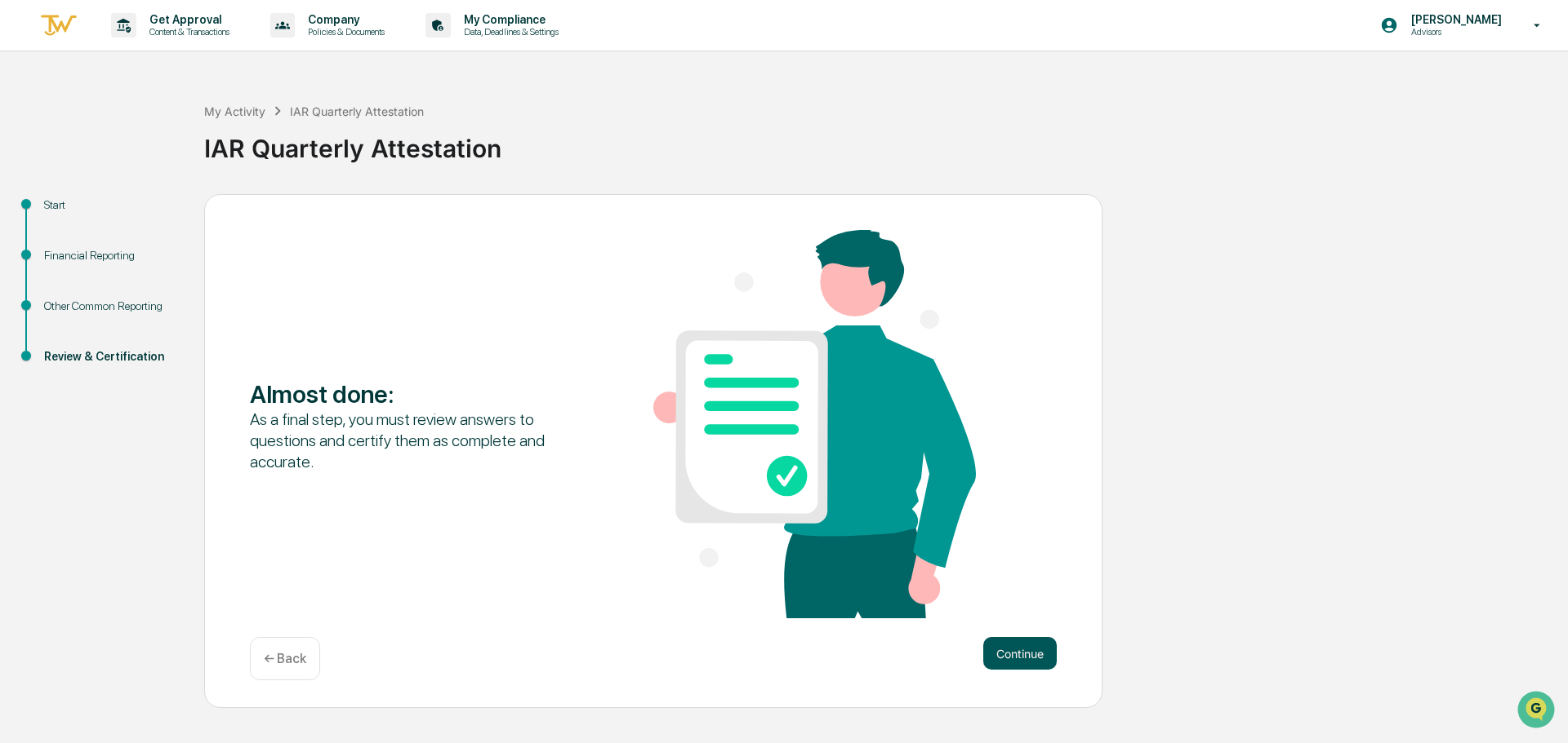
click at [1010, 650] on button "Continue" at bounding box center [1020, 653] width 73 height 32
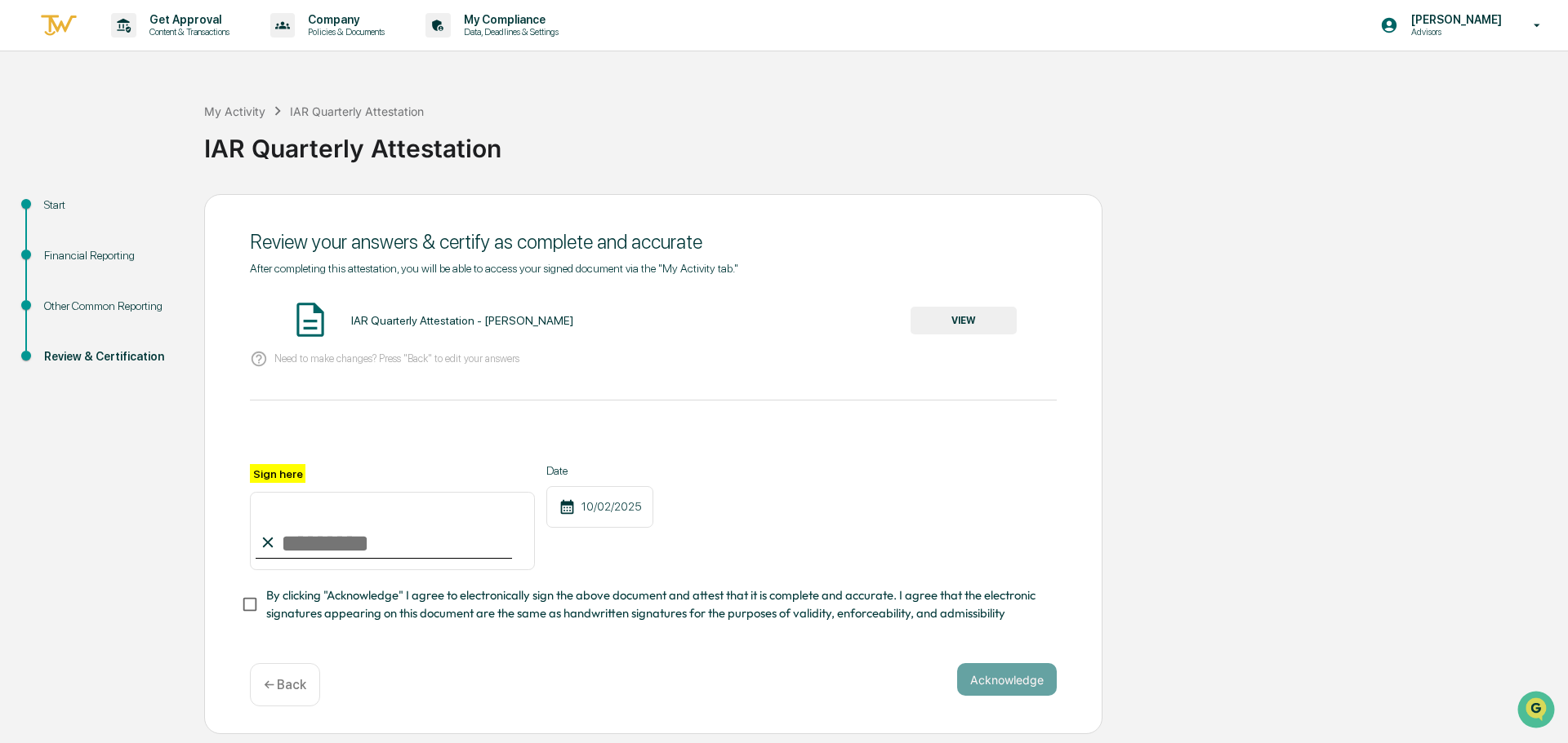
click at [380, 537] on input "Sign here" at bounding box center [392, 532] width 285 height 78
type input "**********"
click at [1011, 690] on button "Acknowledge" at bounding box center [1007, 679] width 100 height 32
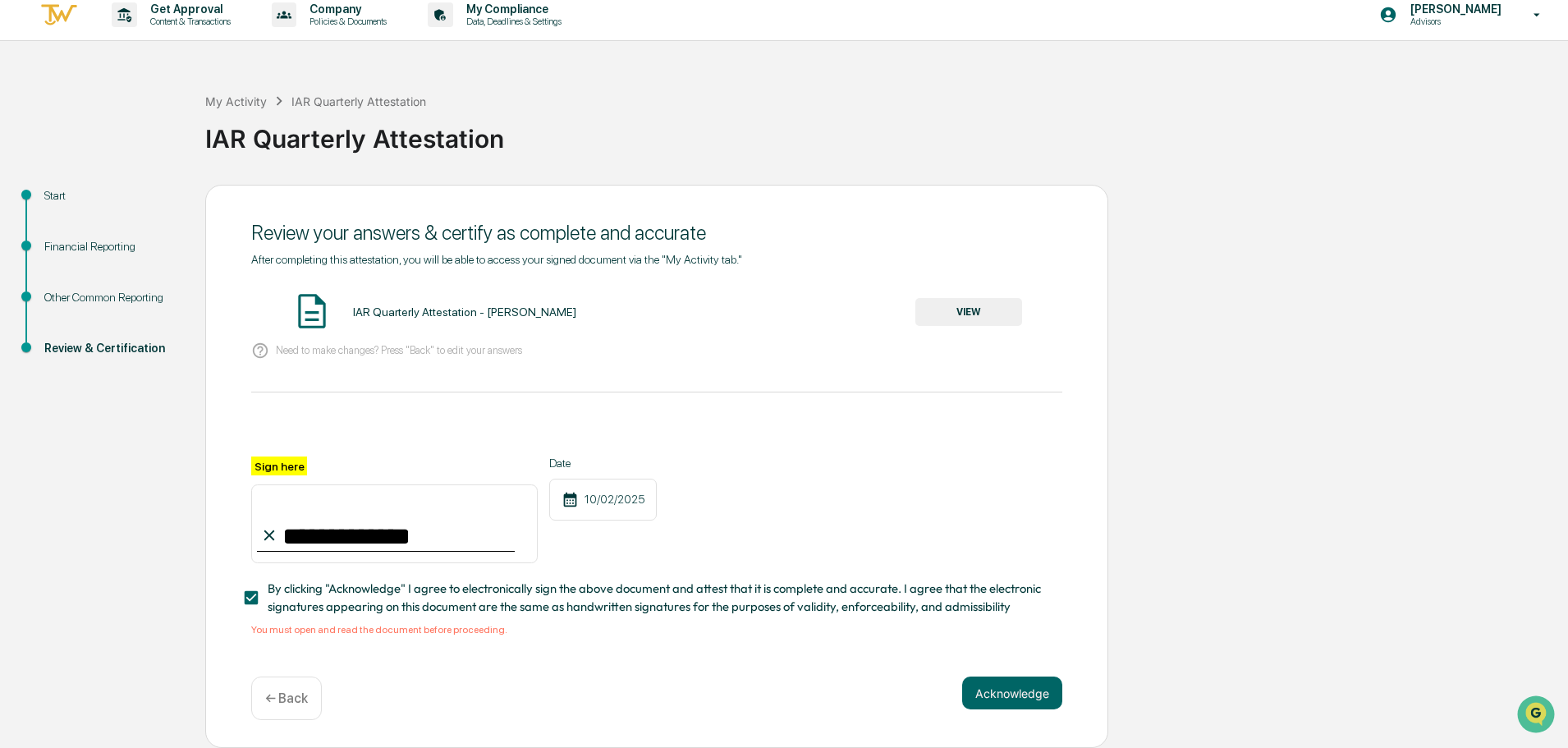
scroll to position [16, 0]
click at [1002, 307] on button "VIEW" at bounding box center [969, 312] width 106 height 28
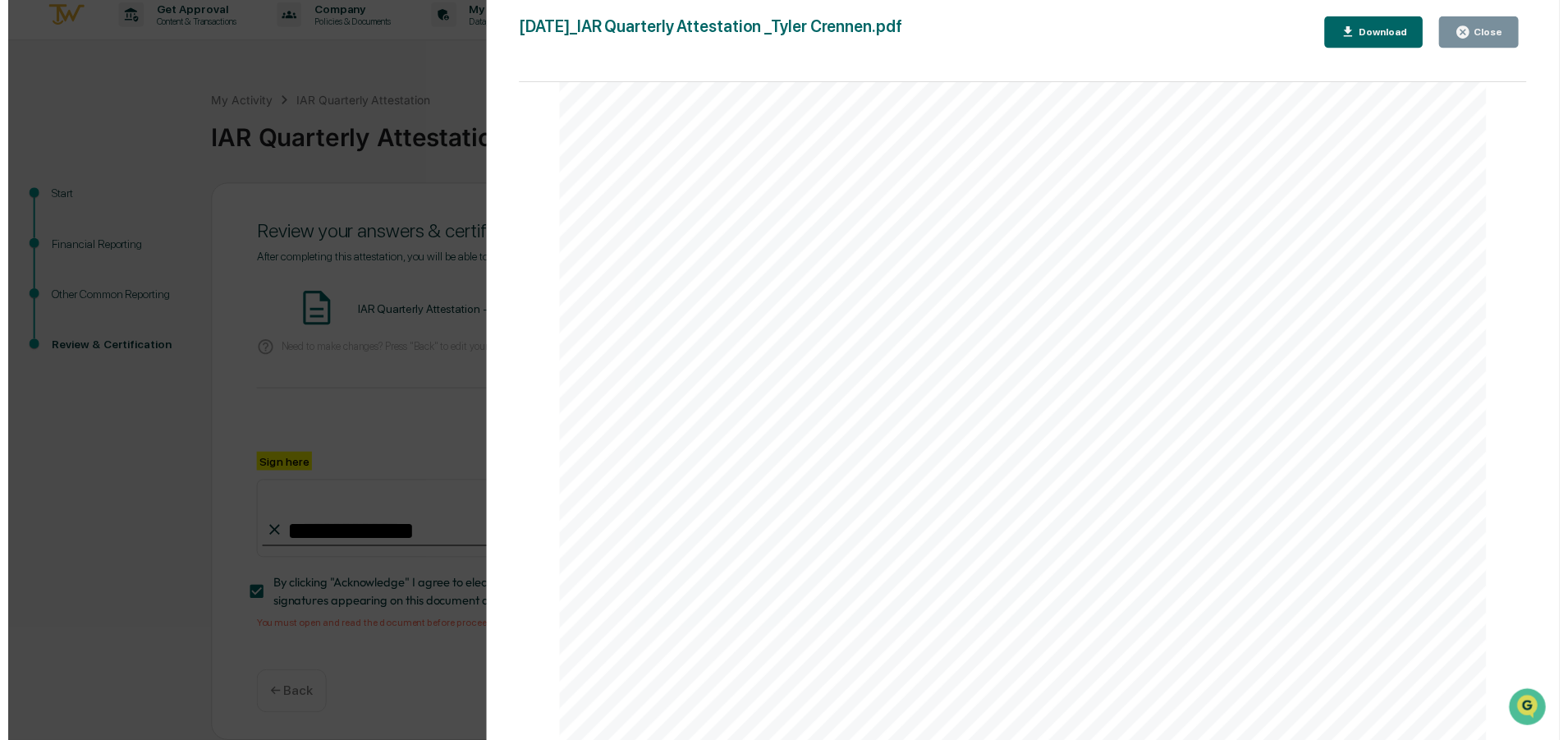
scroll to position [3459, 0]
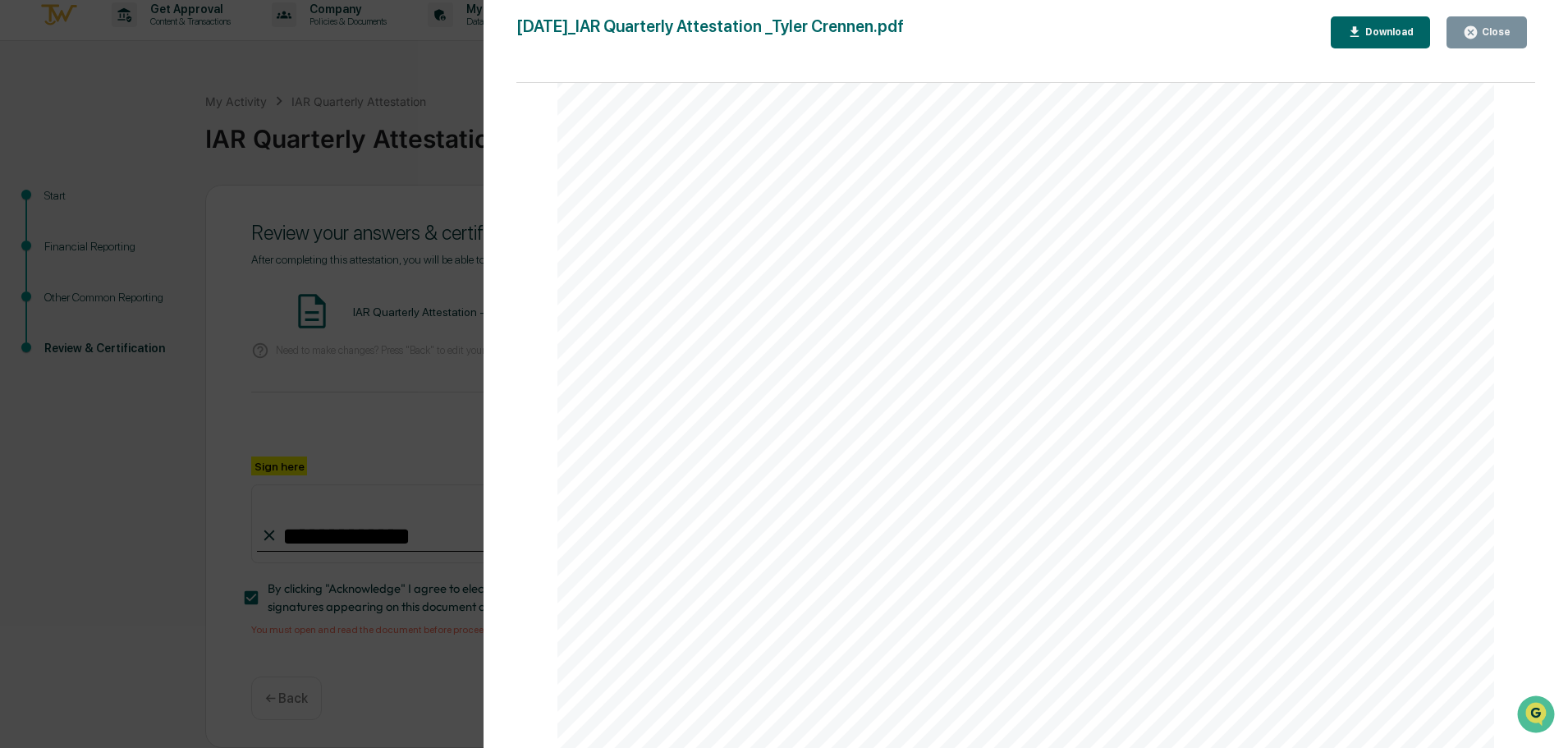
click at [1472, 37] on icon "button" at bounding box center [1470, 33] width 13 height 13
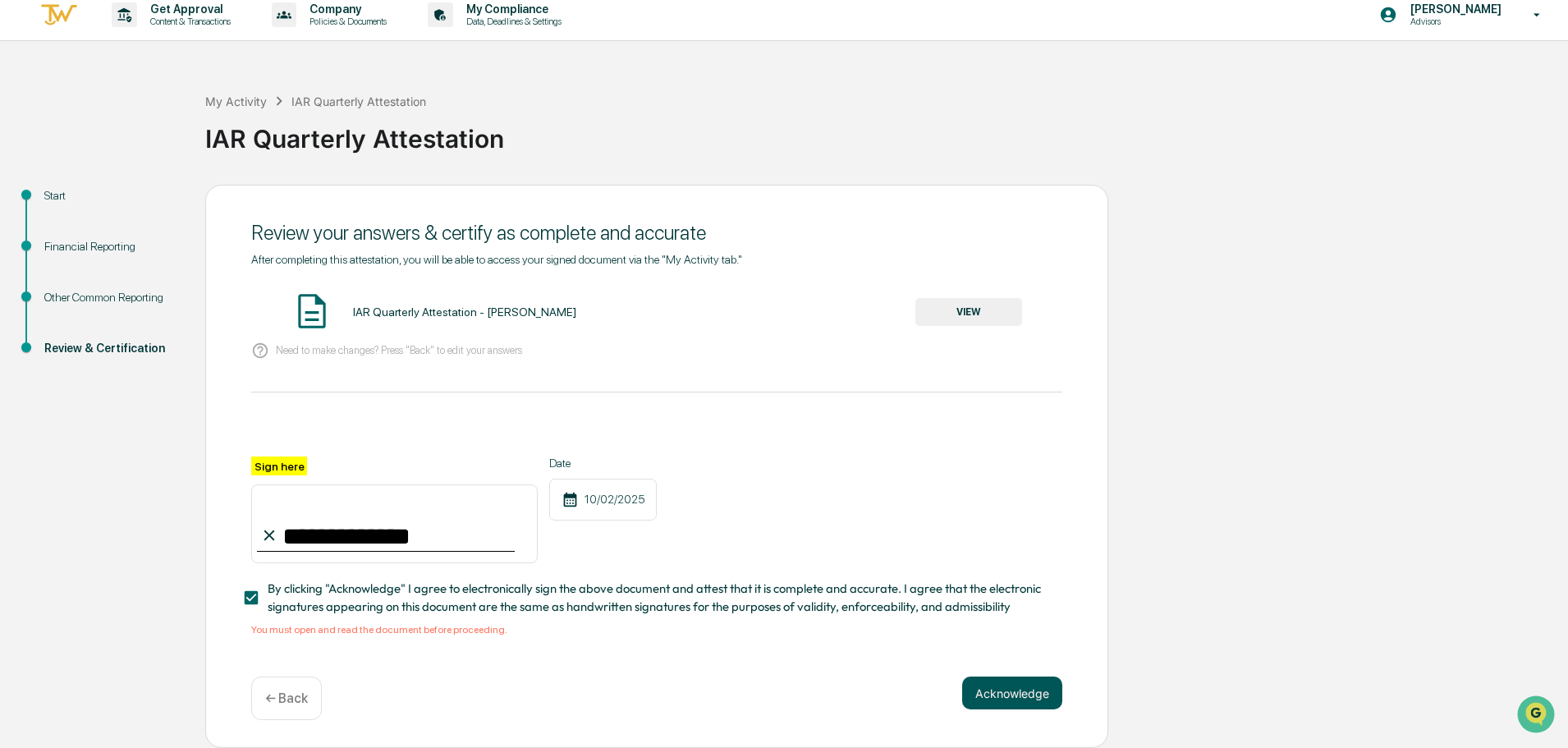
click at [990, 693] on button "Acknowledge" at bounding box center [1013, 693] width 100 height 33
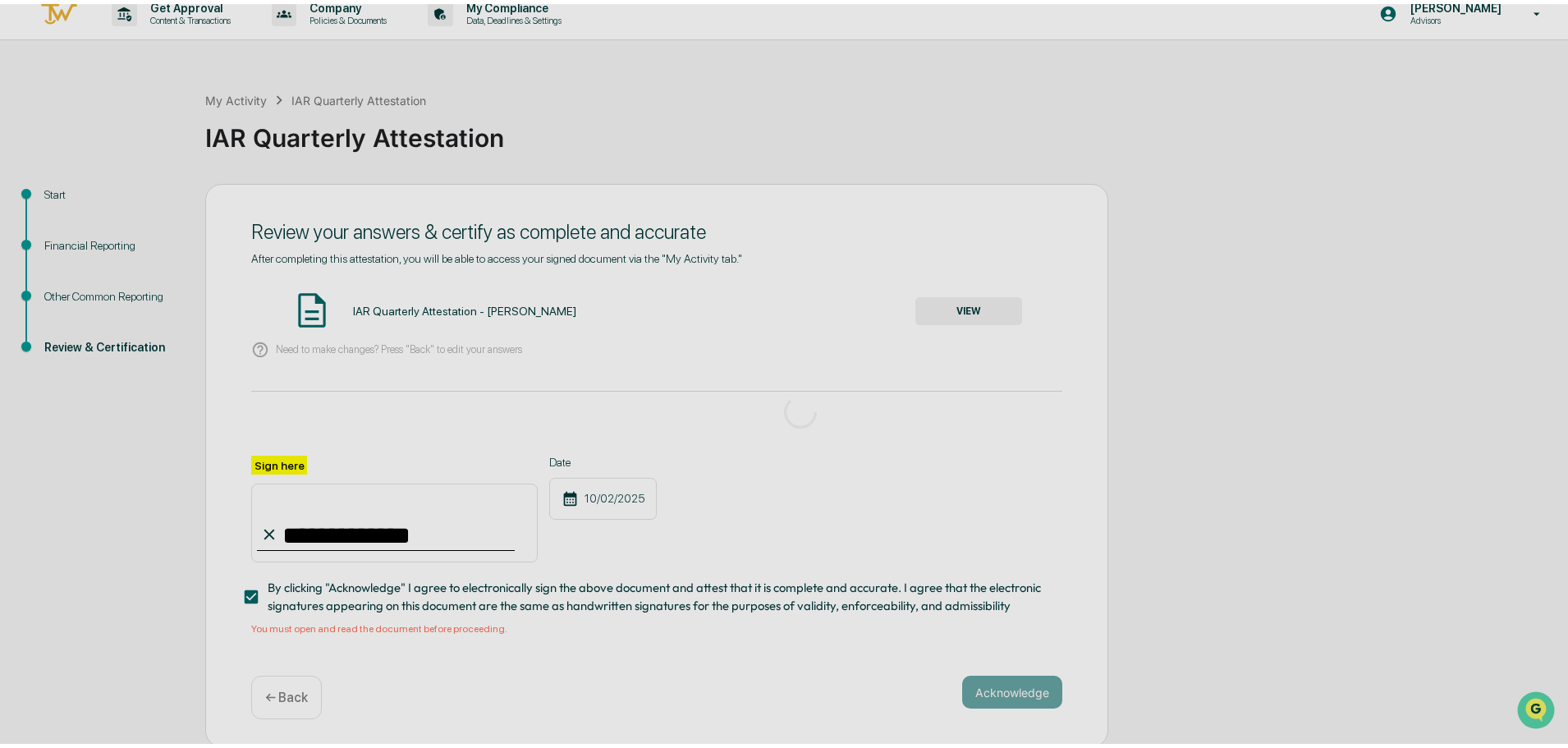
scroll to position [0, 0]
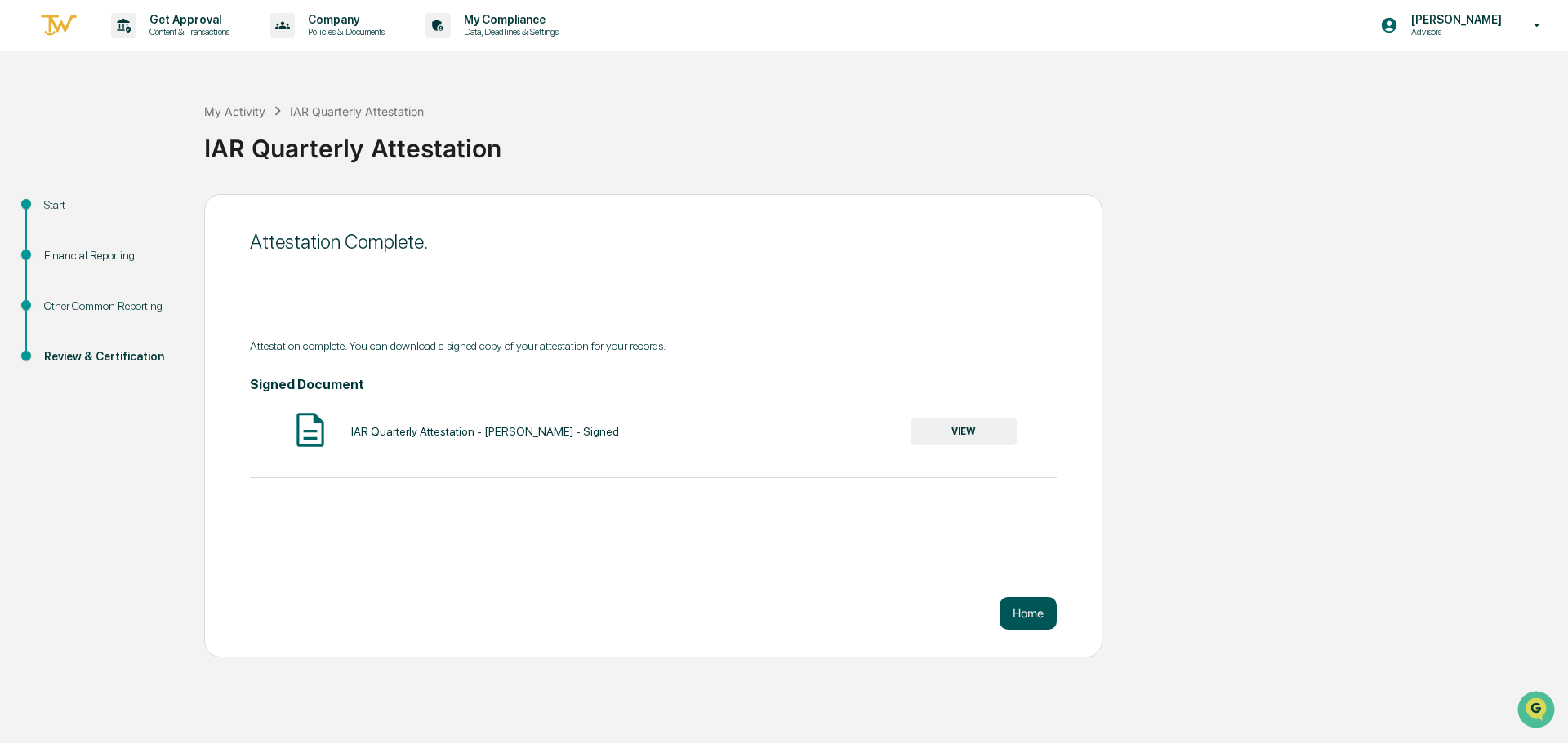
click at [1021, 616] on button "Home" at bounding box center [1027, 613] width 57 height 32
